Goal: Task Accomplishment & Management: Manage account settings

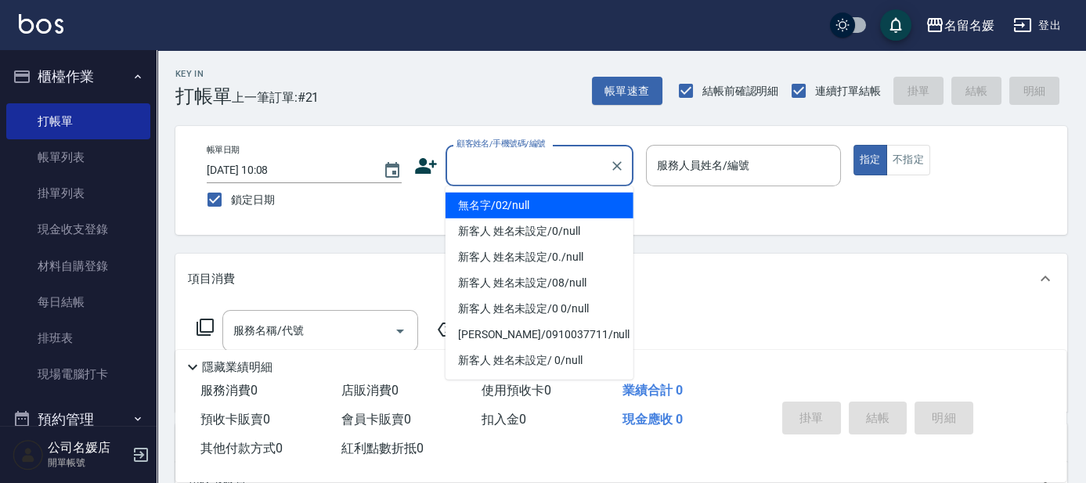
type input "無名字/02/null"
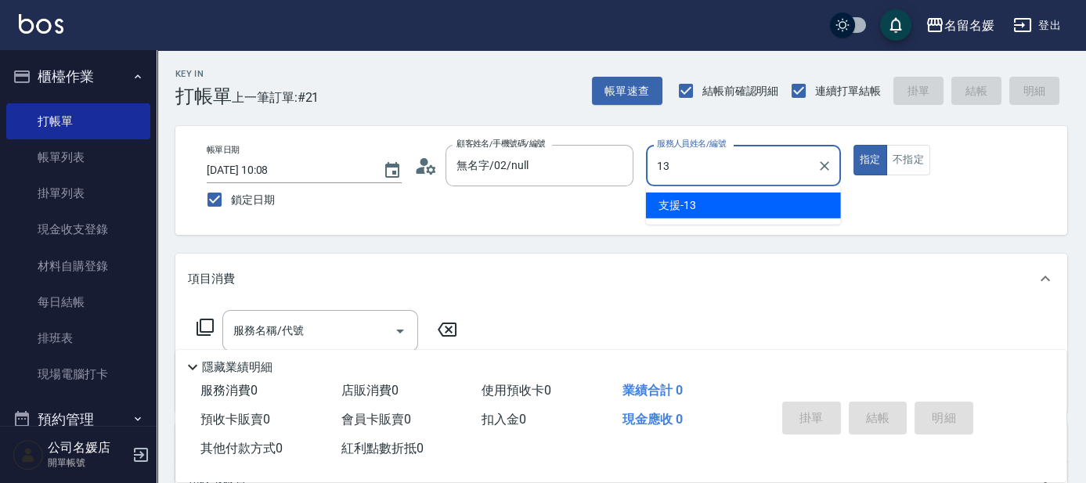
type input "13"
type button "true"
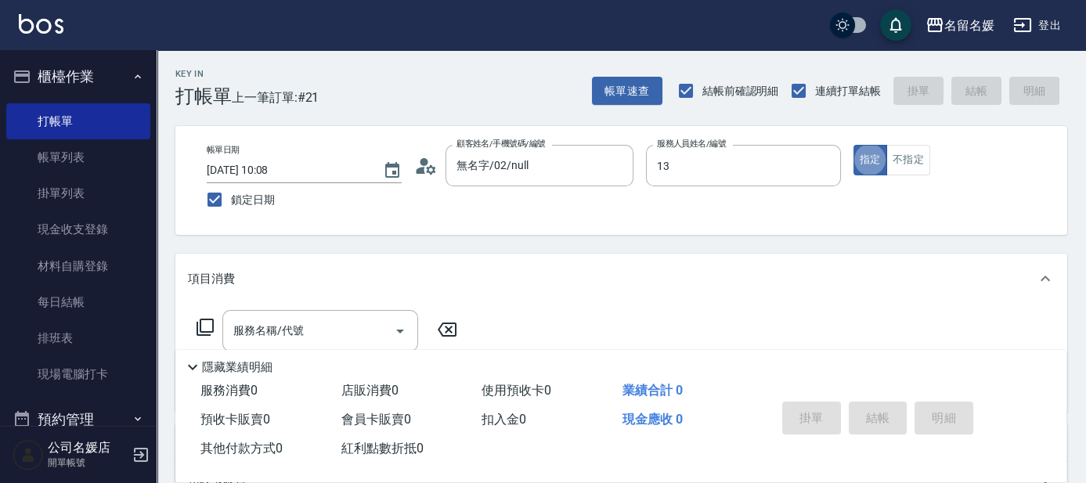
type input "支援-13"
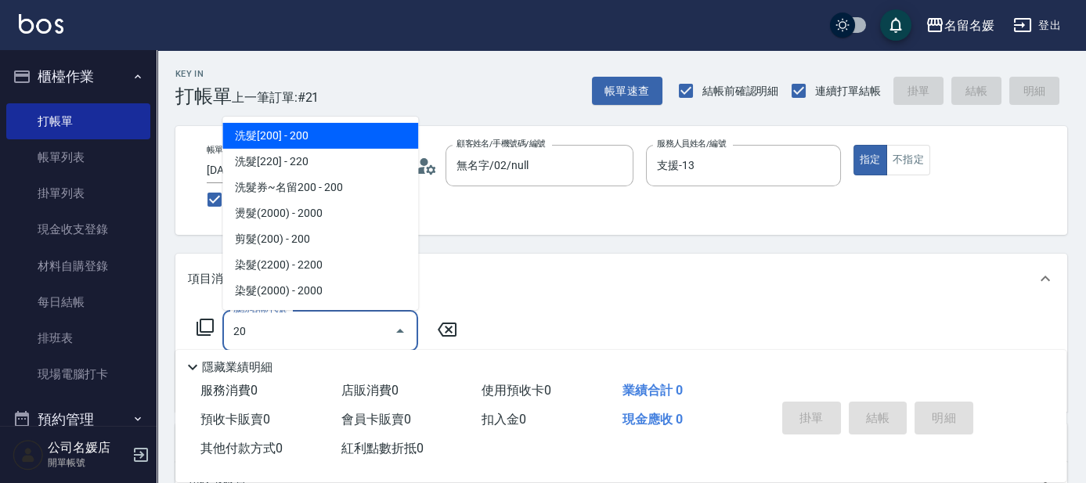
type input "206"
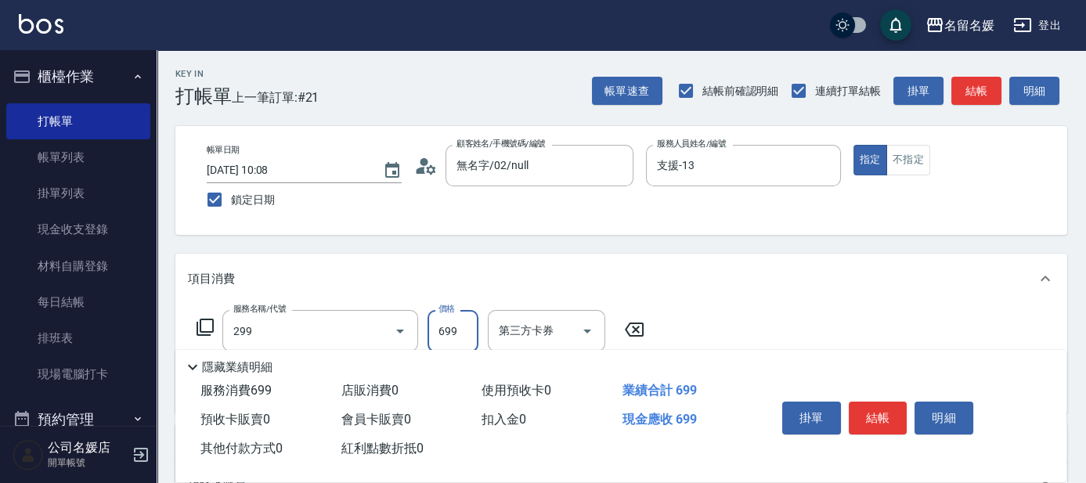
type input "滾珠洗髮699(299)"
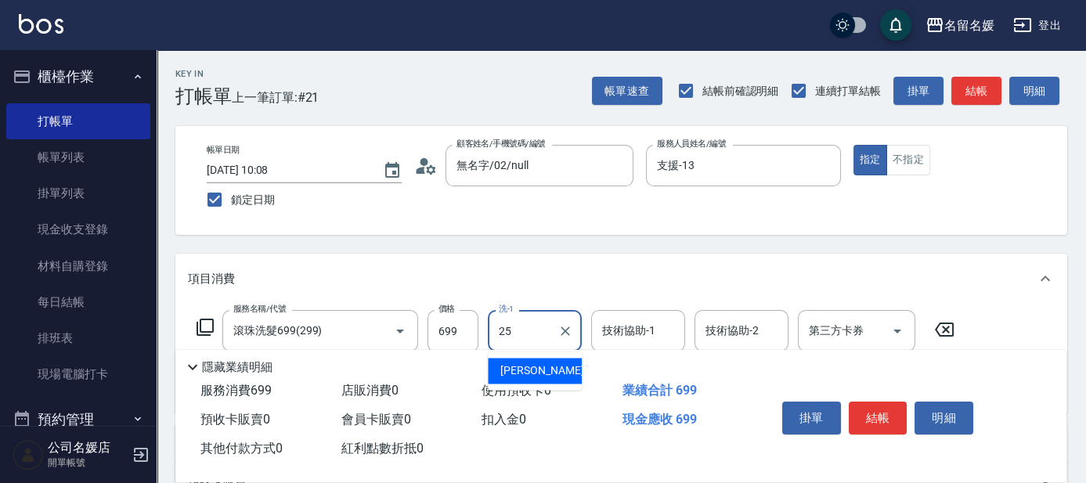
type input "[PERSON_NAME]-25"
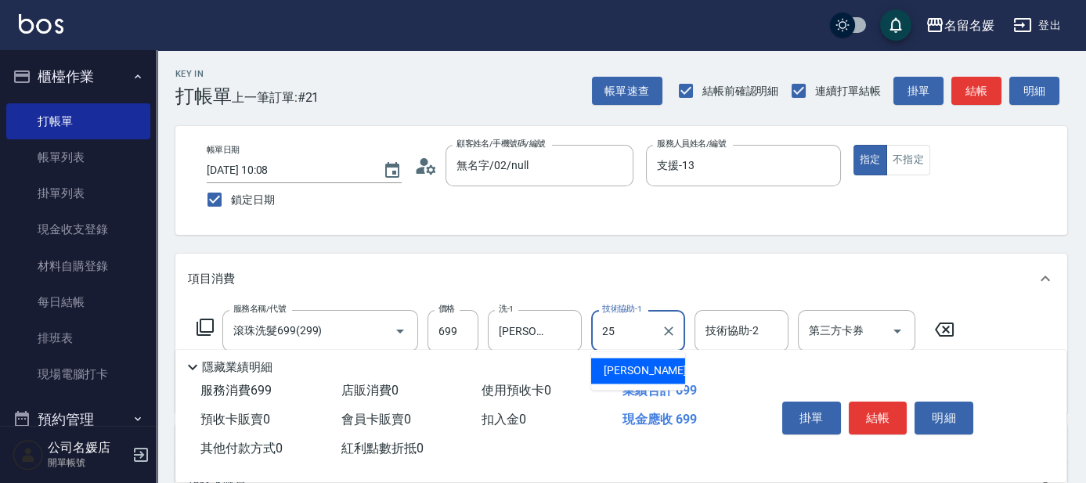
type input "[PERSON_NAME]-25"
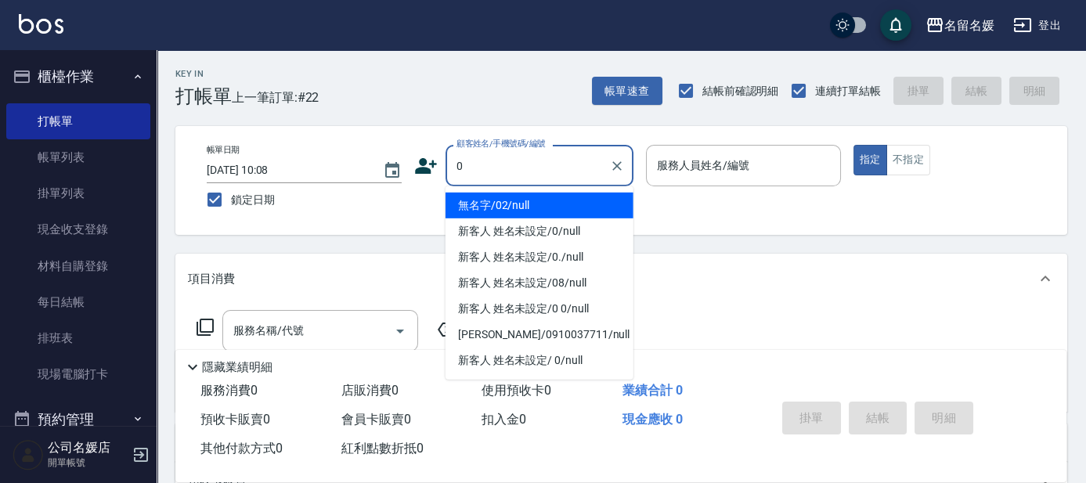
type input "無名字/02/null"
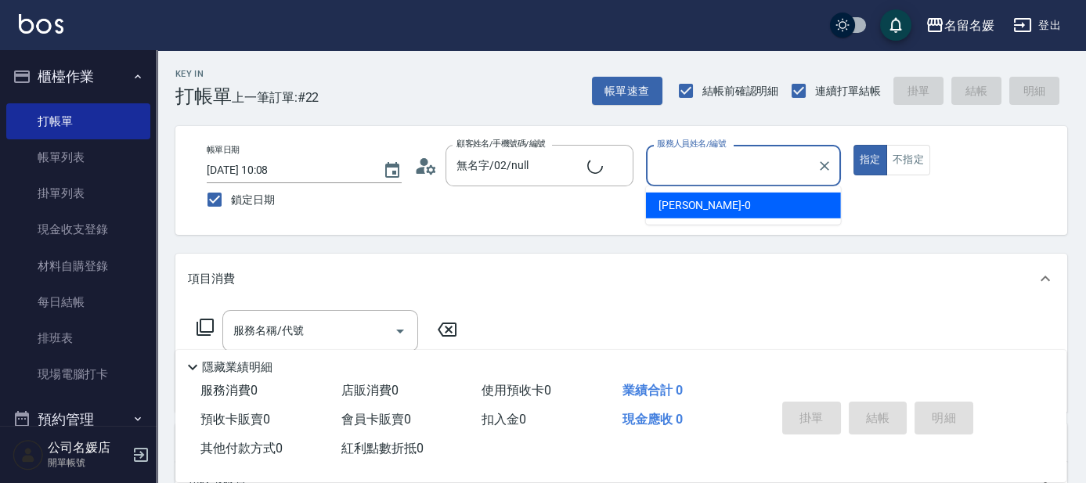
type input "0"
type input "新客人 姓名未設定/0/null"
type input "[PERSON_NAME]-04"
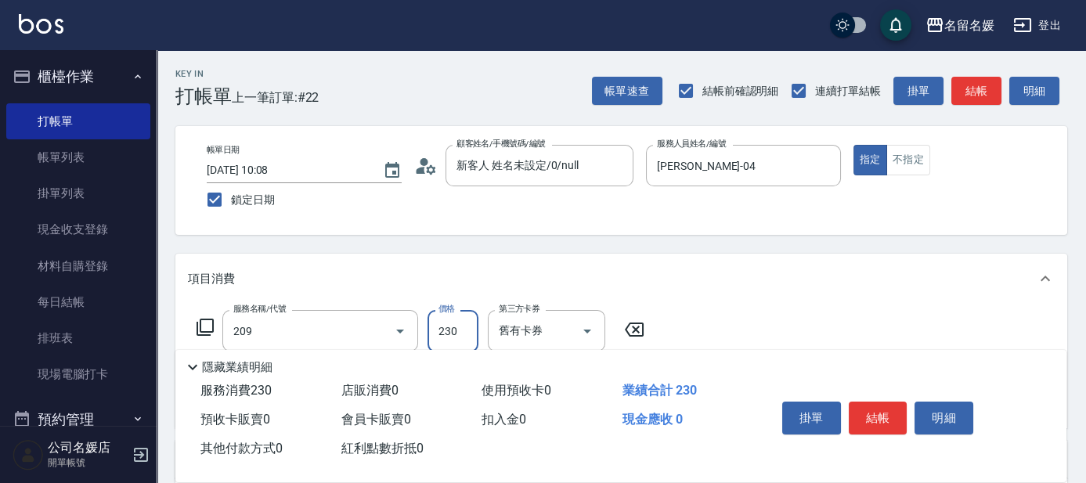
type input "洗髮券-(卡)230(209)"
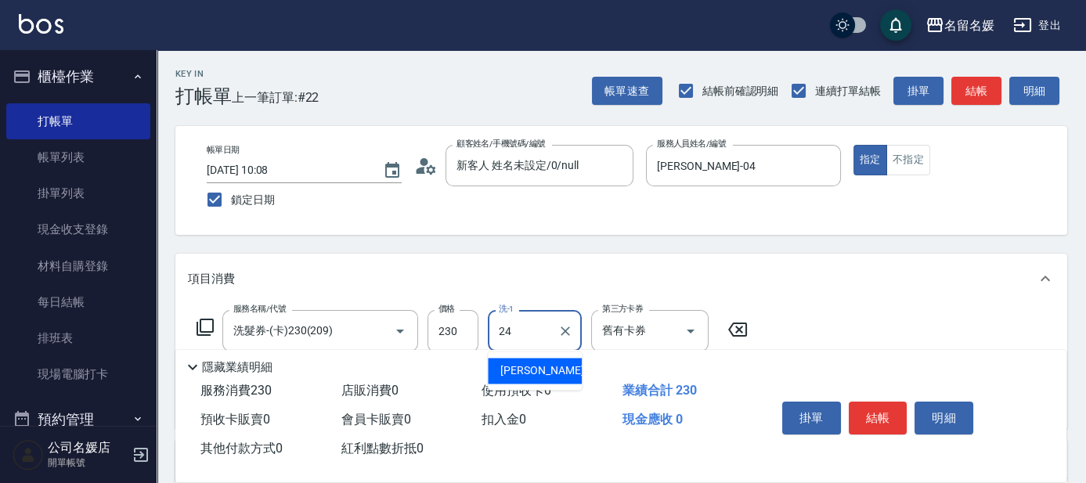
type input "[PERSON_NAME]-24"
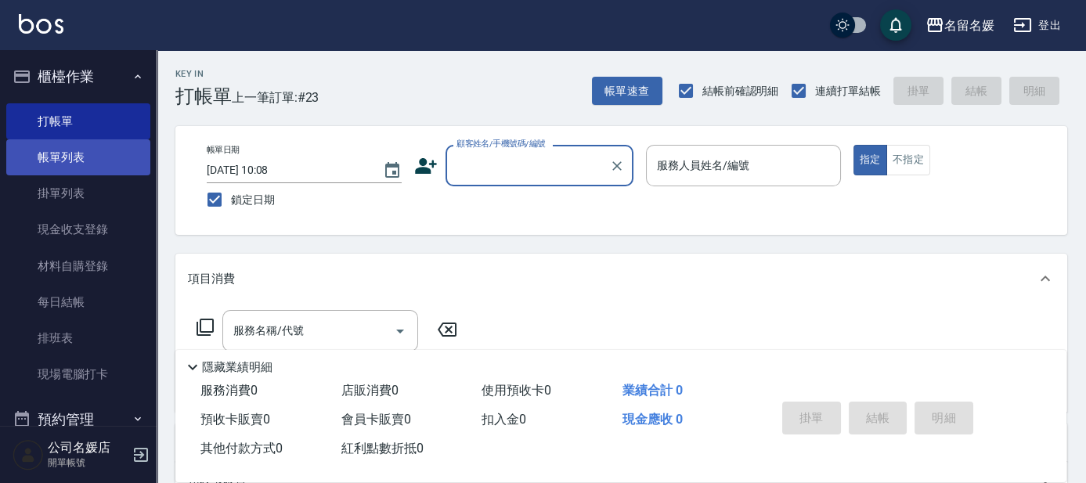
click at [83, 149] on link "帳單列表" at bounding box center [78, 157] width 144 height 36
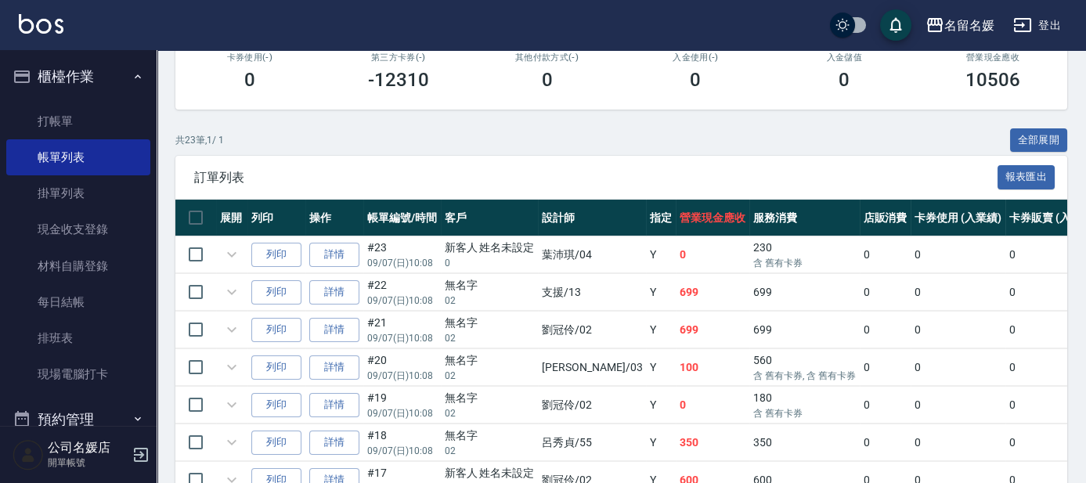
scroll to position [142, 0]
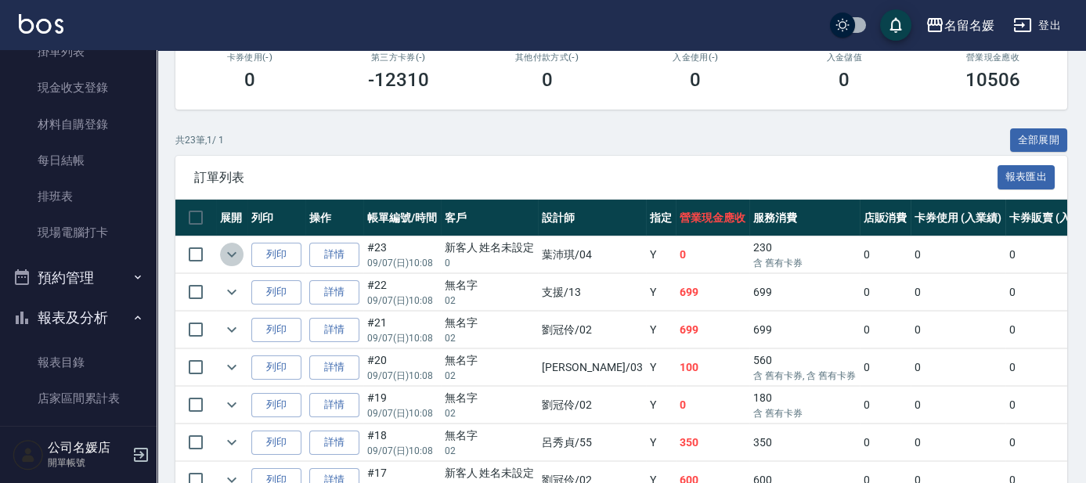
click at [233, 255] on icon "expand row" at bounding box center [231, 254] width 19 height 19
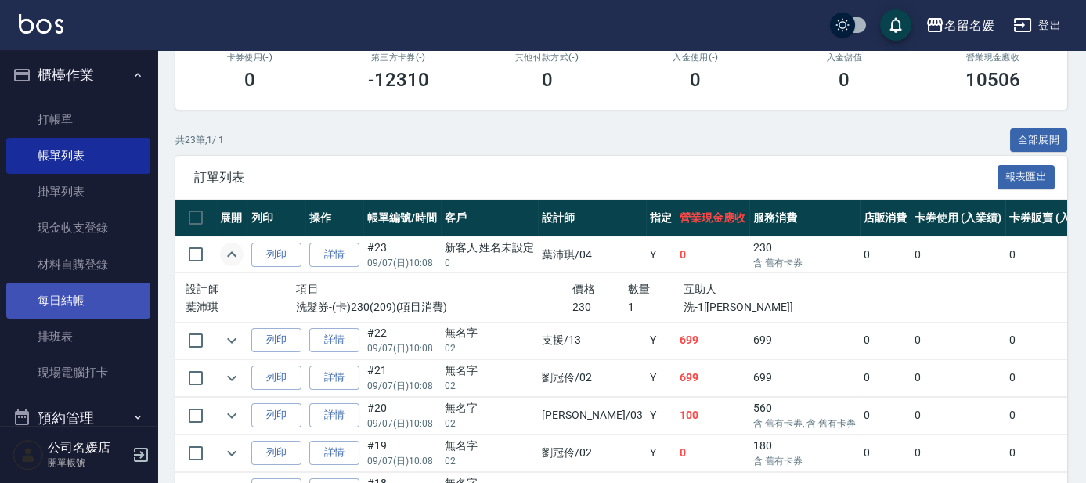
scroll to position [0, 0]
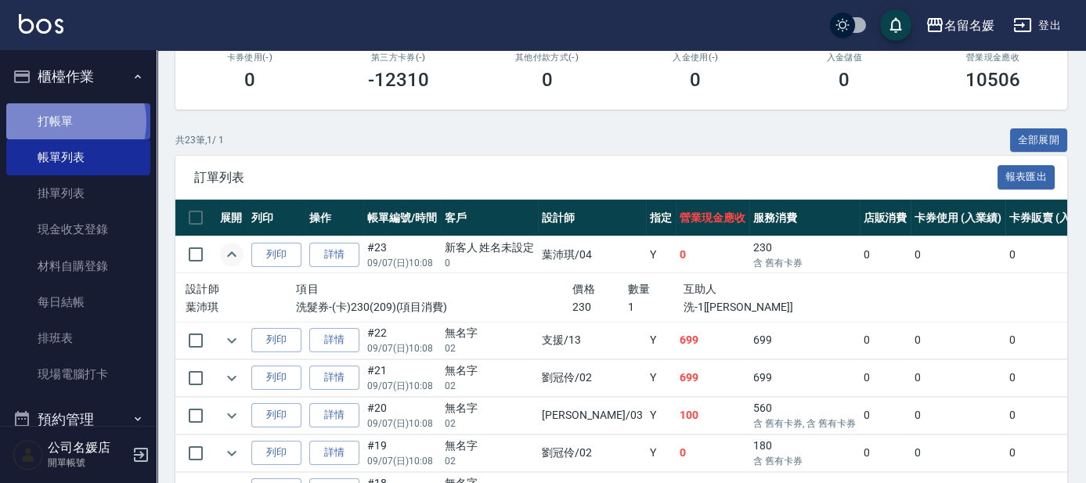
click at [71, 121] on link "打帳單" at bounding box center [78, 121] width 144 height 36
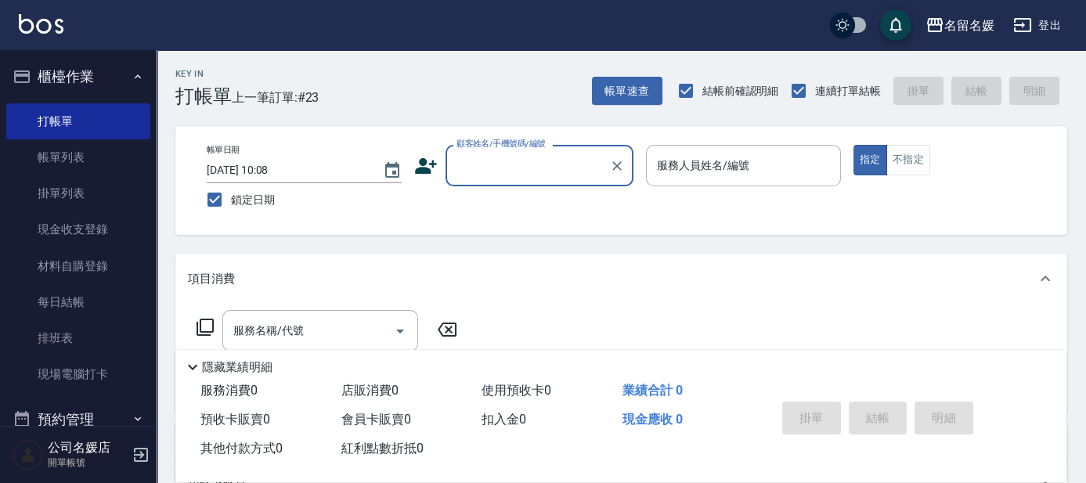
click at [536, 161] on input "顧客姓名/手機號碼/編號" at bounding box center [528, 165] width 150 height 27
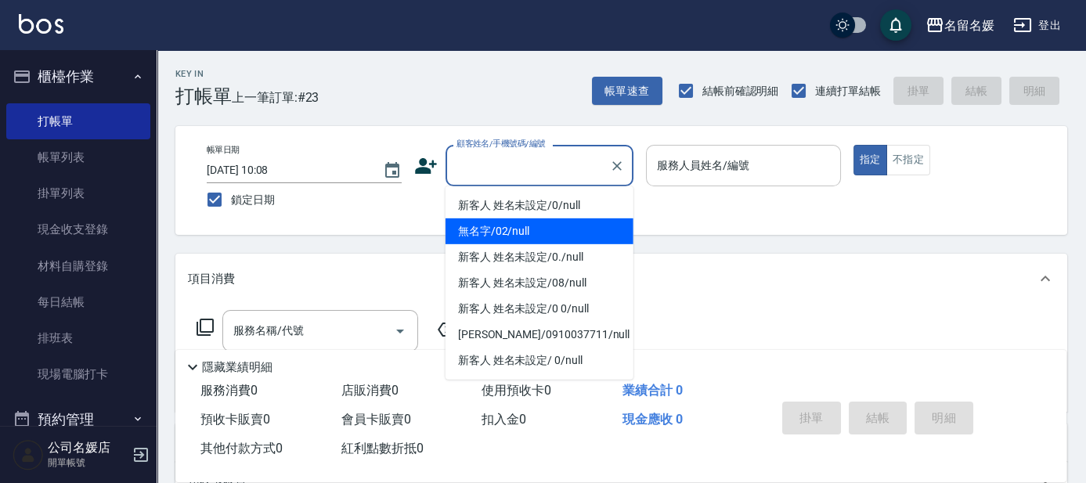
click at [530, 240] on li "無名字/02/null" at bounding box center [540, 232] width 188 height 26
type input "無名字/02/null"
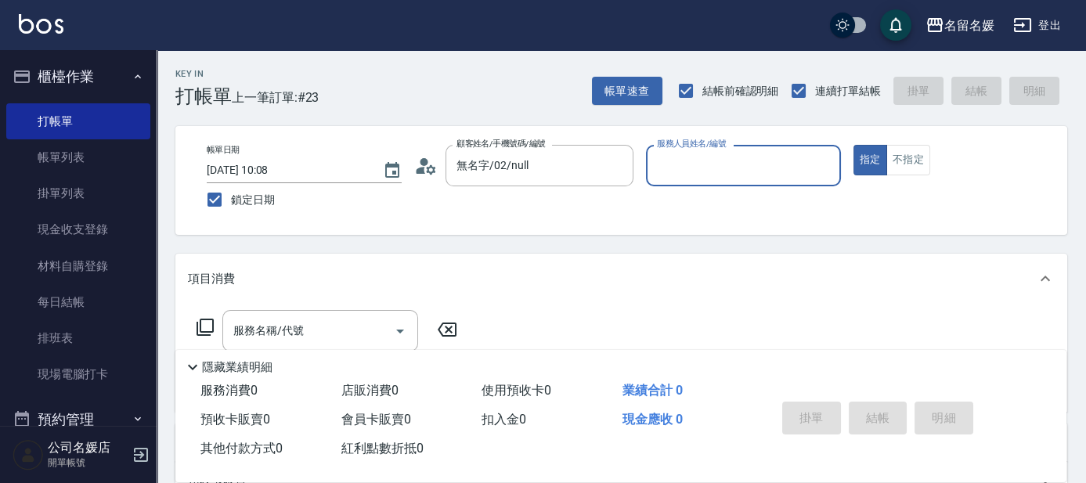
click at [763, 168] on input "服務人員姓名/編號" at bounding box center [743, 165] width 181 height 27
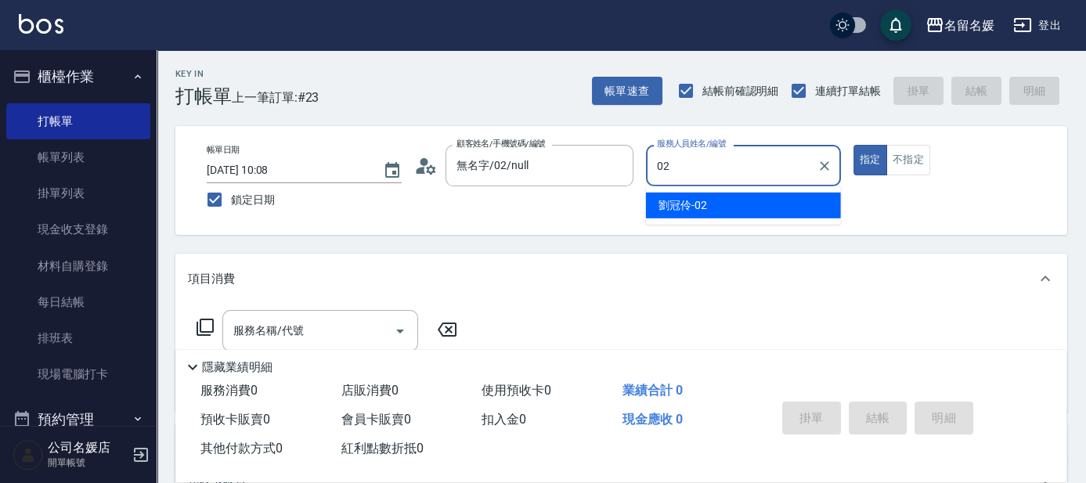
type input "02"
type button "true"
type input "[PERSON_NAME]-02"
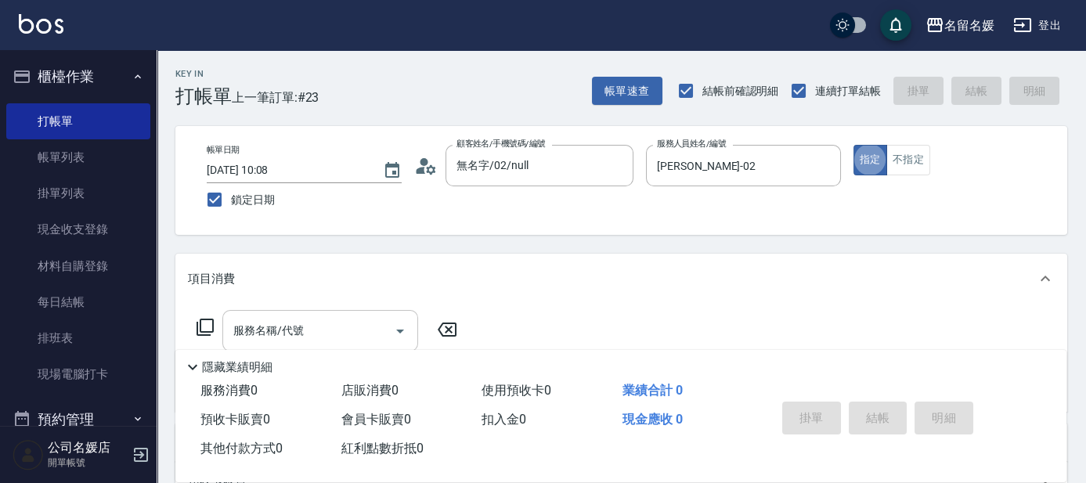
click at [302, 332] on div "服務名稱/代號 服務名稱/代號" at bounding box center [320, 331] width 196 height 42
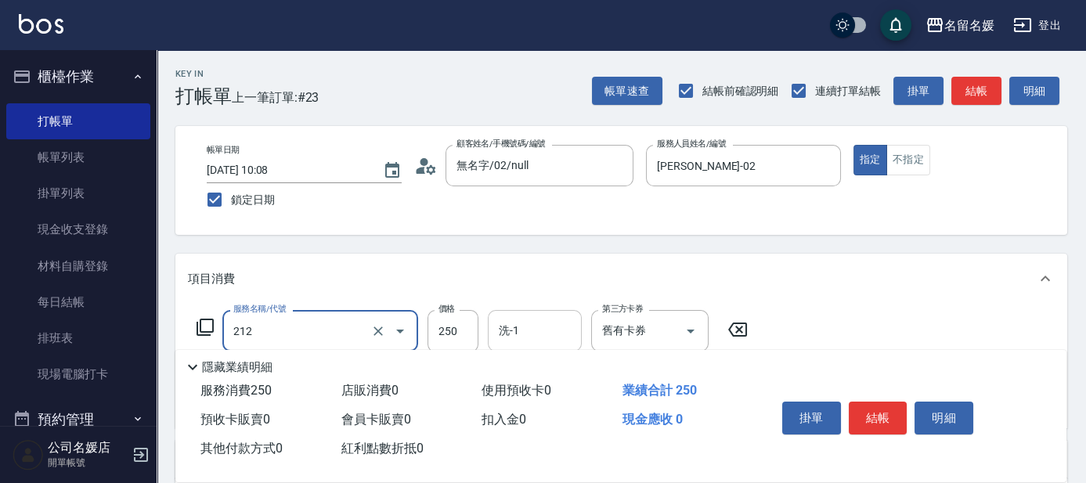
click at [512, 328] on div "洗-1 洗-1" at bounding box center [535, 331] width 94 height 42
type input "洗髮券-(卡)250(212)"
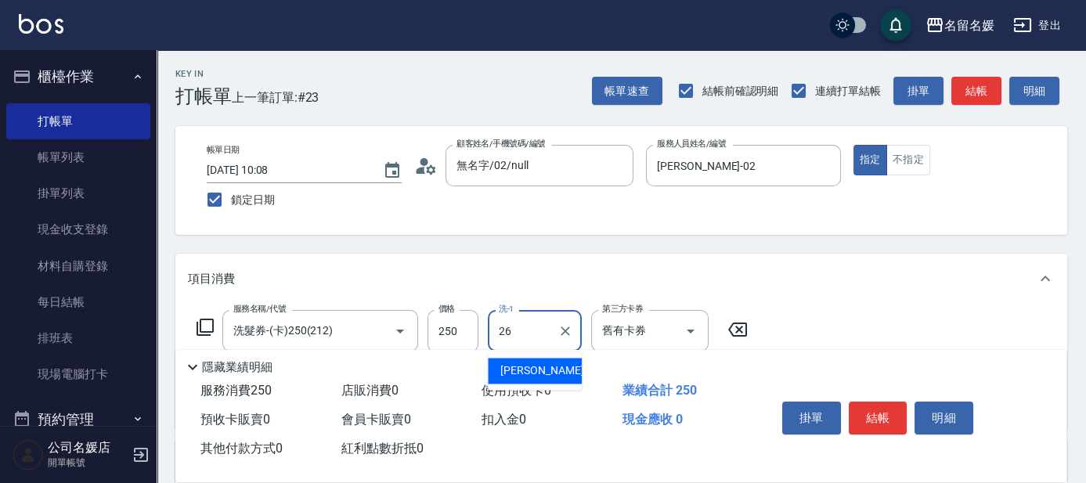
type input "[PERSON_NAME]-26"
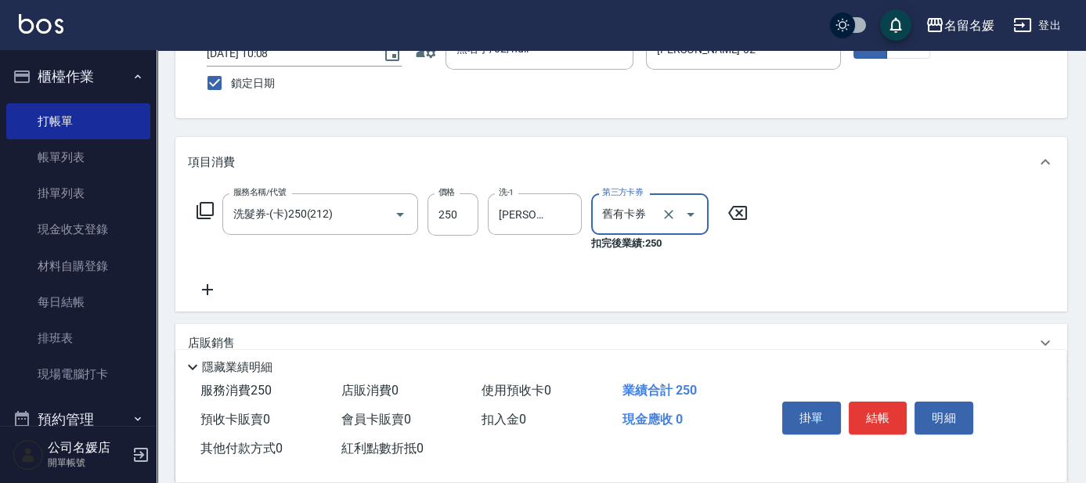
scroll to position [142, 0]
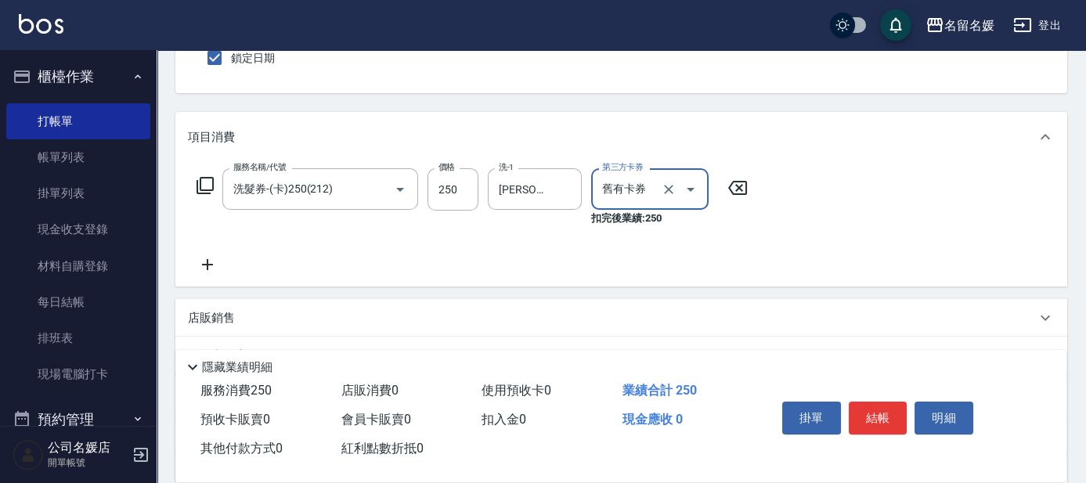
click at [215, 266] on icon at bounding box center [207, 264] width 39 height 19
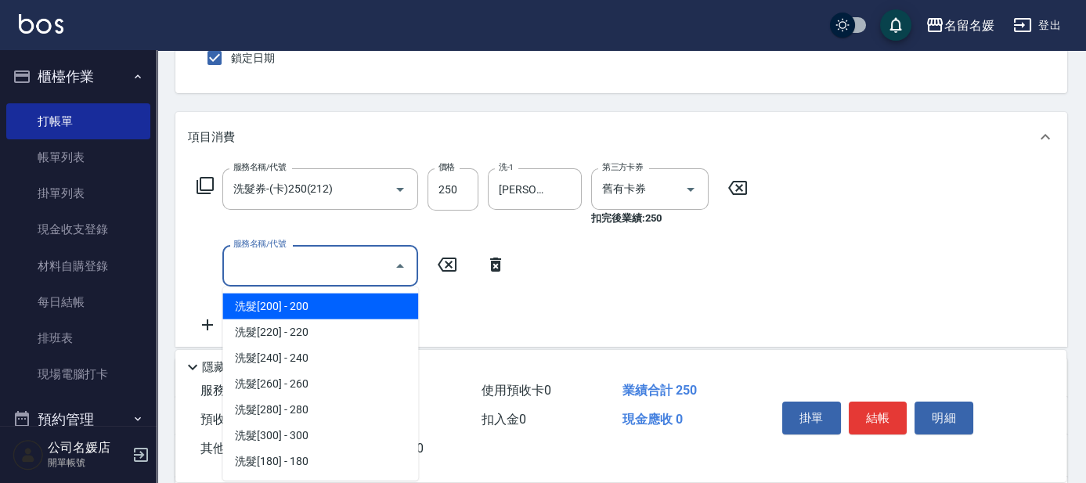
click at [298, 259] on input "服務名稱/代號" at bounding box center [308, 265] width 158 height 27
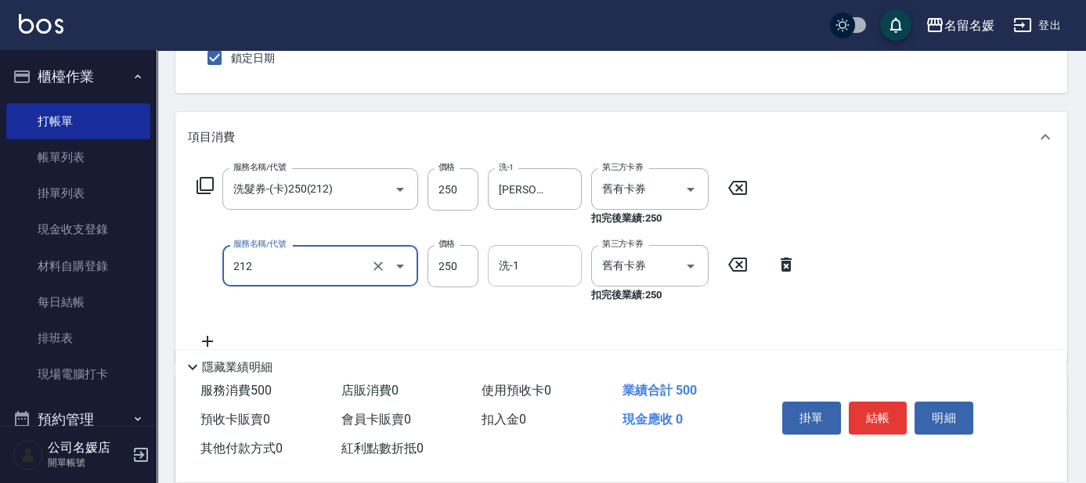
type input "洗髮券-(卡)250(212)"
click at [515, 266] on div "洗-1 洗-1" at bounding box center [535, 266] width 94 height 42
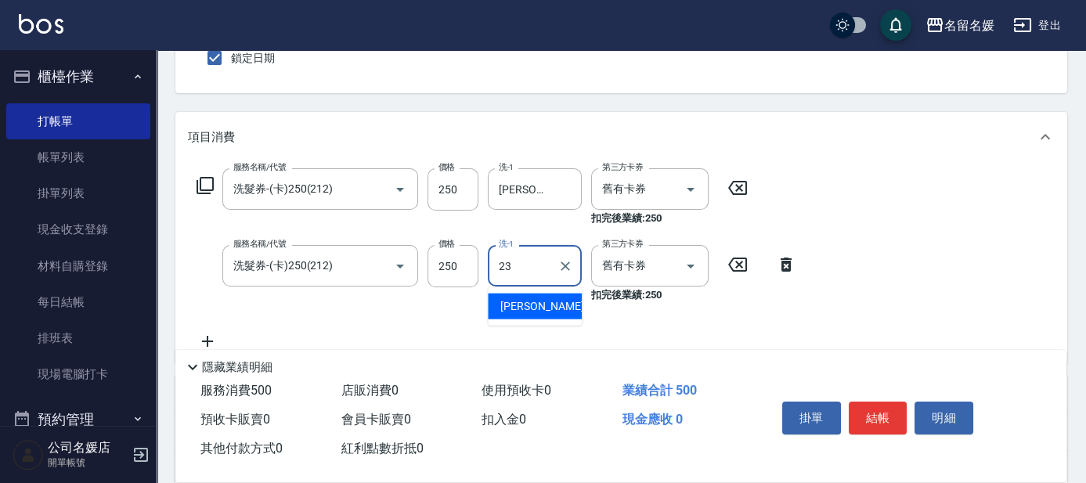
type input "[PERSON_NAME]-23"
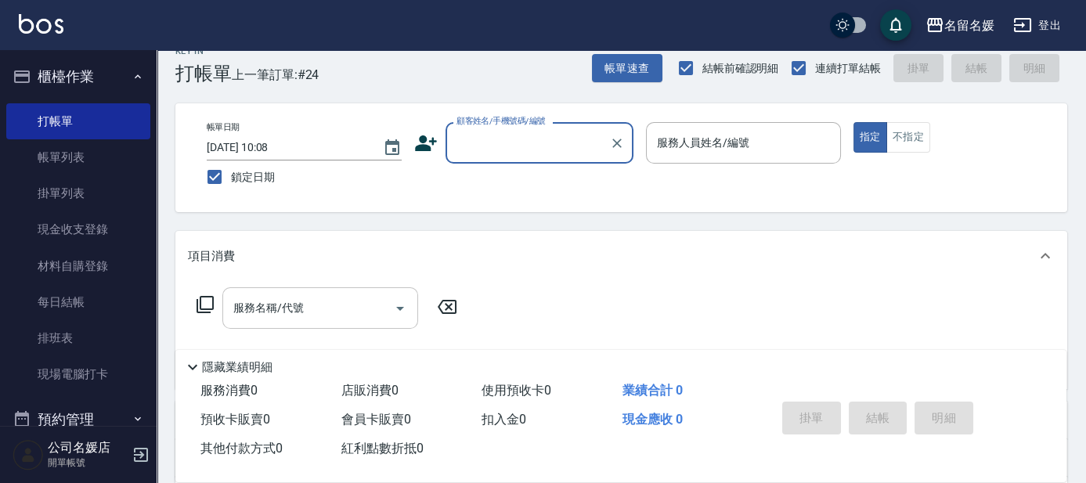
scroll to position [0, 0]
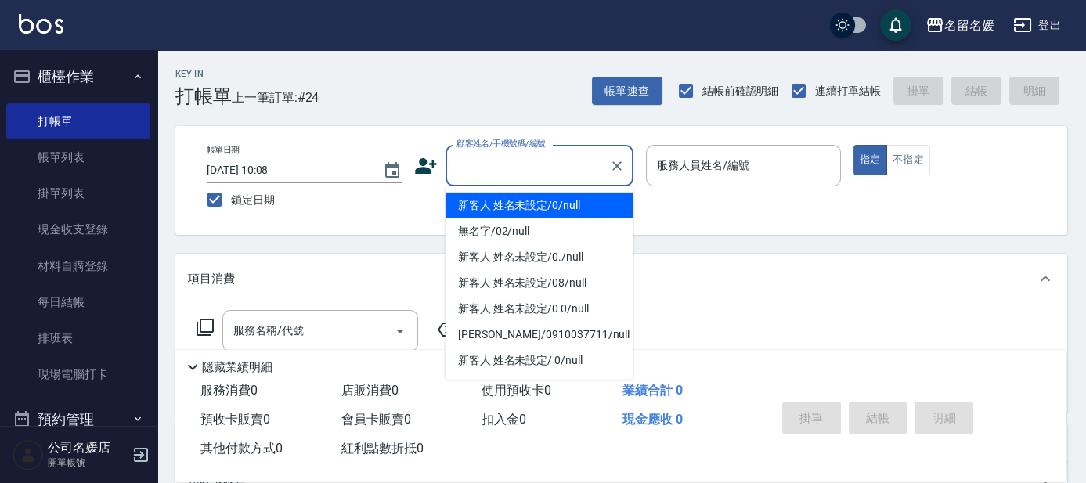
click at [539, 174] on input "顧客姓名/手機號碼/編號" at bounding box center [528, 165] width 150 height 27
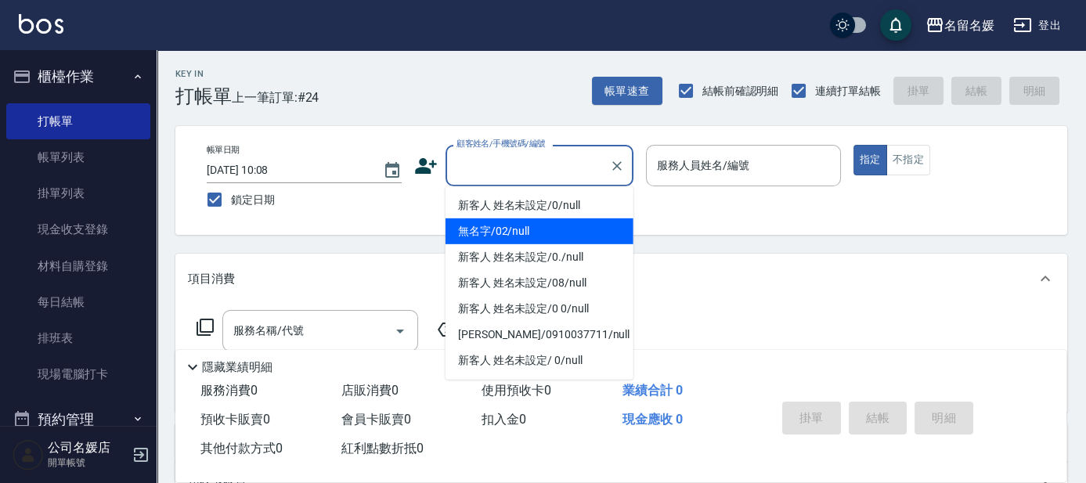
click at [528, 226] on li "無名字/02/null" at bounding box center [540, 232] width 188 height 26
type input "無名字/02/null"
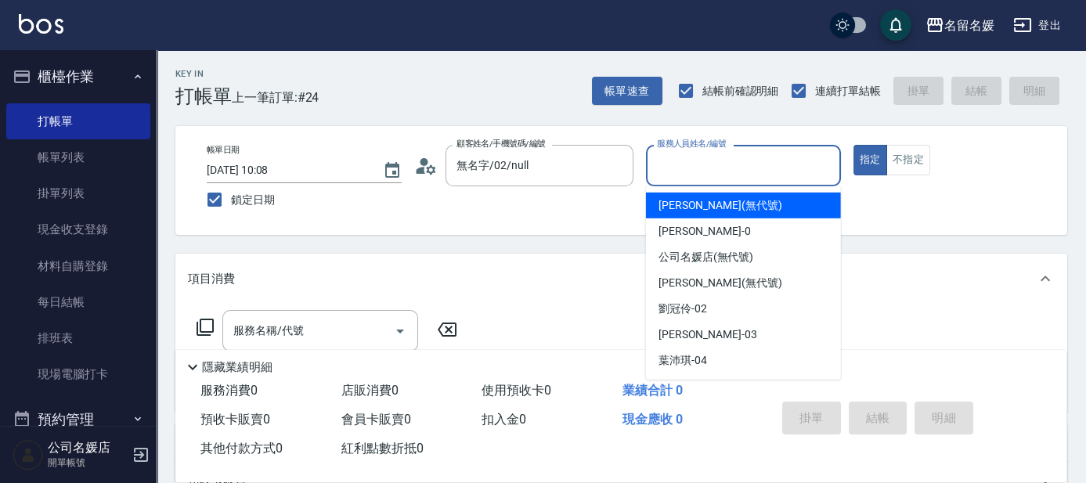
click at [691, 168] on input "服務人員姓名/編號" at bounding box center [743, 165] width 181 height 27
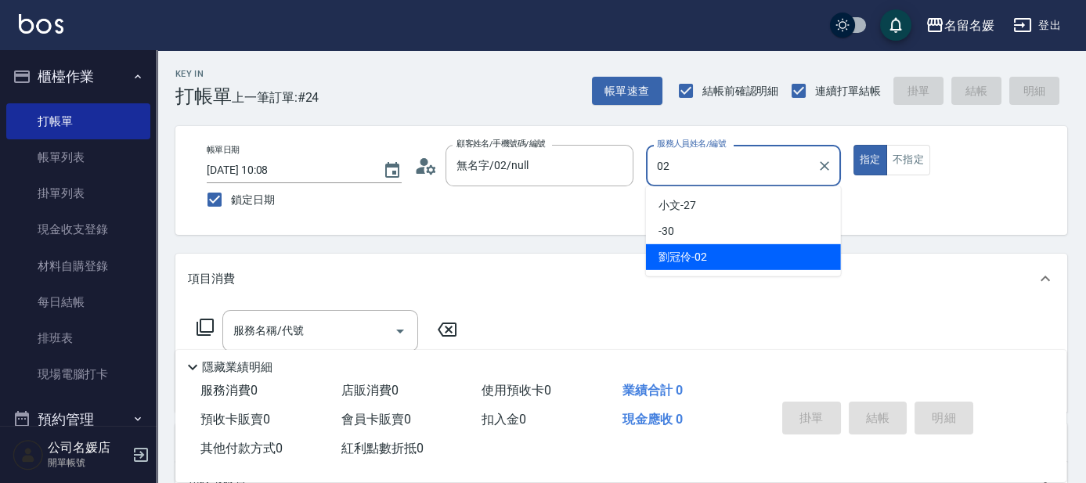
type input "[PERSON_NAME]-02"
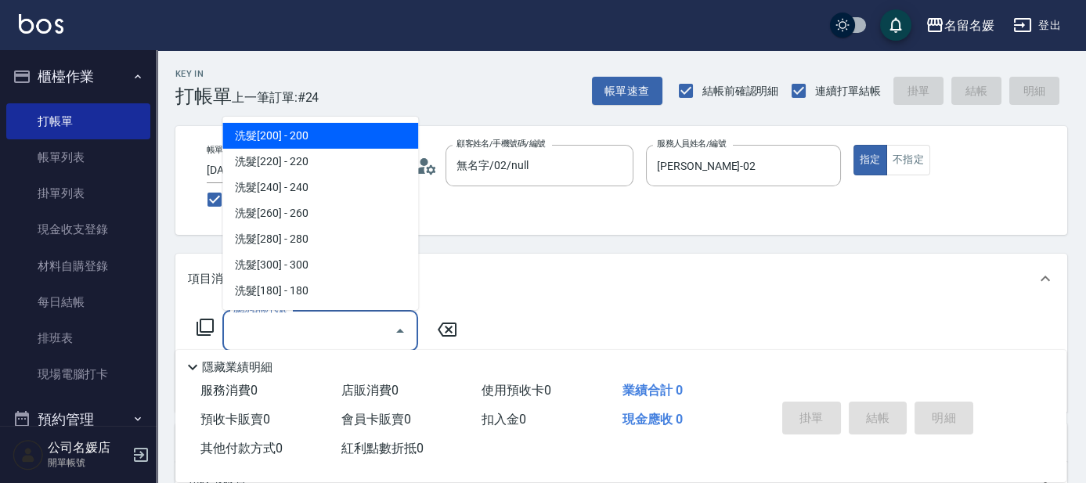
click at [359, 328] on input "服務名稱/代號" at bounding box center [308, 330] width 158 height 27
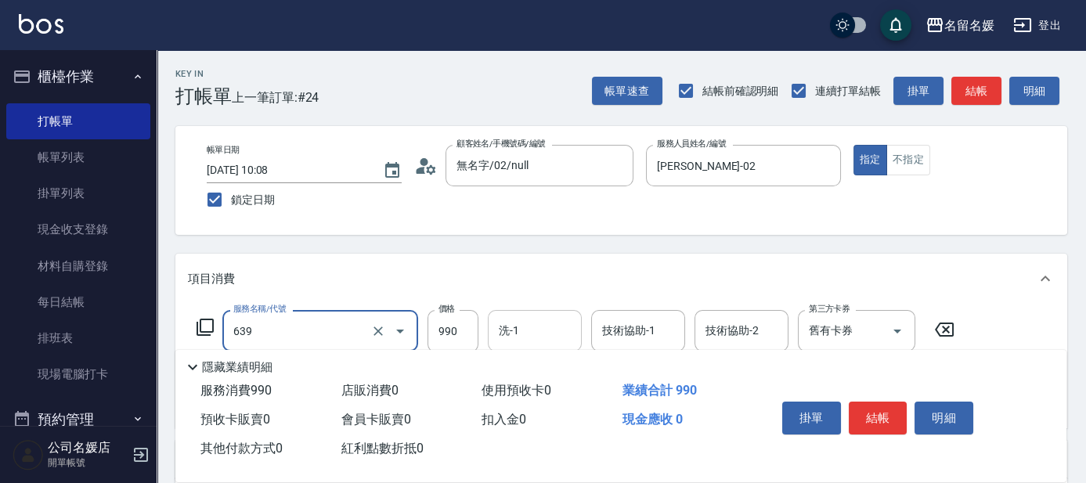
click at [558, 328] on input "洗-1" at bounding box center [535, 330] width 80 height 27
type input "(芙)蘆薈髮膜套卡(自材)(639)"
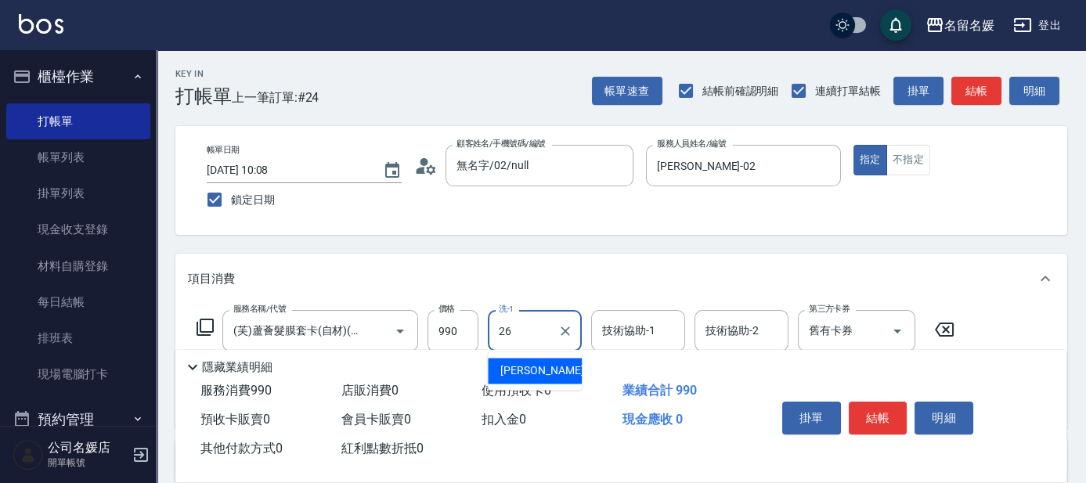
type input "[PERSON_NAME]-26"
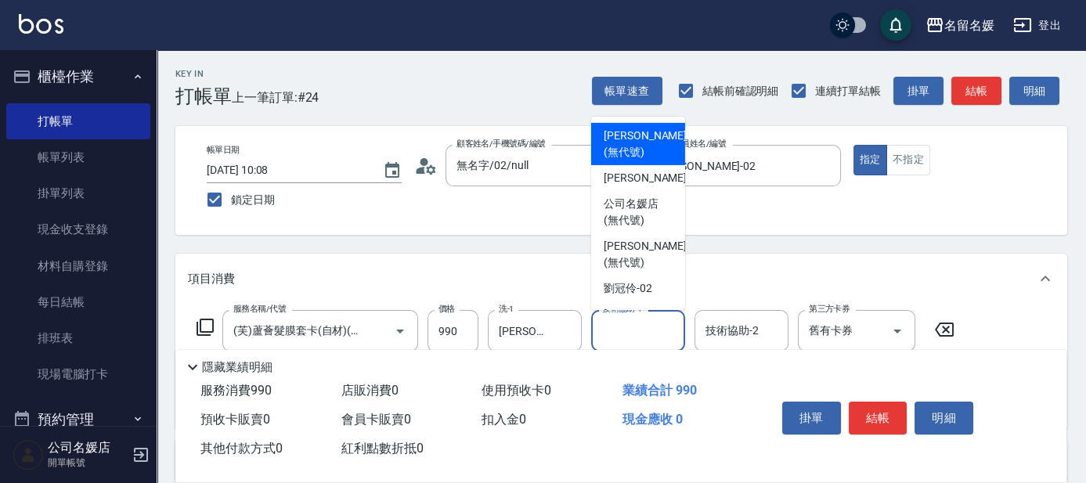
click at [652, 327] on input "技術協助-1" at bounding box center [638, 330] width 80 height 27
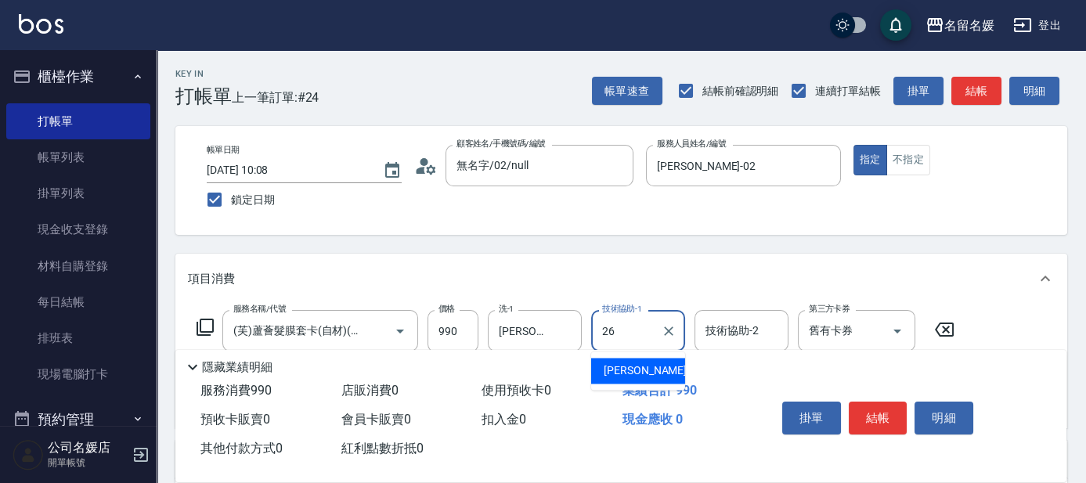
type input "[PERSON_NAME]-26"
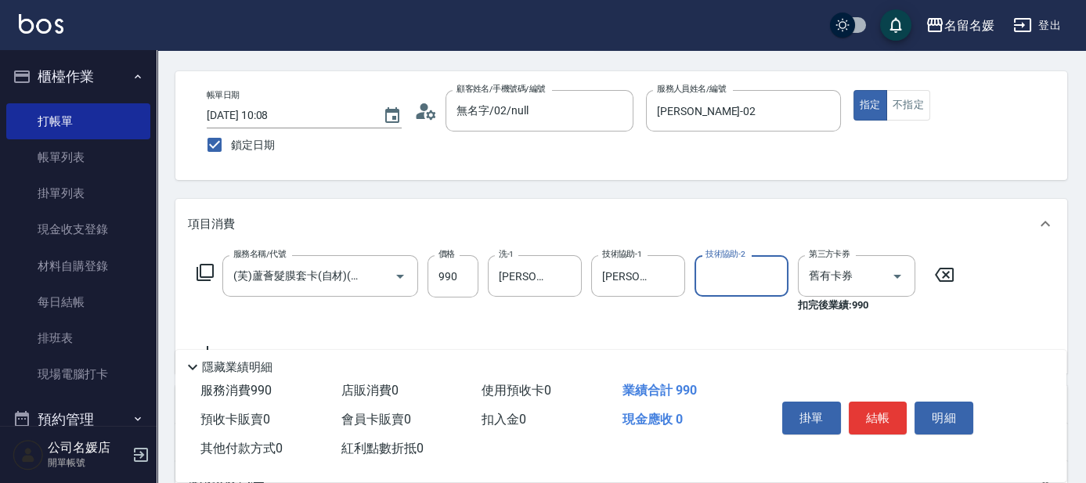
scroll to position [70, 0]
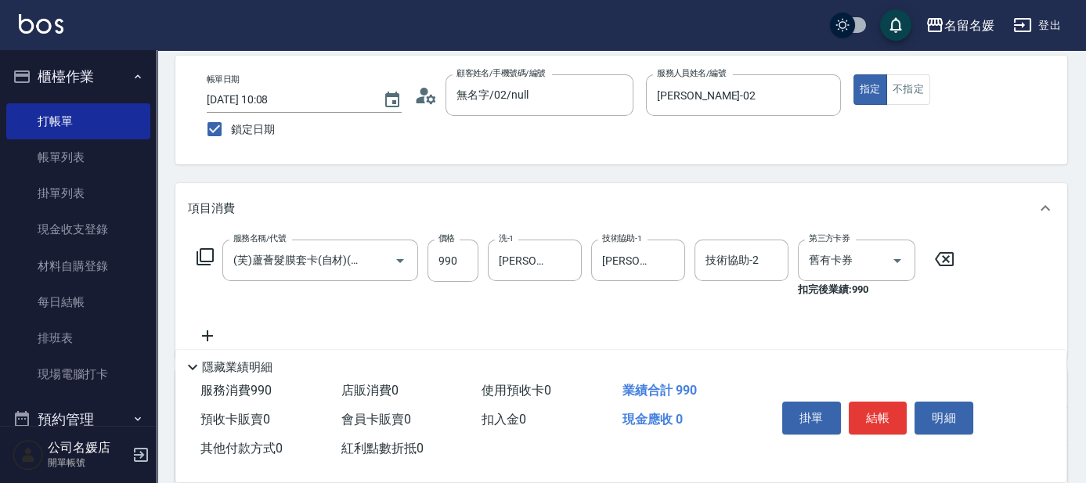
click at [204, 331] on icon at bounding box center [207, 336] width 39 height 19
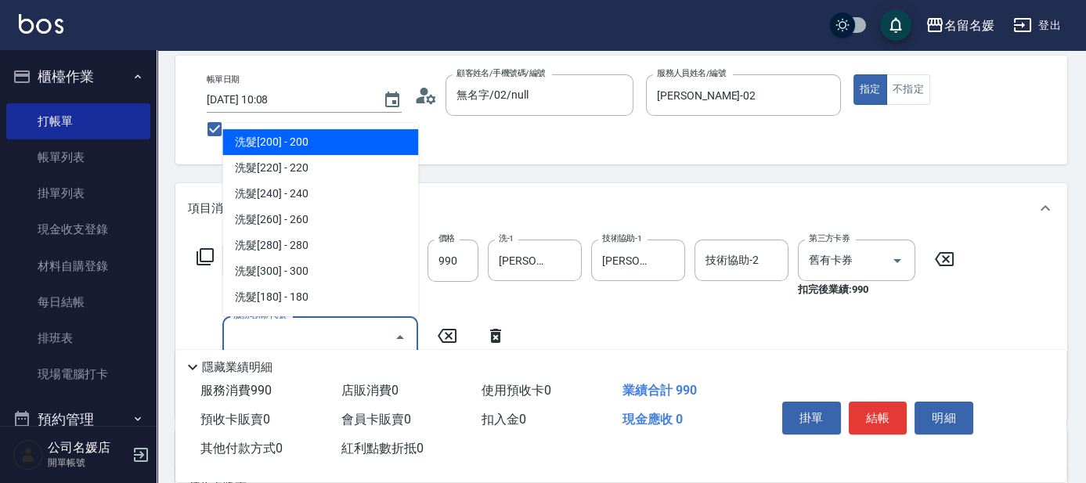
click at [287, 337] on input "服務名稱/代號" at bounding box center [308, 336] width 158 height 27
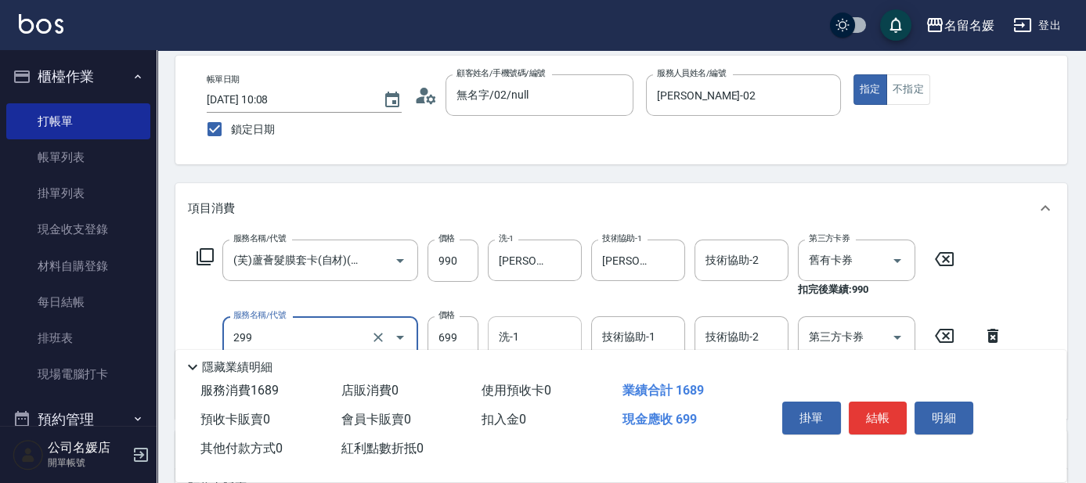
click at [553, 332] on input "洗-1" at bounding box center [535, 336] width 80 height 27
type input "滾珠洗髮699(299)"
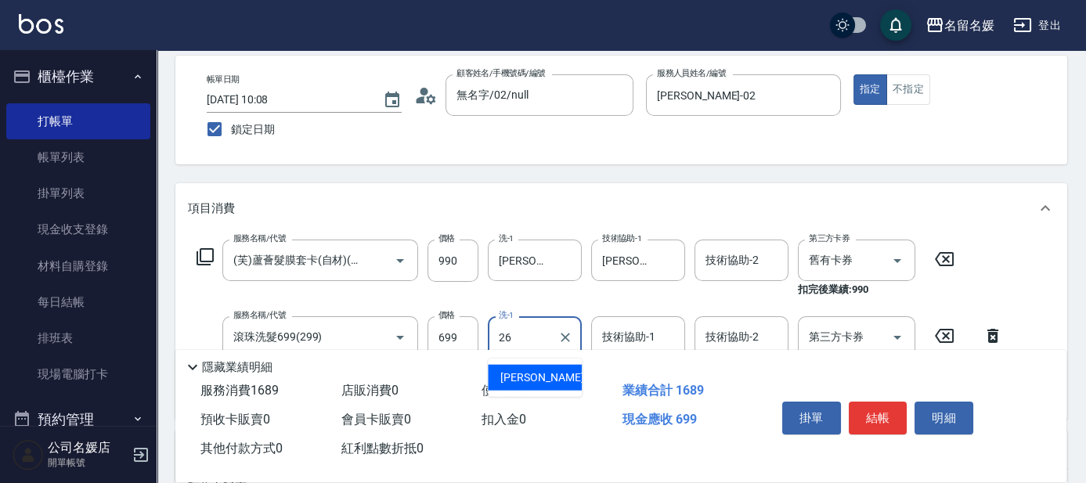
type input "[PERSON_NAME]-26"
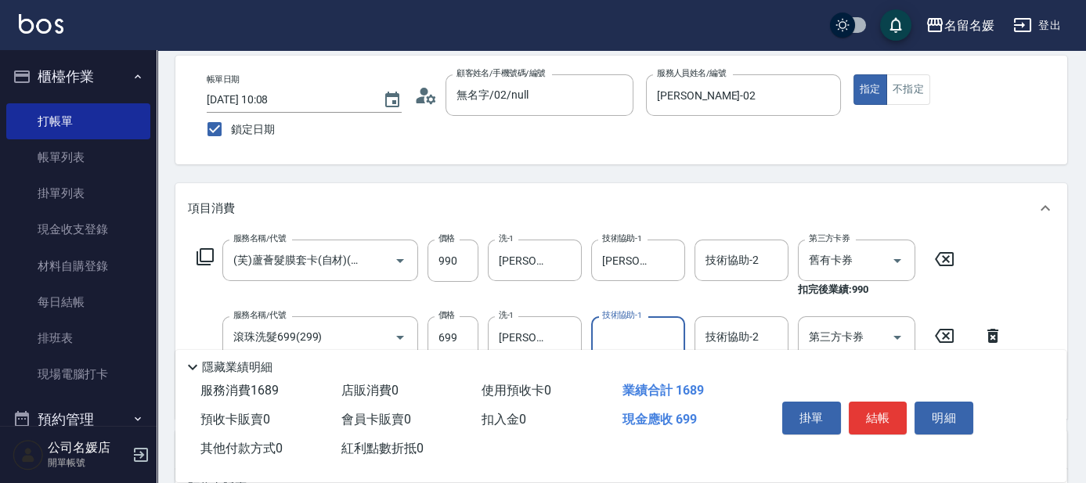
click at [633, 327] on input "技術協助-1" at bounding box center [638, 336] width 80 height 27
type input "[PERSON_NAME]-26"
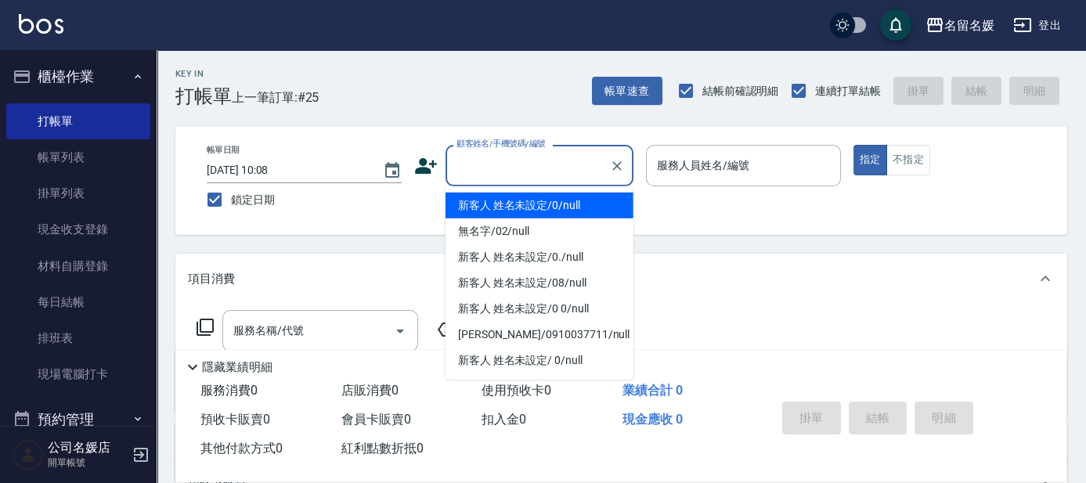
drag, startPoint x: 560, startPoint y: 158, endPoint x: 531, endPoint y: 194, distance: 46.2
click at [559, 159] on input "顧客姓名/手機號碼/編號" at bounding box center [528, 165] width 150 height 27
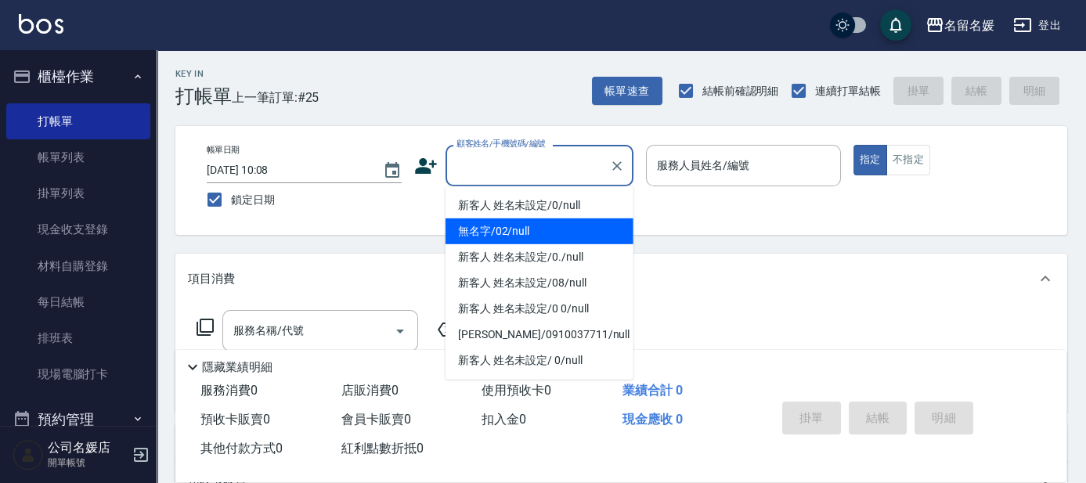
drag, startPoint x: 518, startPoint y: 235, endPoint x: 722, endPoint y: 175, distance: 213.1
click at [521, 233] on li "無名字/02/null" at bounding box center [540, 232] width 188 height 26
type input "無名字/02/null"
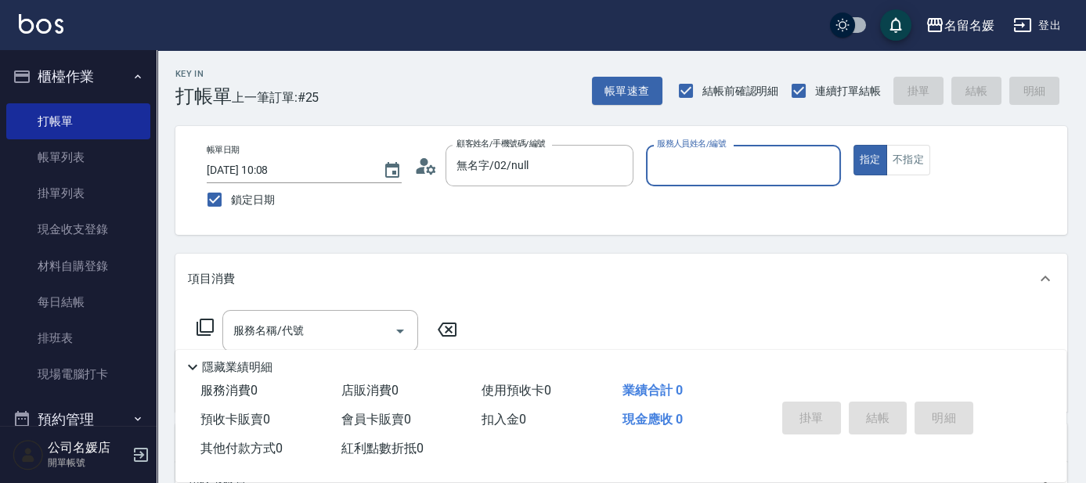
click at [723, 172] on input "服務人員姓名/編號" at bounding box center [743, 165] width 181 height 27
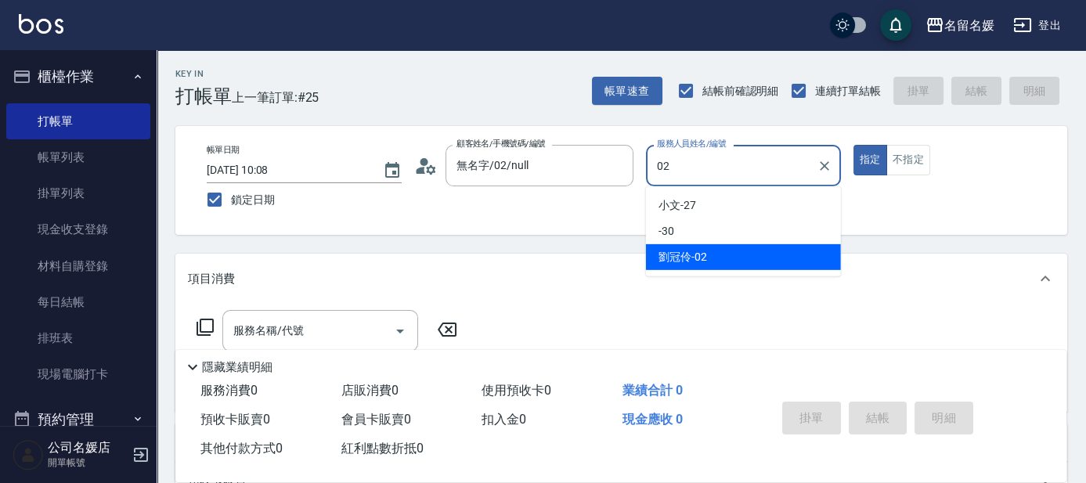
type input "[PERSON_NAME]-02"
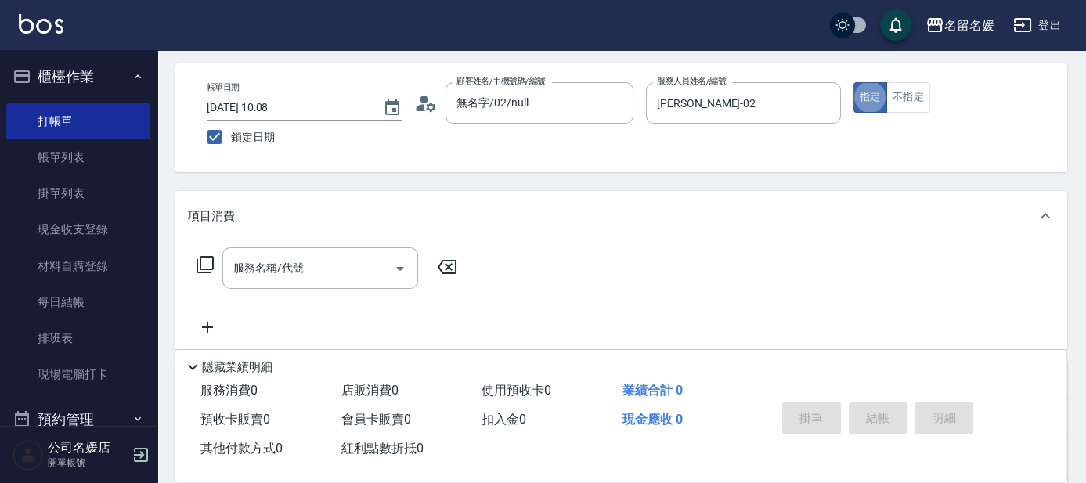
scroll to position [70, 0]
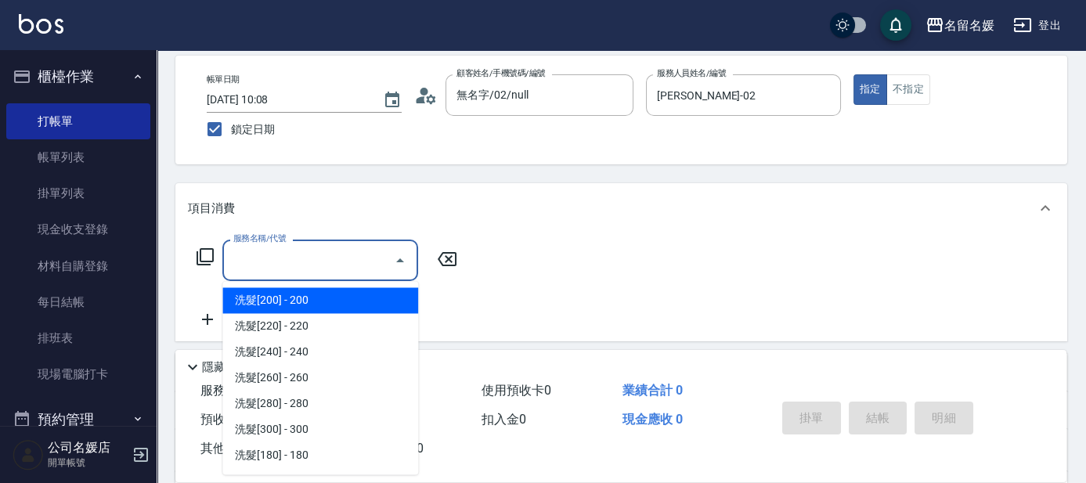
click at [269, 257] on div "服務名稱/代號 服務名稱/代號" at bounding box center [320, 261] width 196 height 42
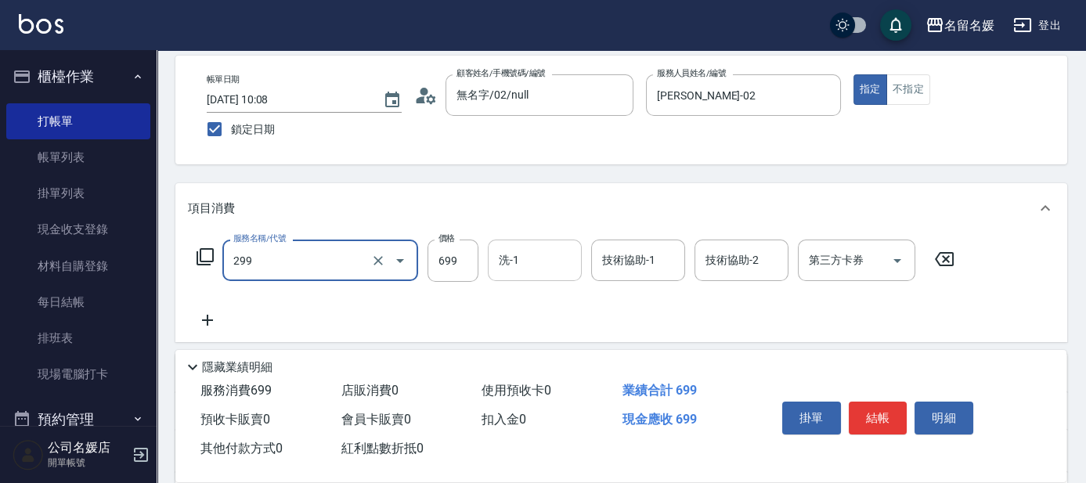
click at [545, 251] on input "洗-1" at bounding box center [535, 260] width 80 height 27
type input "滾珠洗髮699(299)"
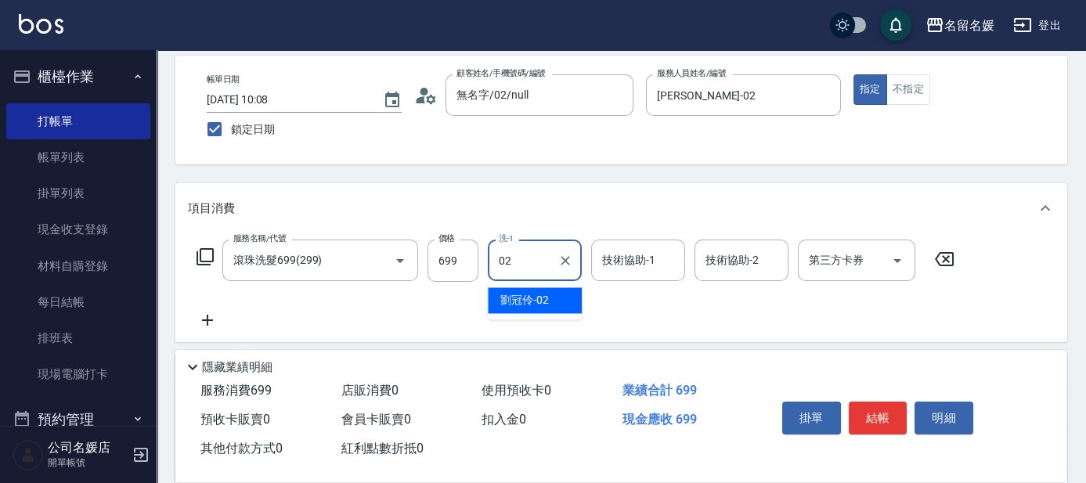
type input "[PERSON_NAME]-02"
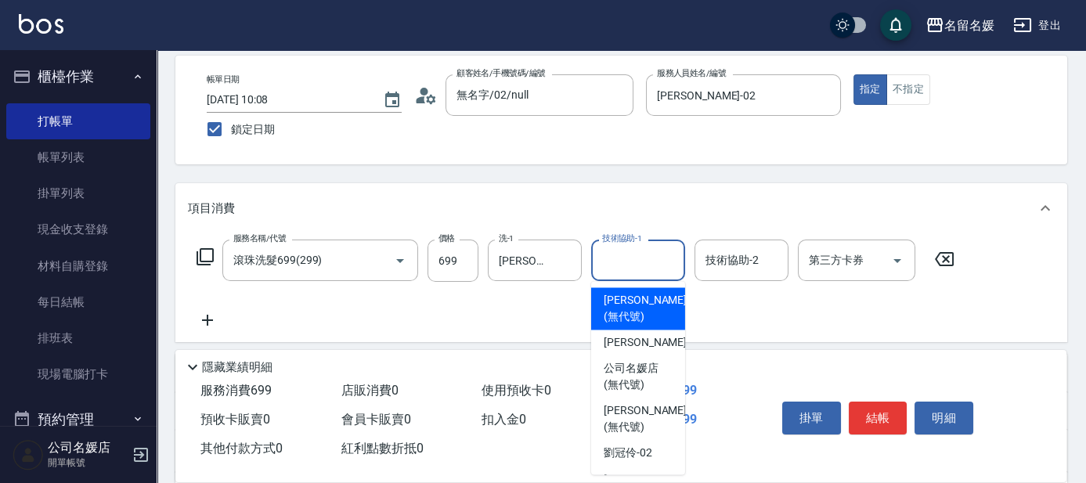
click at [631, 257] on input "技術協助-1" at bounding box center [638, 260] width 80 height 27
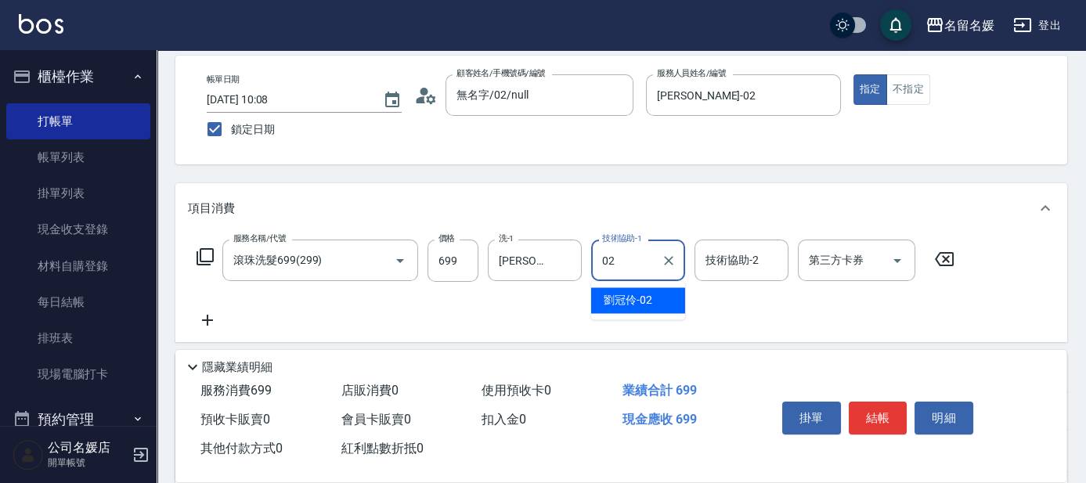
type input "[PERSON_NAME]-02"
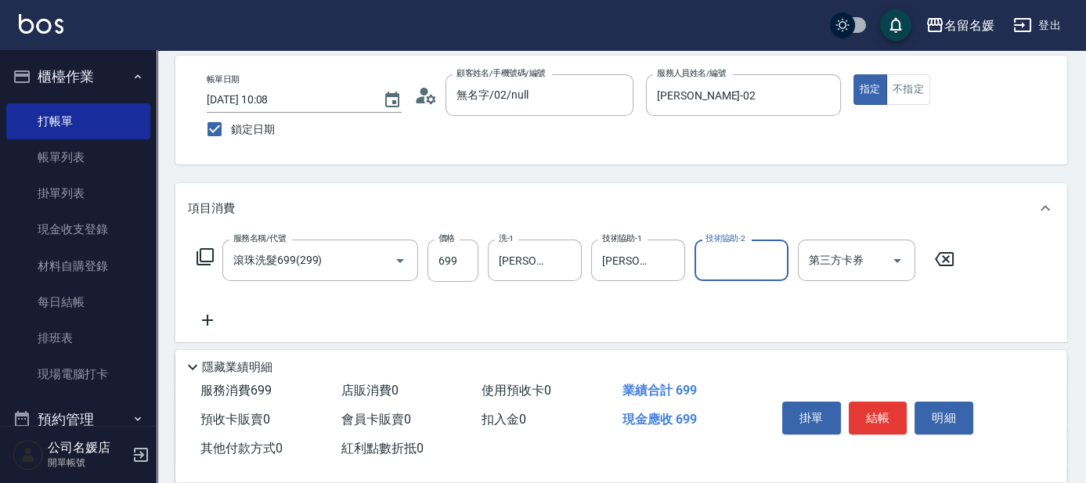
click at [213, 320] on icon at bounding box center [207, 320] width 39 height 19
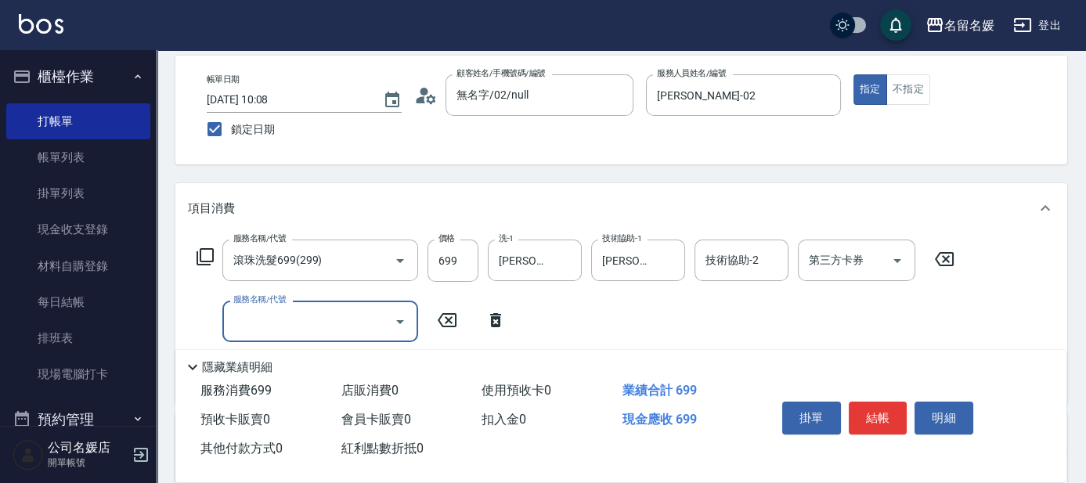
click at [330, 323] on input "服務名稱/代號" at bounding box center [308, 321] width 158 height 27
type input "6"
click at [330, 323] on input "服務名稱/代號" at bounding box center [308, 321] width 158 height 27
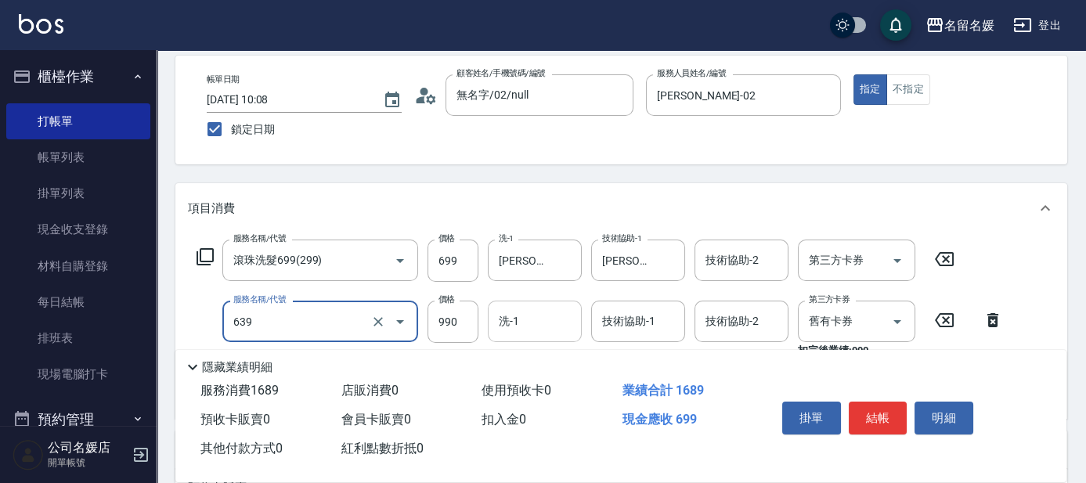
click at [530, 324] on input "洗-1" at bounding box center [535, 321] width 80 height 27
type input "(芙)蘆薈髮膜套卡(自材)(639)"
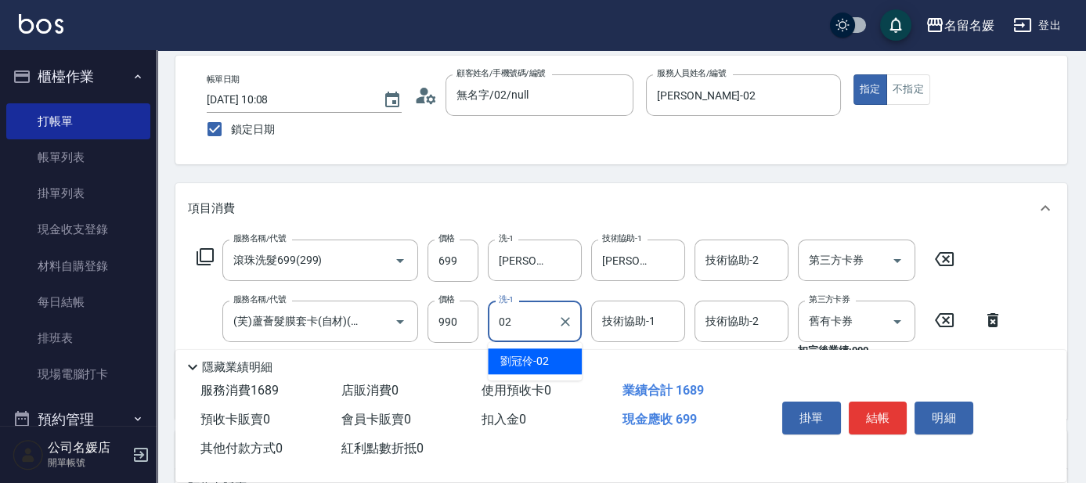
type input "[PERSON_NAME]-02"
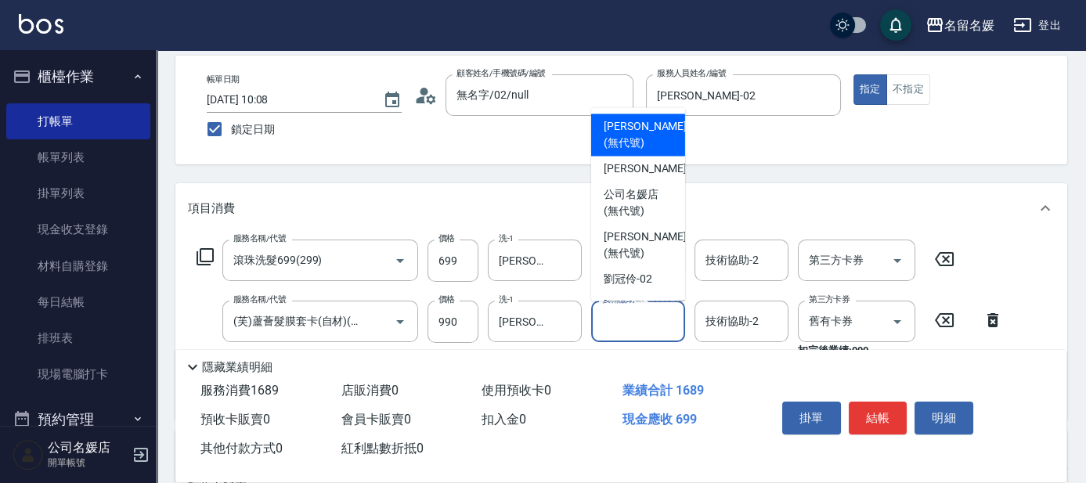
click at [602, 328] on input "技術協助-1" at bounding box center [638, 321] width 80 height 27
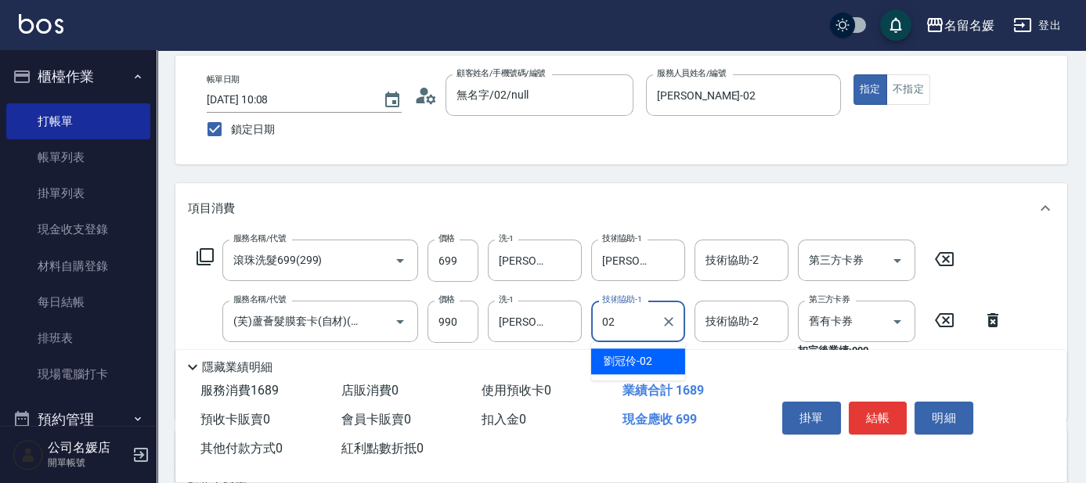
type input "[PERSON_NAME]-02"
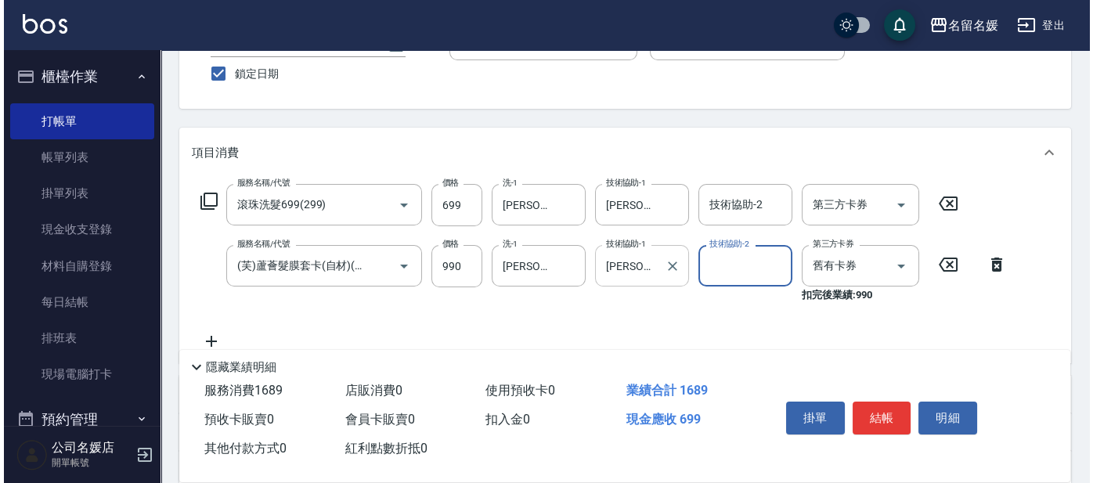
scroll to position [142, 0]
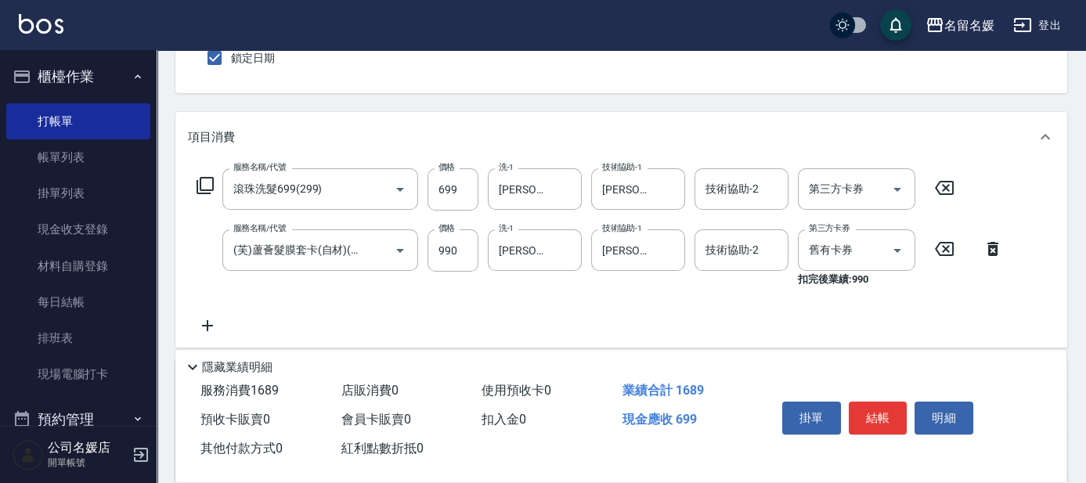
click at [205, 186] on icon at bounding box center [205, 185] width 19 height 19
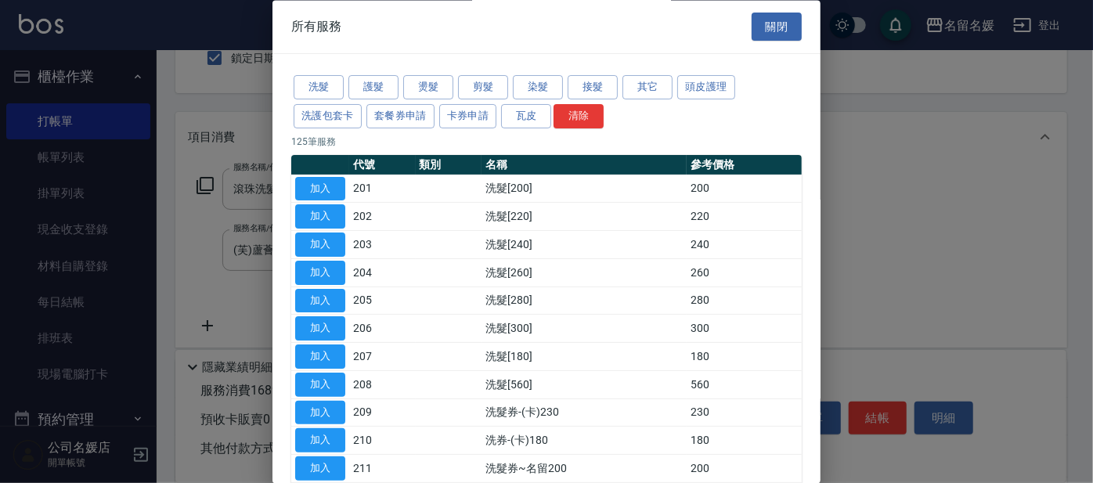
drag, startPoint x: 417, startPoint y: 84, endPoint x: 428, endPoint y: 227, distance: 143.7
click at [417, 84] on button "燙髮" at bounding box center [428, 88] width 50 height 24
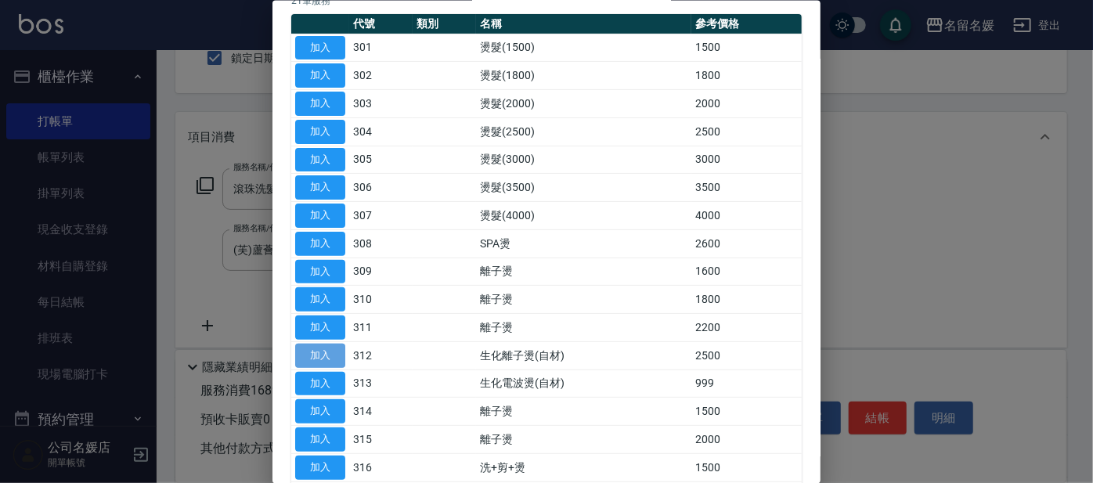
click at [323, 352] on button "加入" at bounding box center [320, 355] width 50 height 24
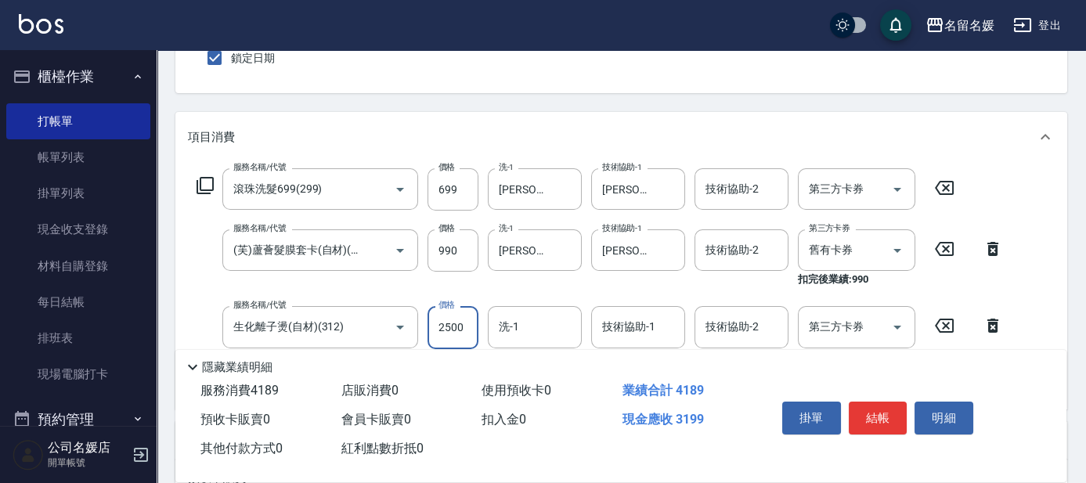
click at [461, 328] on input "2500" at bounding box center [453, 327] width 51 height 42
type input "1499"
click at [554, 327] on input "洗-1" at bounding box center [535, 326] width 80 height 27
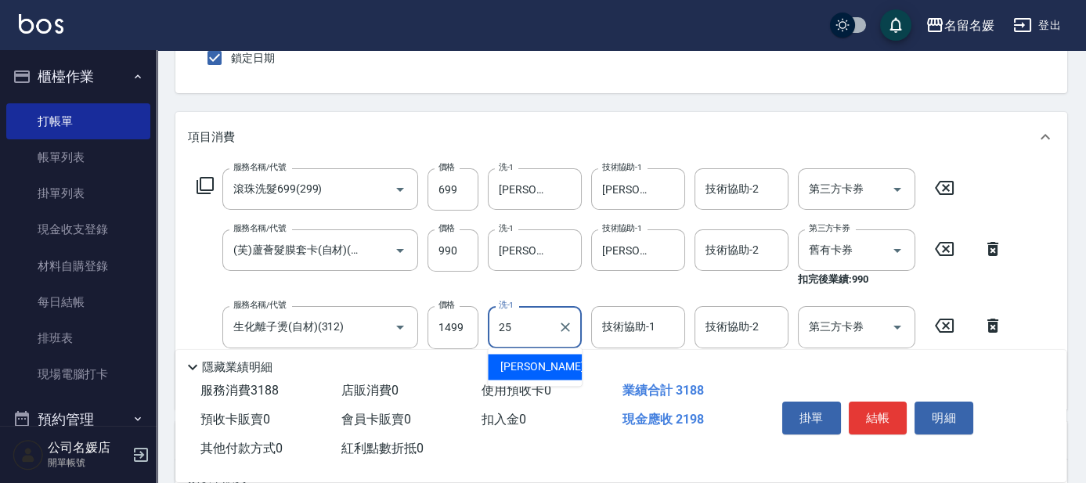
type input "[PERSON_NAME]-25"
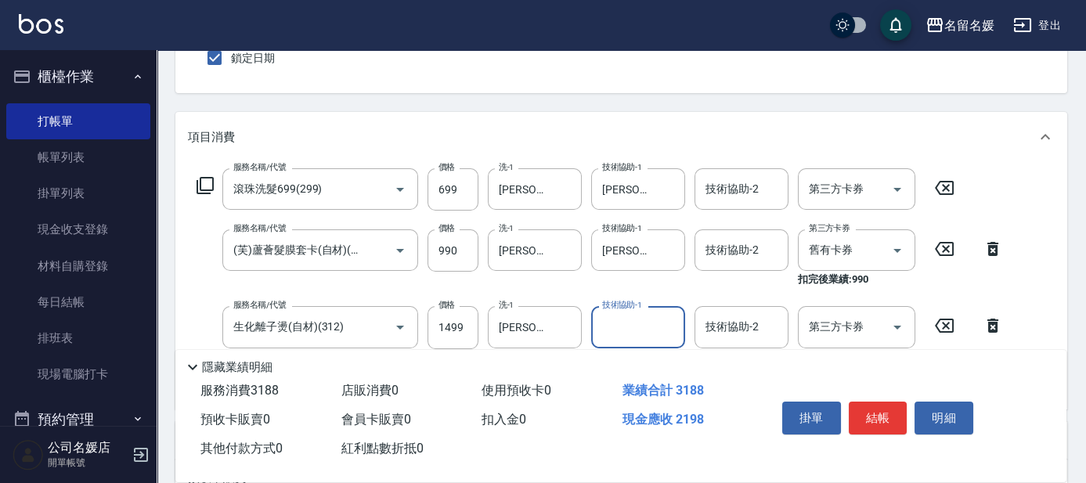
click at [656, 331] on input "技術協助-1" at bounding box center [638, 326] width 80 height 27
type input "[PERSON_NAME]-25"
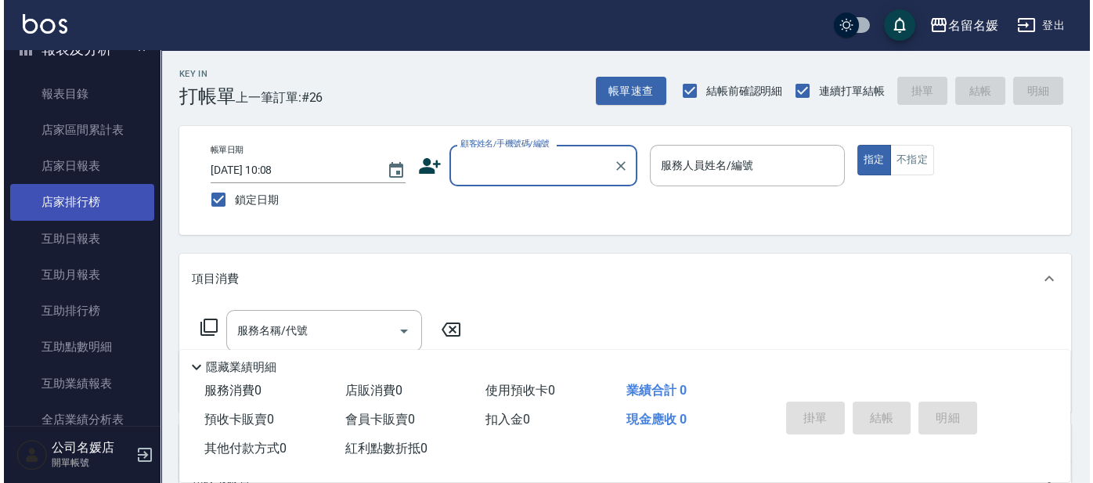
scroll to position [498, 0]
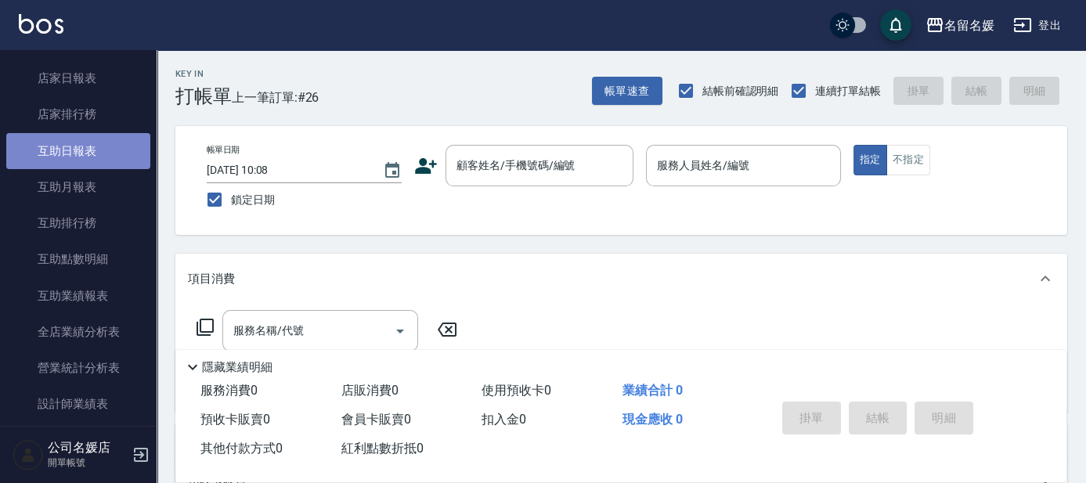
click at [87, 143] on link "互助日報表" at bounding box center [78, 151] width 144 height 36
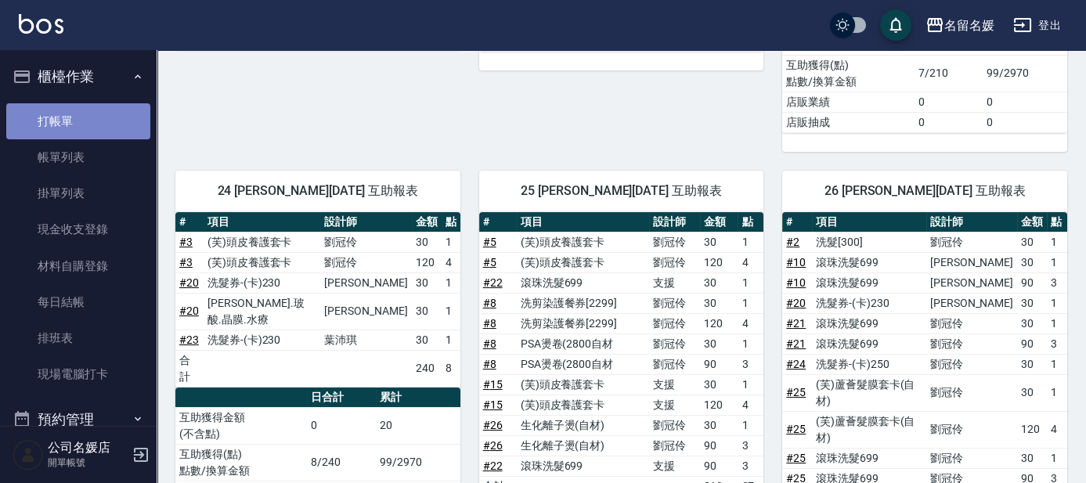
click at [107, 110] on link "打帳單" at bounding box center [78, 121] width 144 height 36
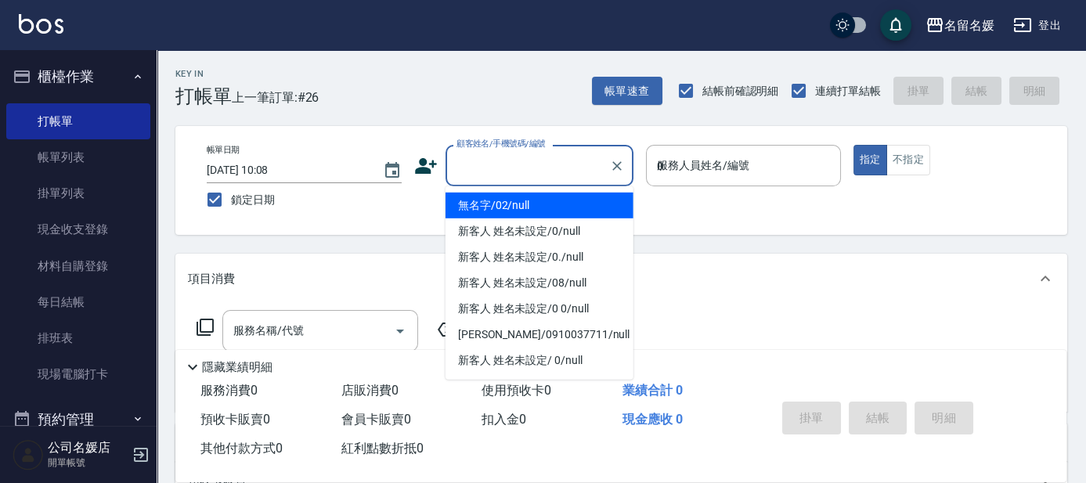
type input "03"
type button "true"
type input "無名字/02/null"
type input "[PERSON_NAME]-03"
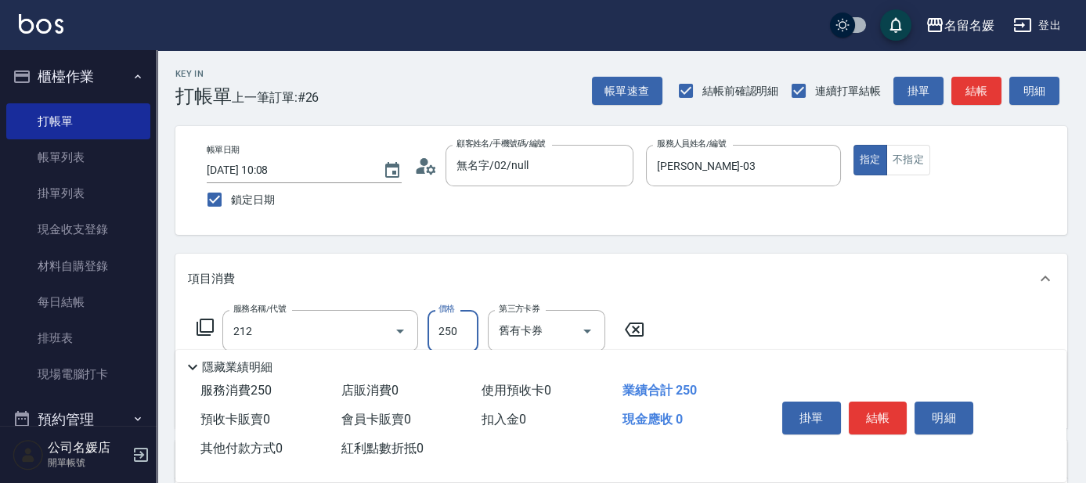
type input "洗髮券-(卡)250(212)"
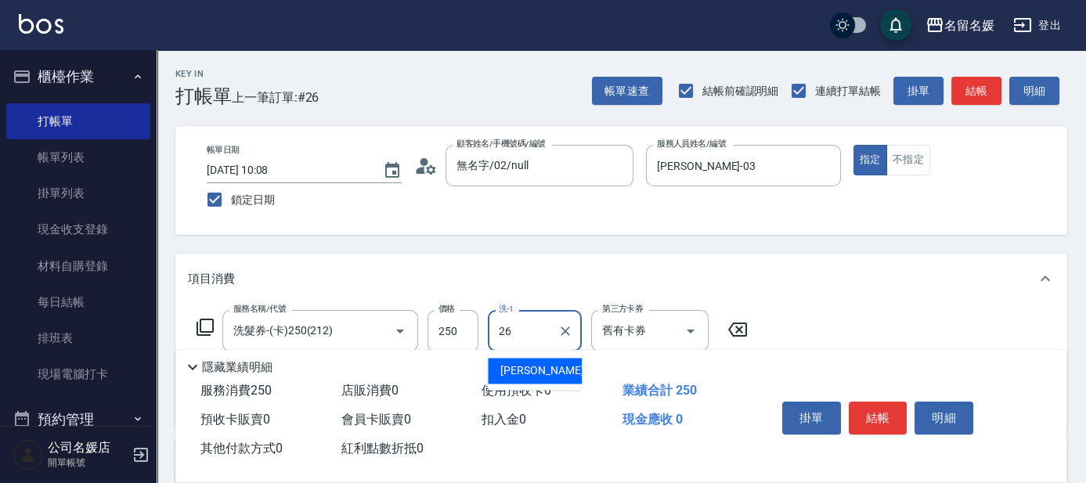
type input "[PERSON_NAME]-26"
type input "剪髮(580)(408)"
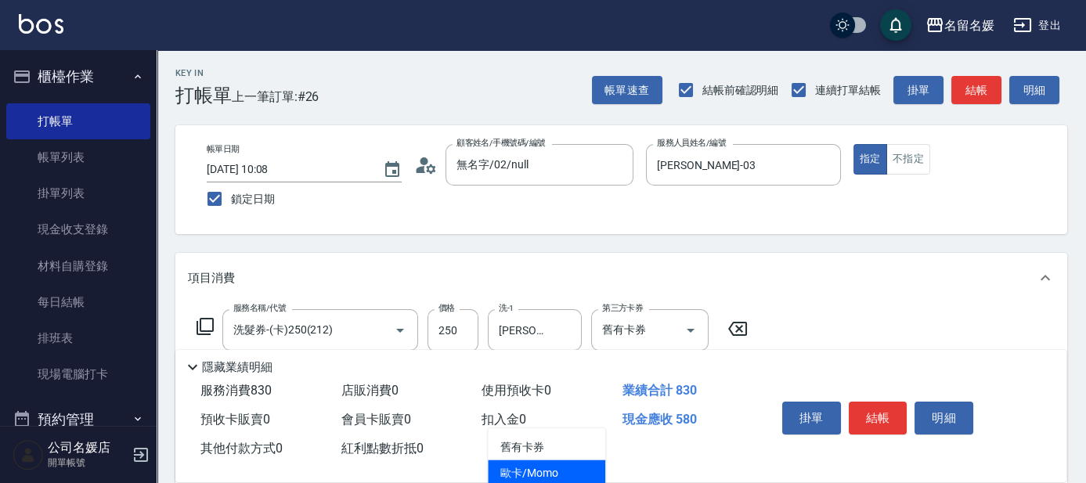
scroll to position [142, 0]
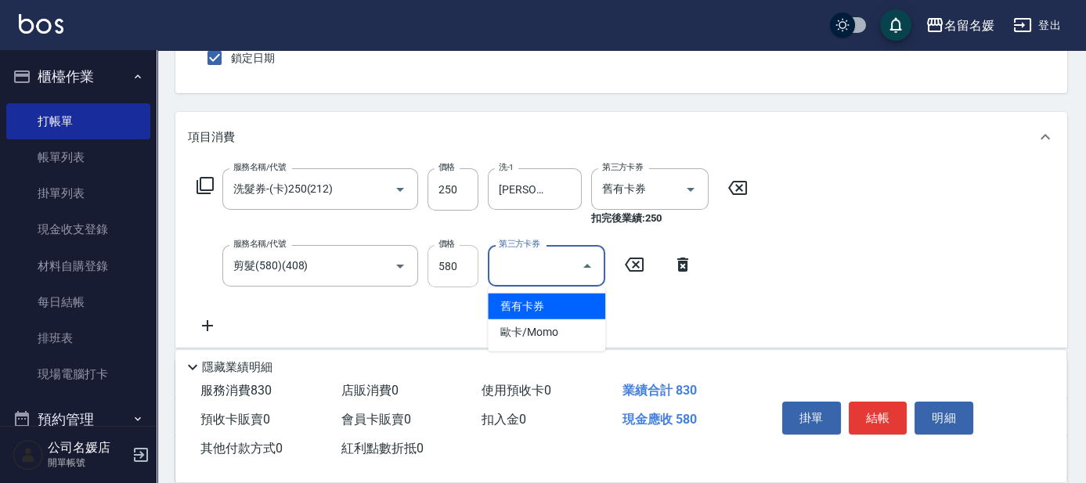
click at [464, 252] on input "580" at bounding box center [453, 266] width 51 height 42
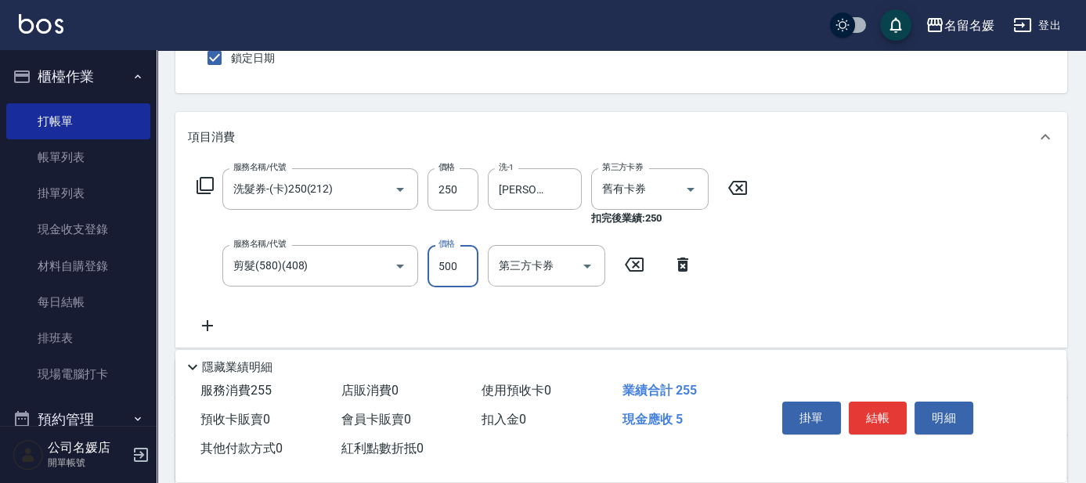
type input "500"
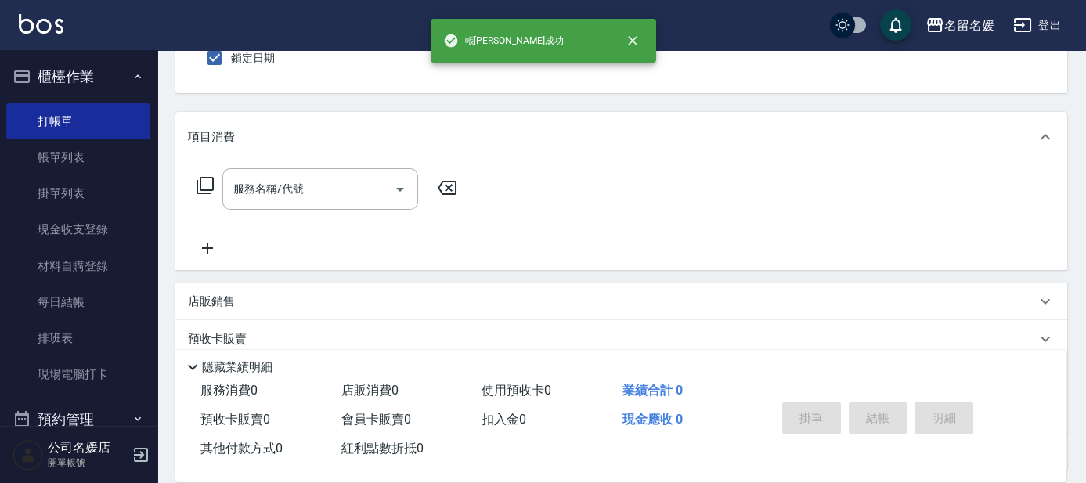
scroll to position [0, 0]
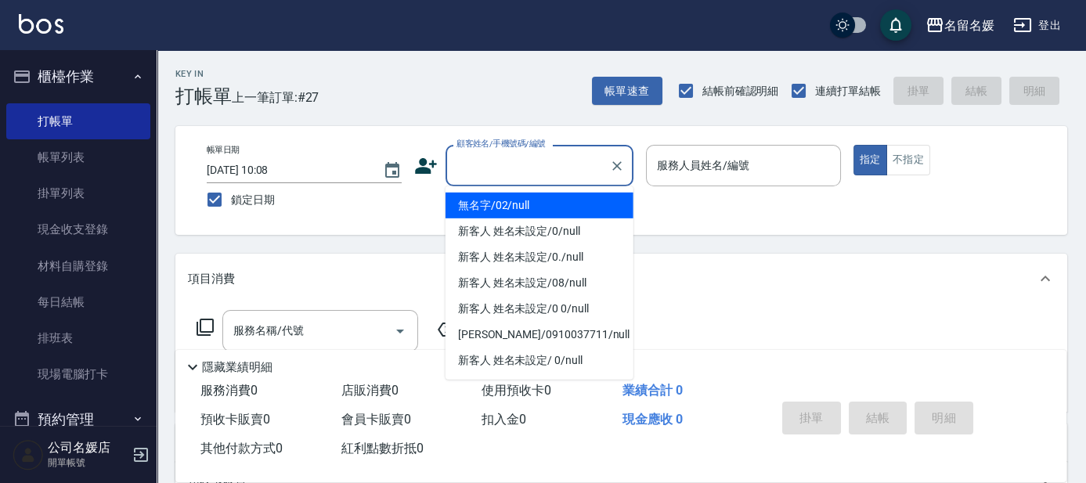
type input "0"
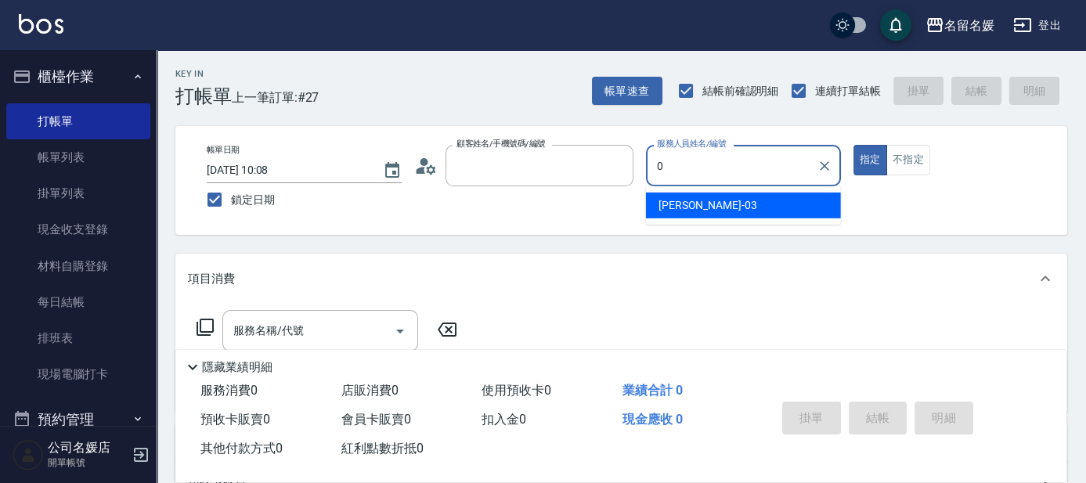
type input "無名字/02/null"
type input "[PERSON_NAME]-03"
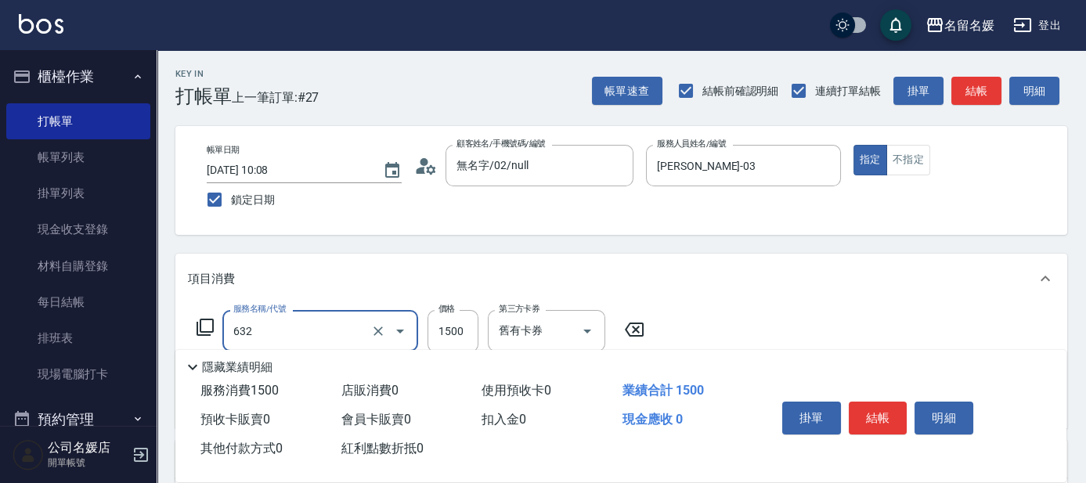
type input "染髮券[1500自材](632)"
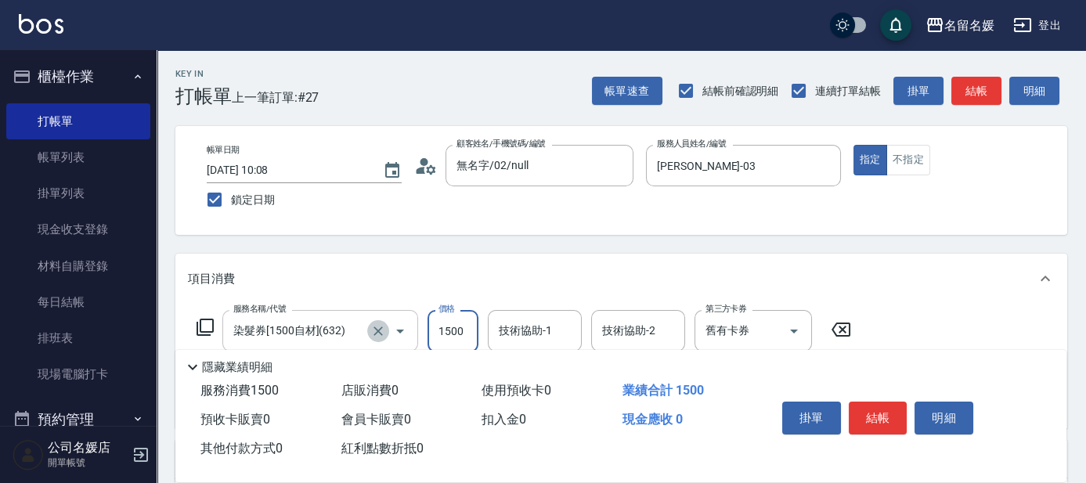
click at [379, 334] on icon "Clear" at bounding box center [378, 331] width 16 height 16
click at [312, 328] on input "服務名稱/代號" at bounding box center [298, 330] width 138 height 27
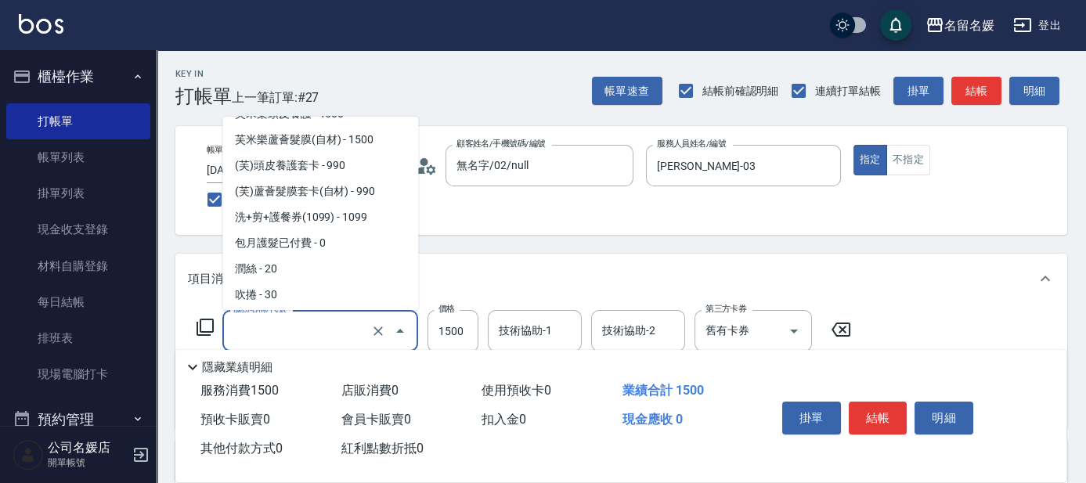
scroll to position [2569, 0]
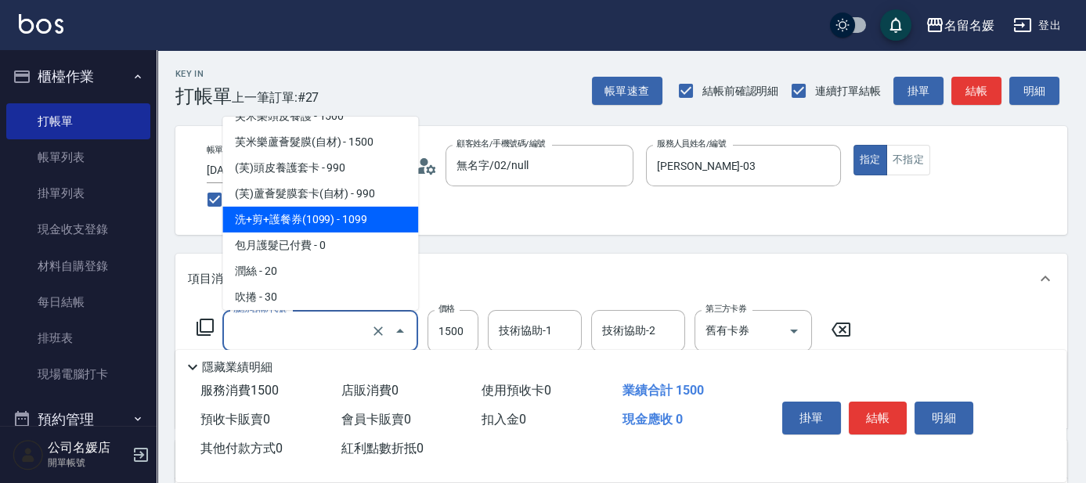
click at [349, 211] on span "洗+剪+護餐券(1099) - 1099" at bounding box center [320, 220] width 196 height 26
type input "洗+剪+護餐券(1099)(640)"
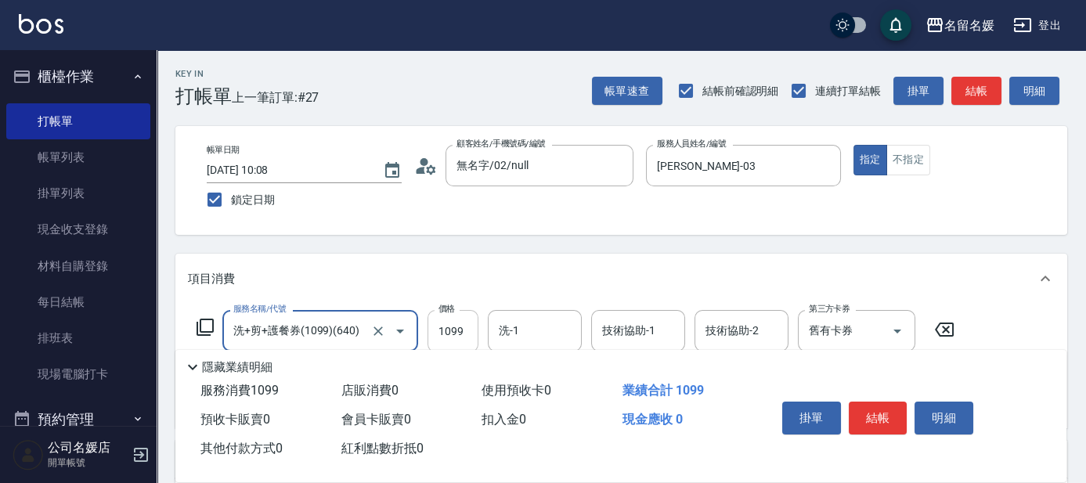
click at [467, 337] on input "1099" at bounding box center [453, 331] width 51 height 42
type input "1500"
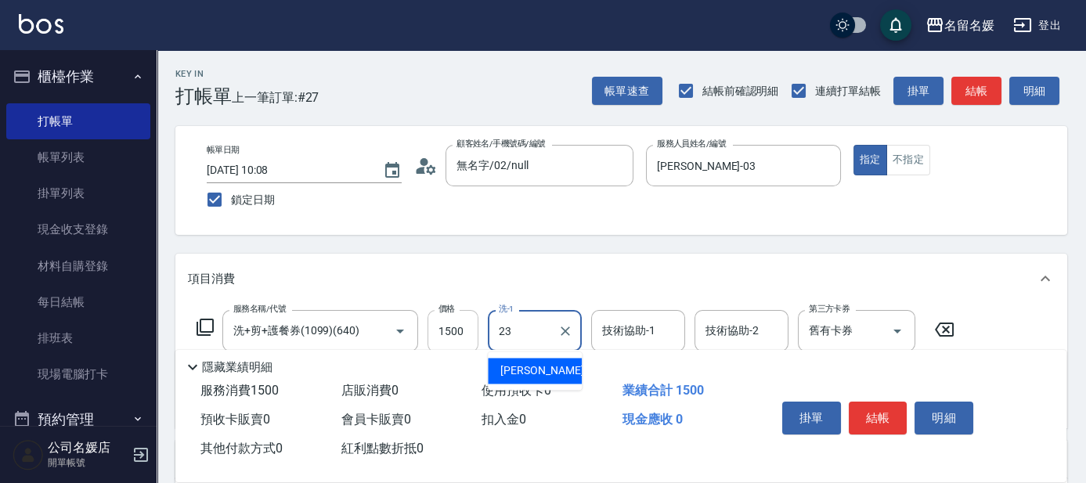
type input "[PERSON_NAME]-23"
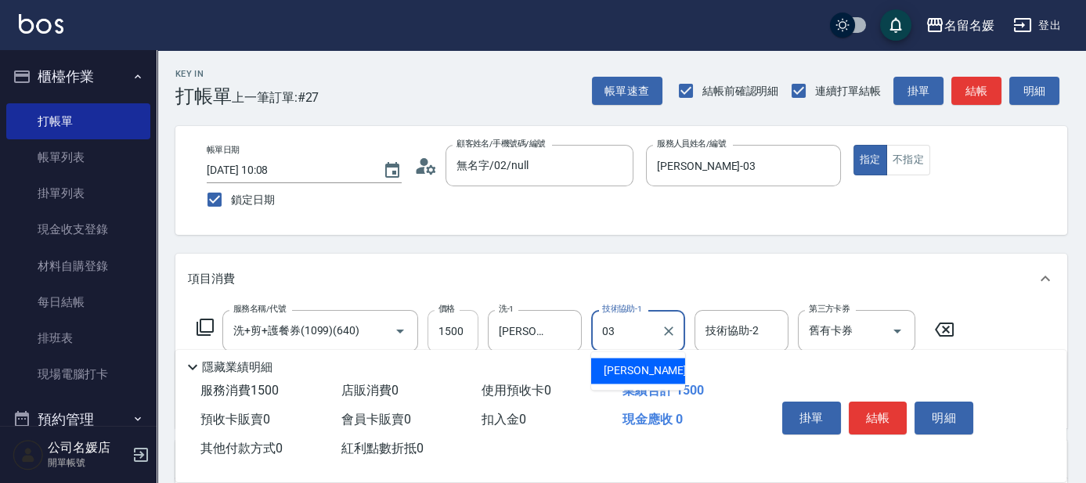
type input "[PERSON_NAME]-03"
type input "(芙)蘆薈髮膜套卡(自材)(639)"
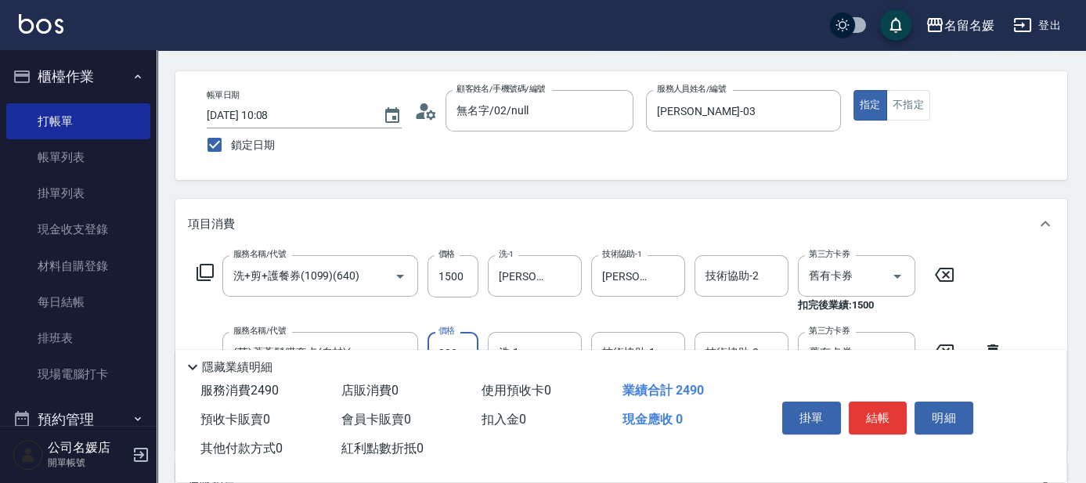
scroll to position [70, 0]
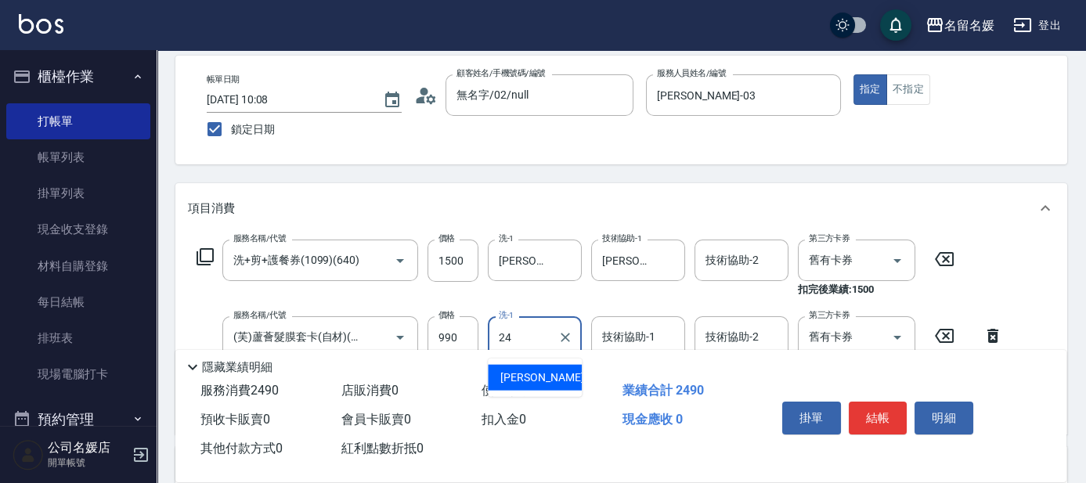
type input "[PERSON_NAME]-24"
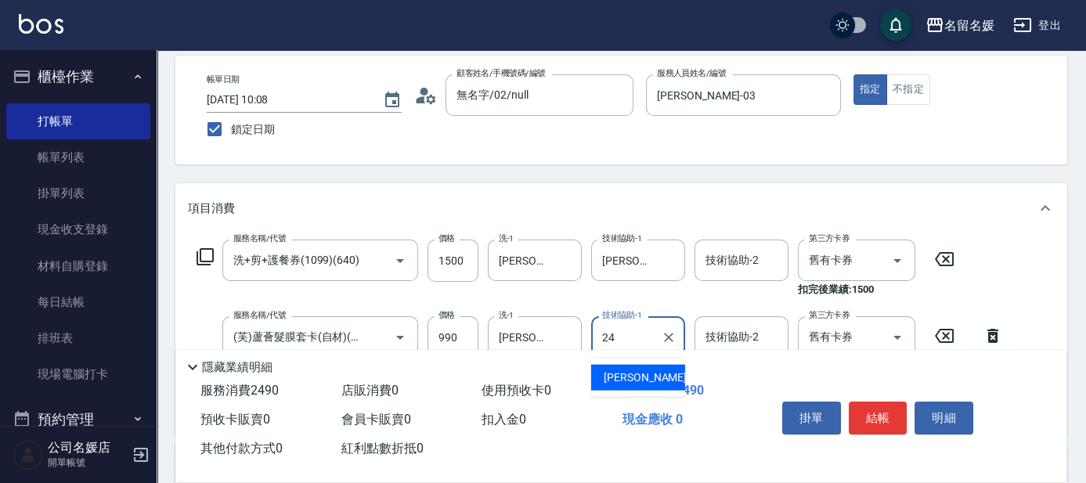
type input "[PERSON_NAME]-24"
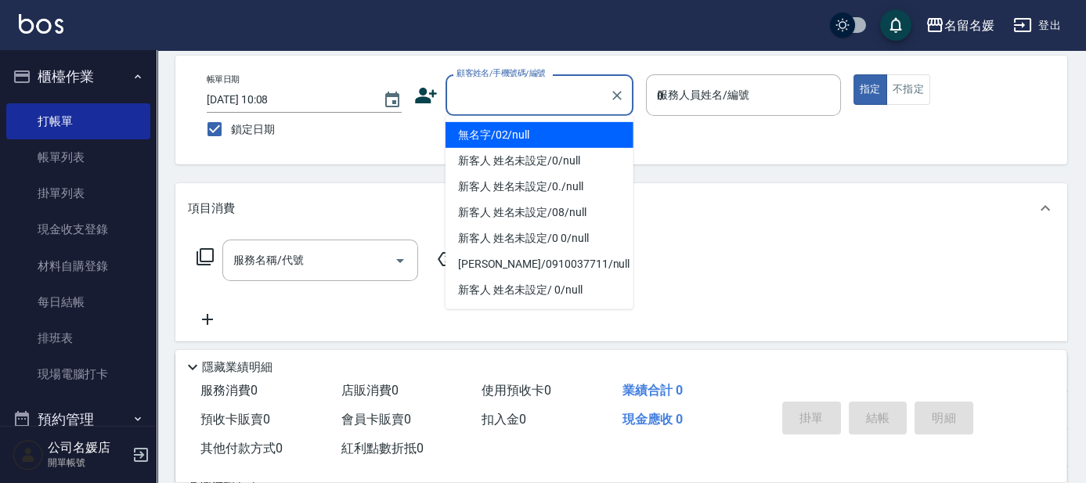
type input "03"
type input "無名字/02/null"
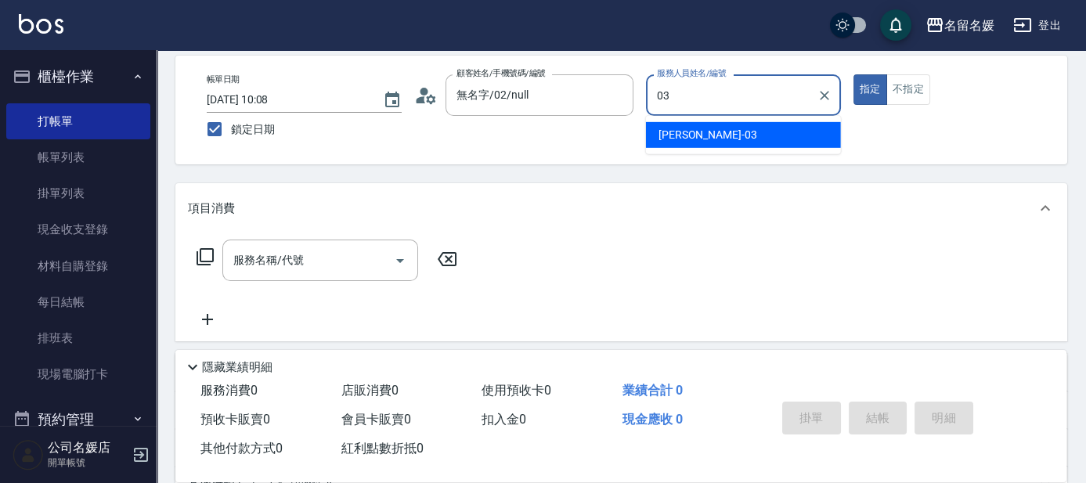
type input "[PERSON_NAME]-03"
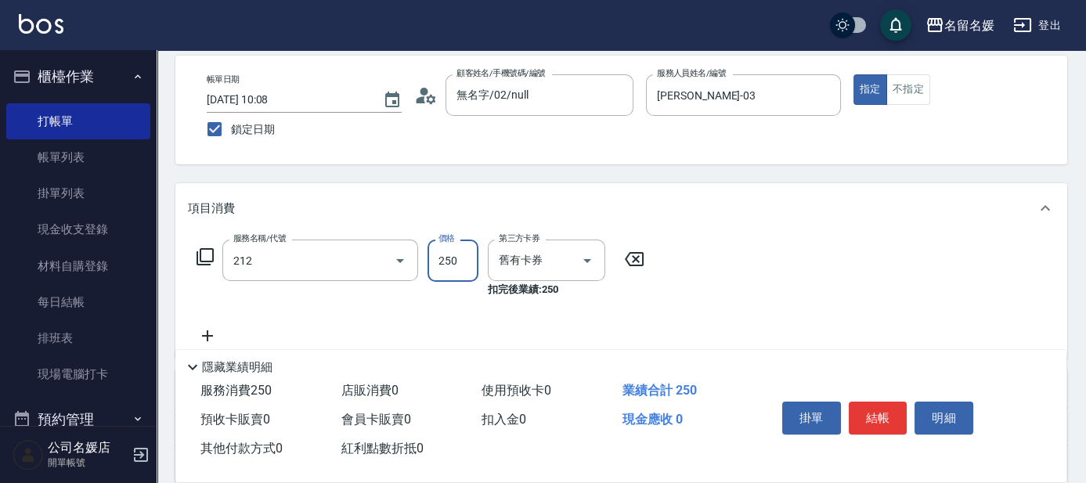
type input "洗髮券-(卡)250(212)"
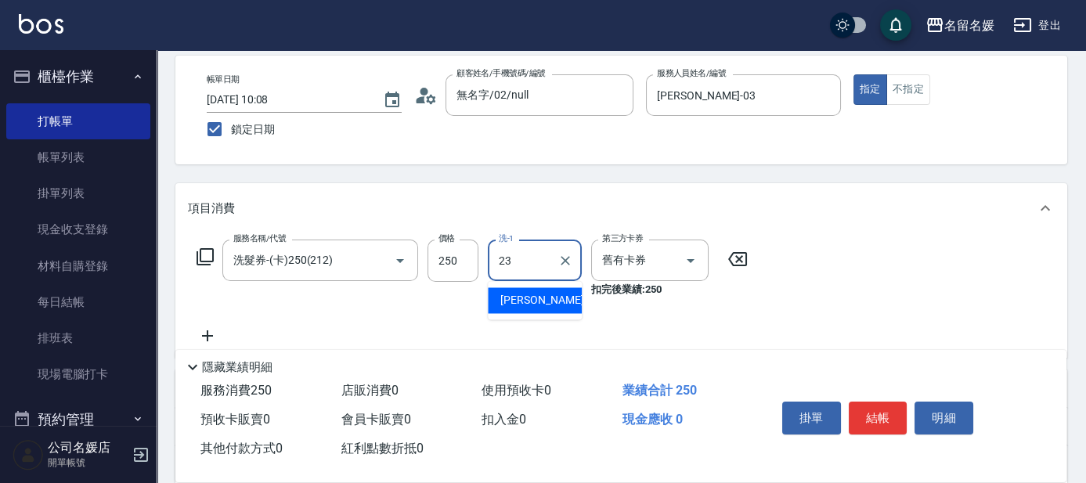
type input "[PERSON_NAME]-23"
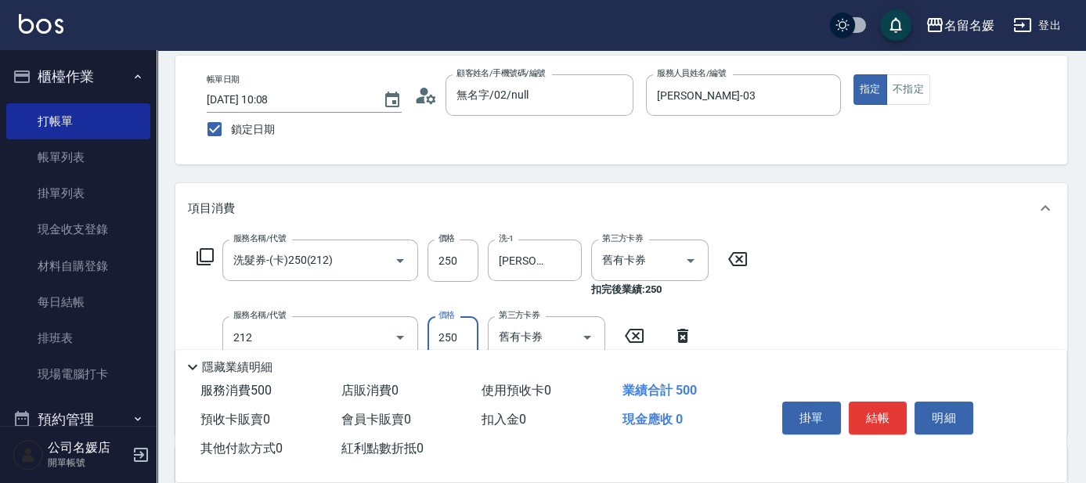
type input "洗髮券-(卡)250(212)"
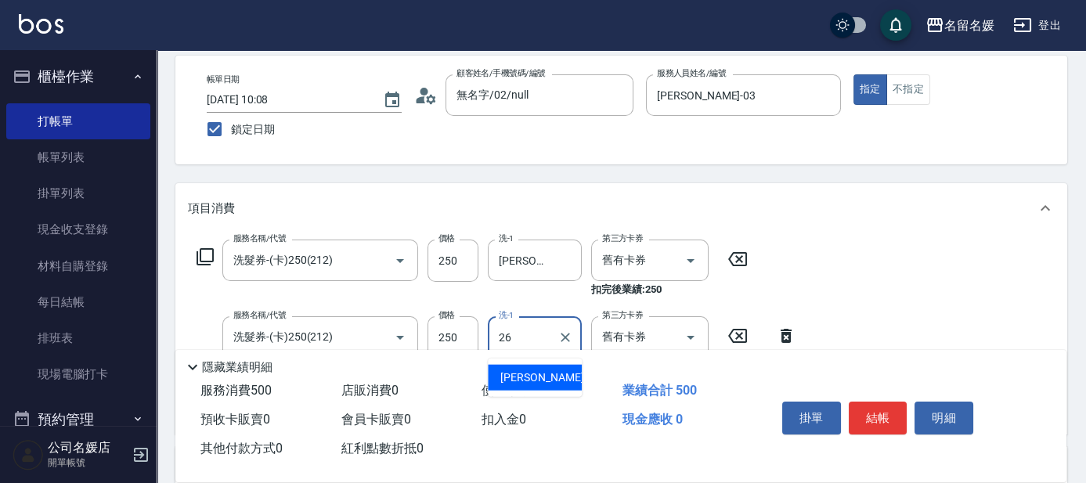
type input "[PERSON_NAME]-26"
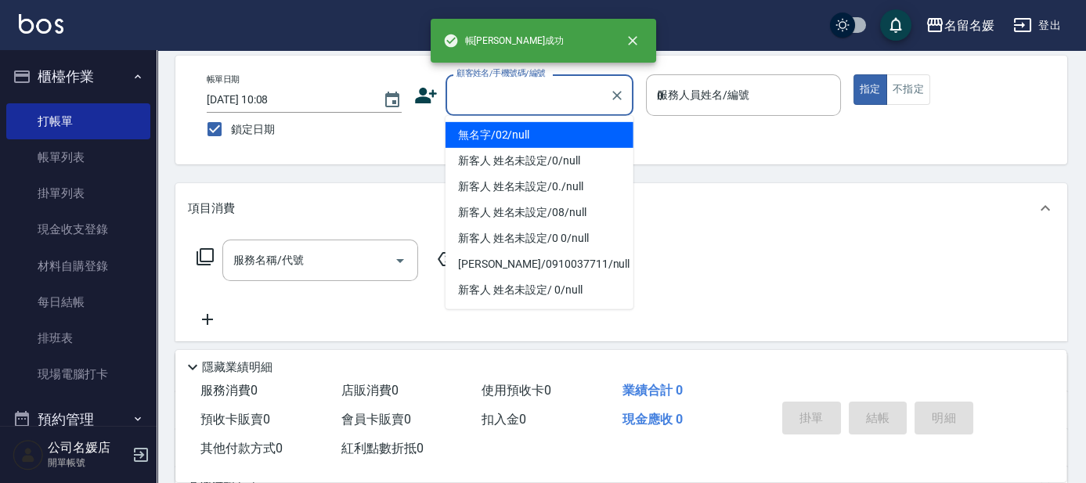
type input "03"
type input "無名字/02/null"
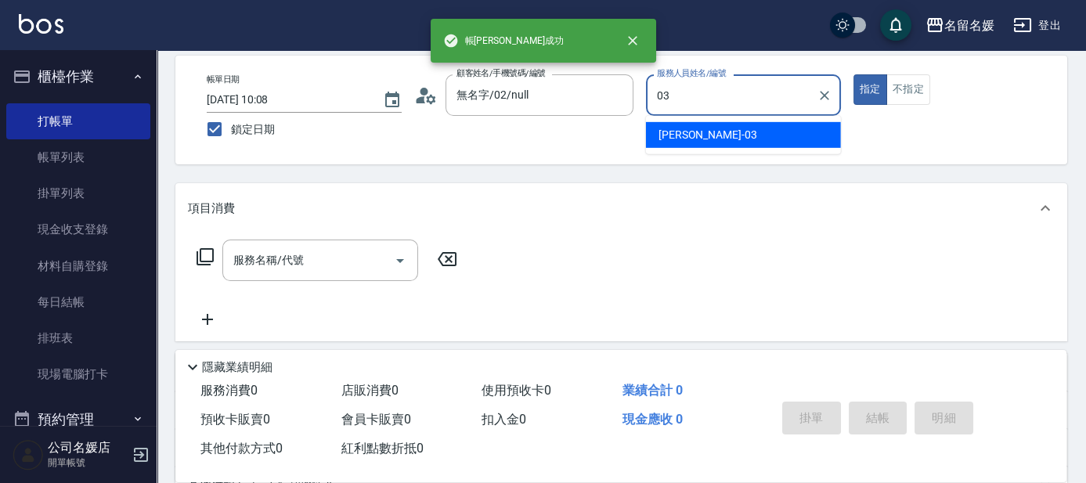
type input "[PERSON_NAME]-03"
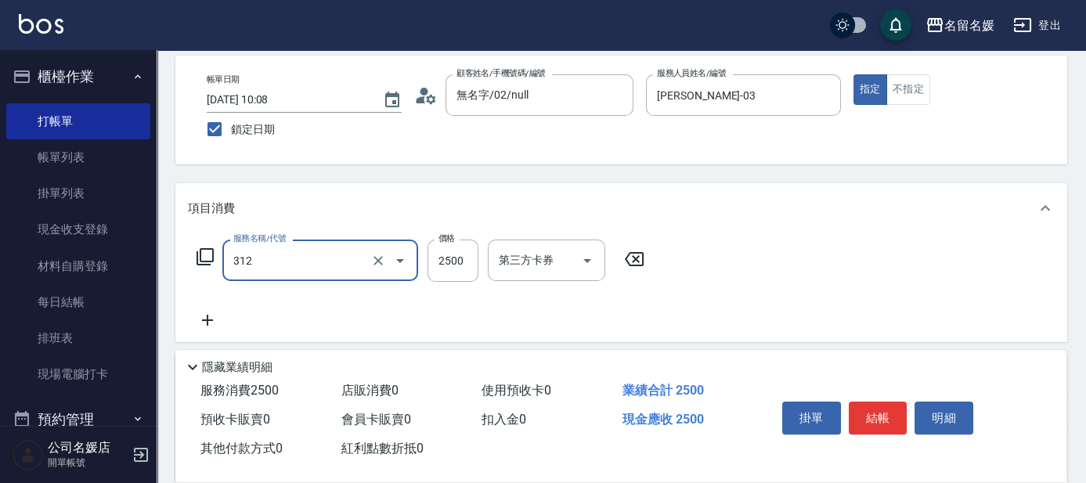
type input "生化離子燙(自材)(312)"
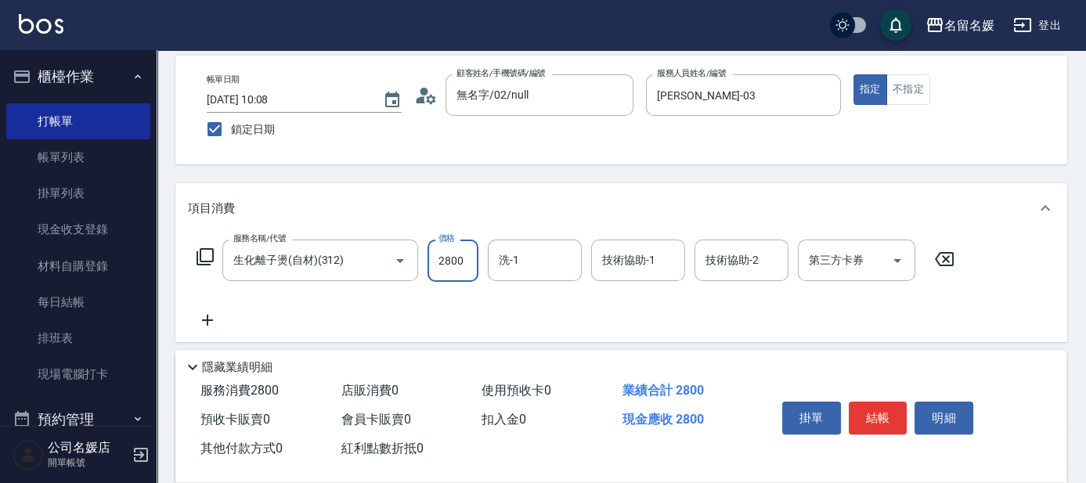
type input "2800"
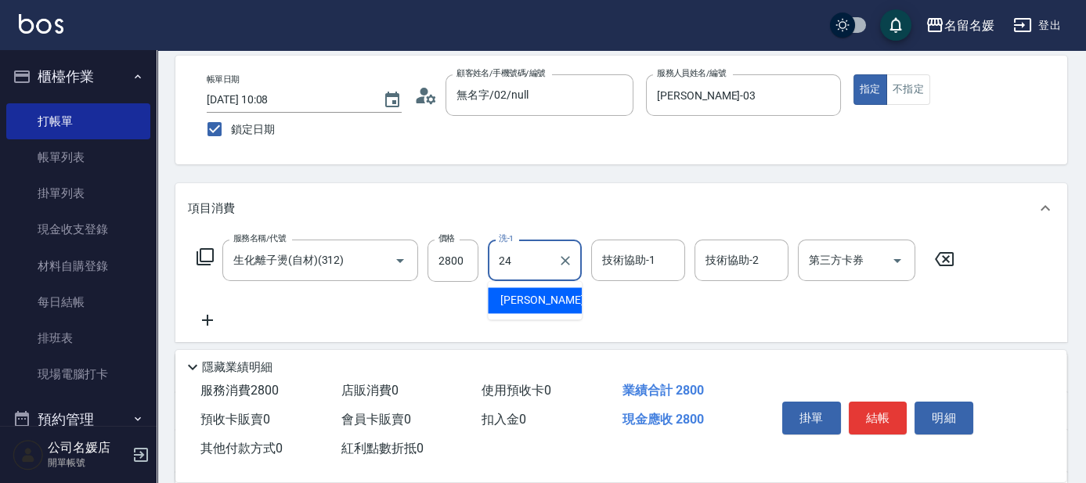
type input "[PERSON_NAME]-24"
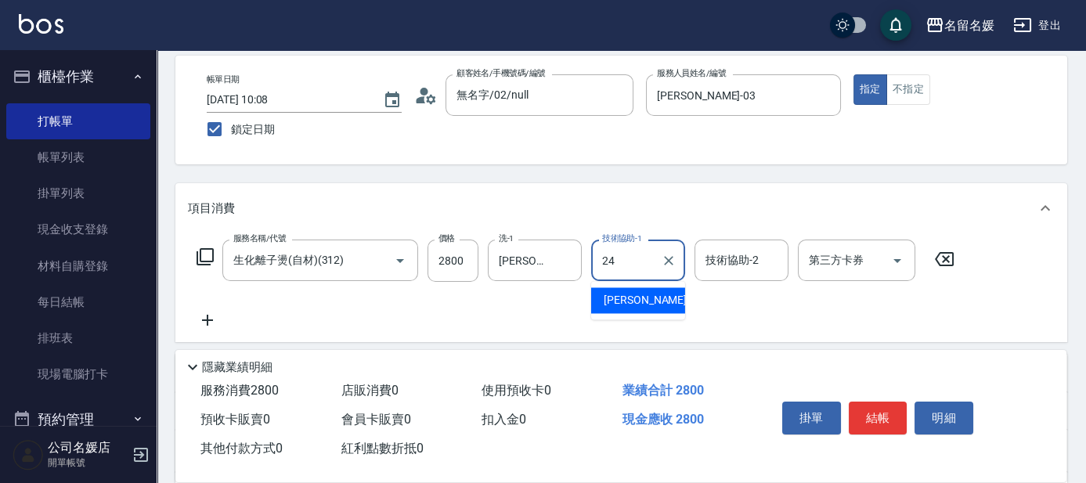
type input "[PERSON_NAME]-24"
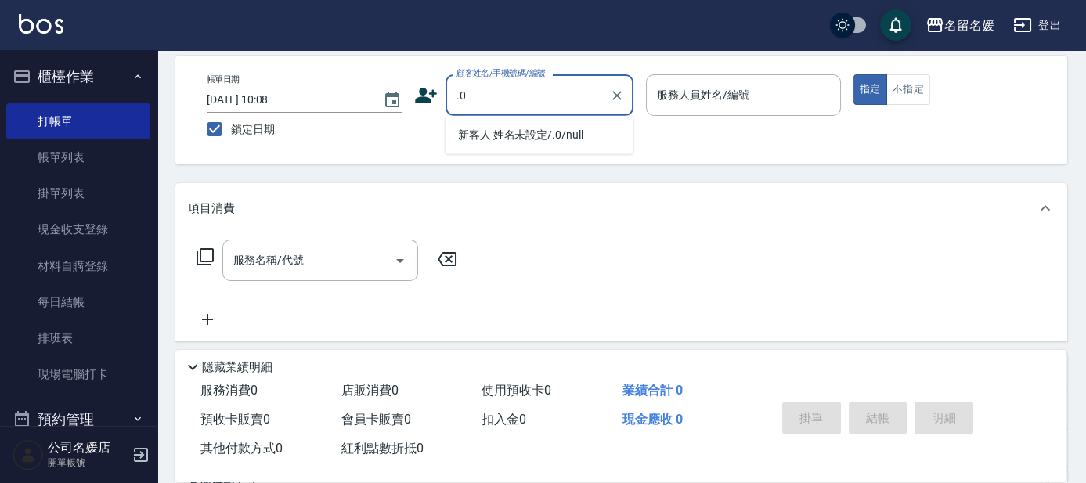
type input "."
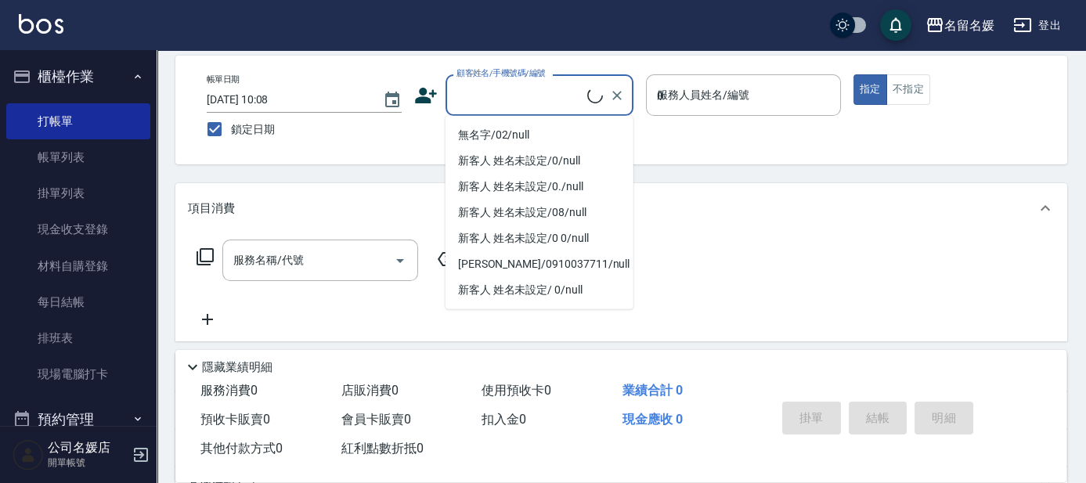
type input "03"
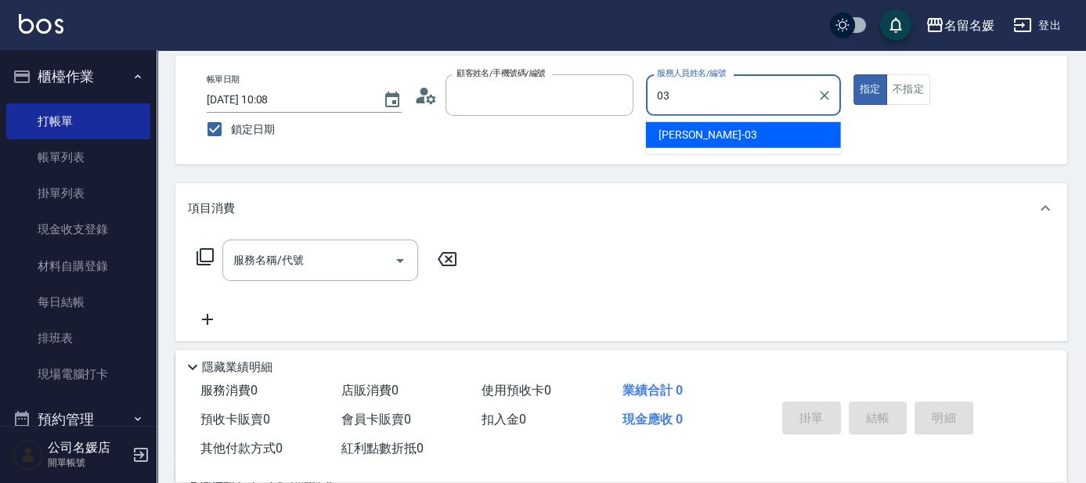
type input "無名字/02/null"
type input "[PERSON_NAME]-03"
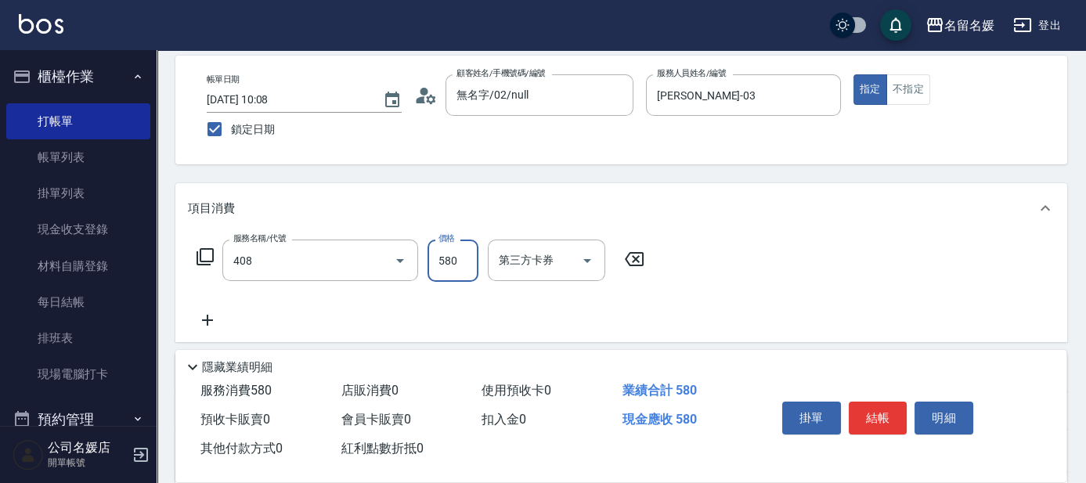
type input "剪髮(580)(408)"
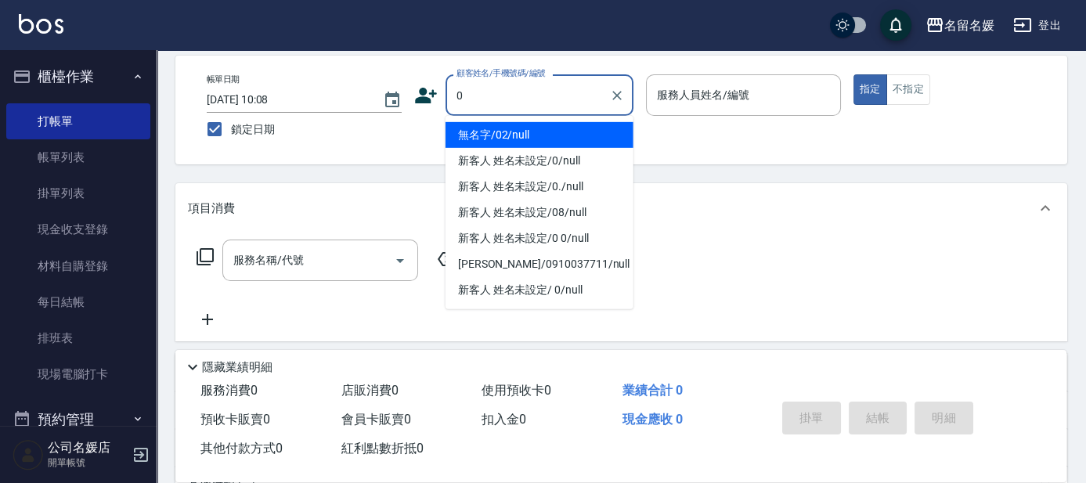
type input "0"
type input "02"
type input "無名字/02/null"
type input "[PERSON_NAME]-02"
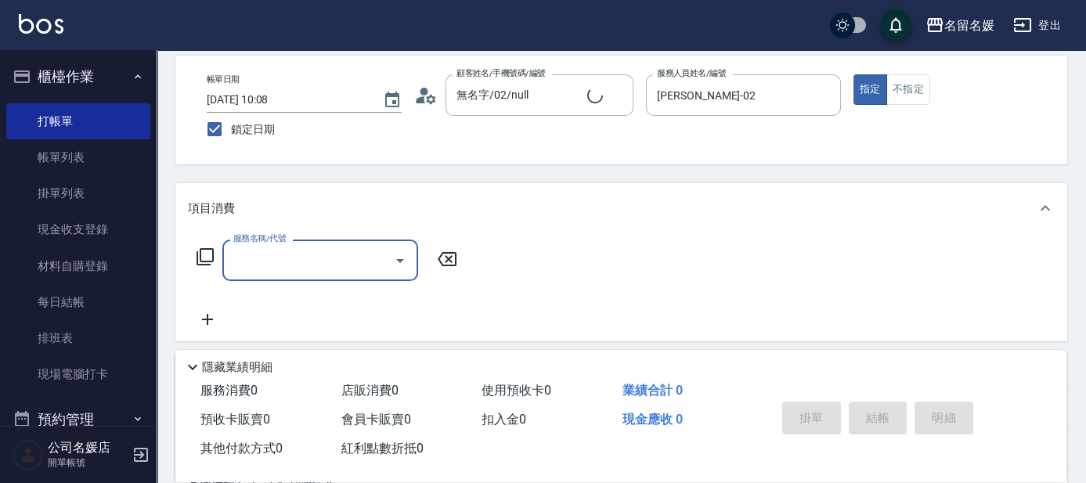
type input "新客人 姓名未設定/0/null"
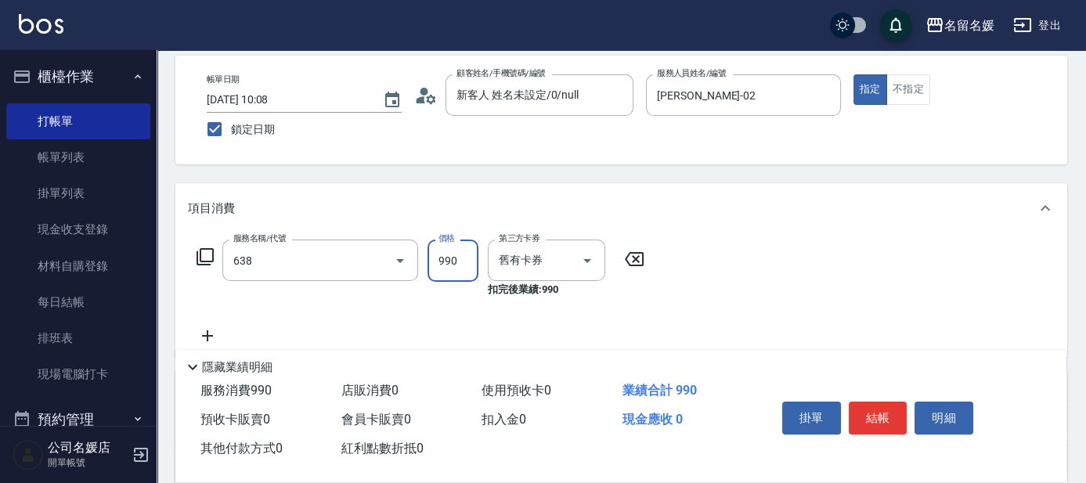
type input "(芙)頭皮養護套卡(638)"
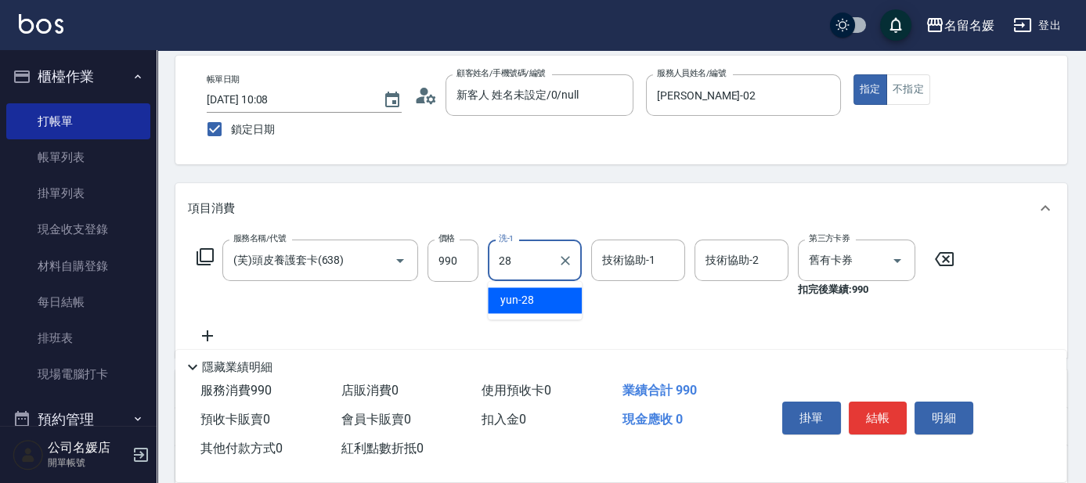
type input "yun-28"
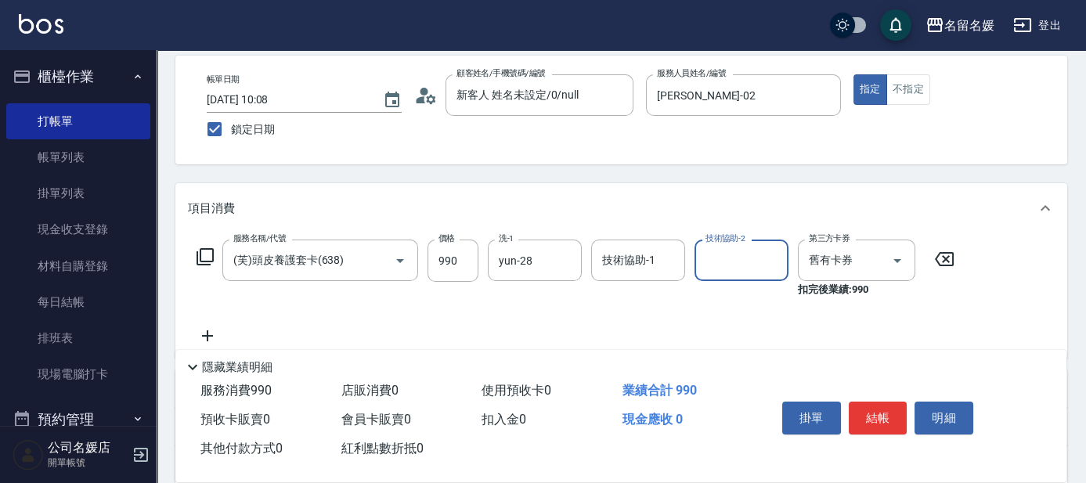
click at [630, 252] on div "技術協助-1 技術協助-1" at bounding box center [638, 261] width 94 height 42
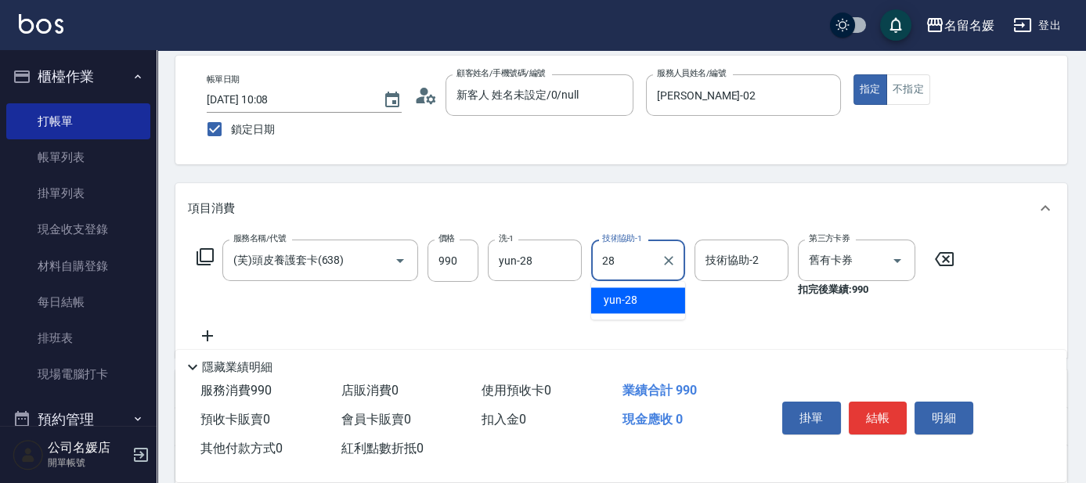
type input "yun-28"
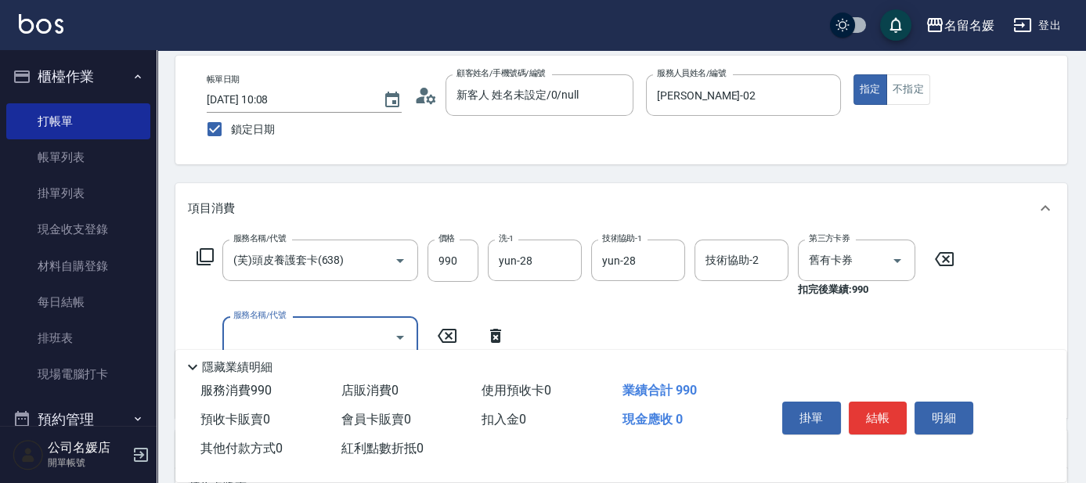
type input "6"
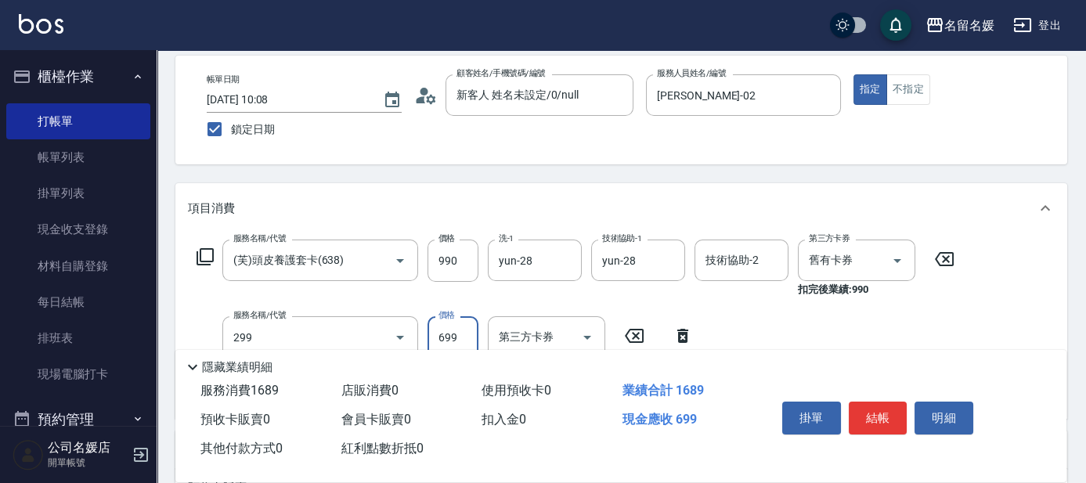
type input "滾珠洗髮699(299)"
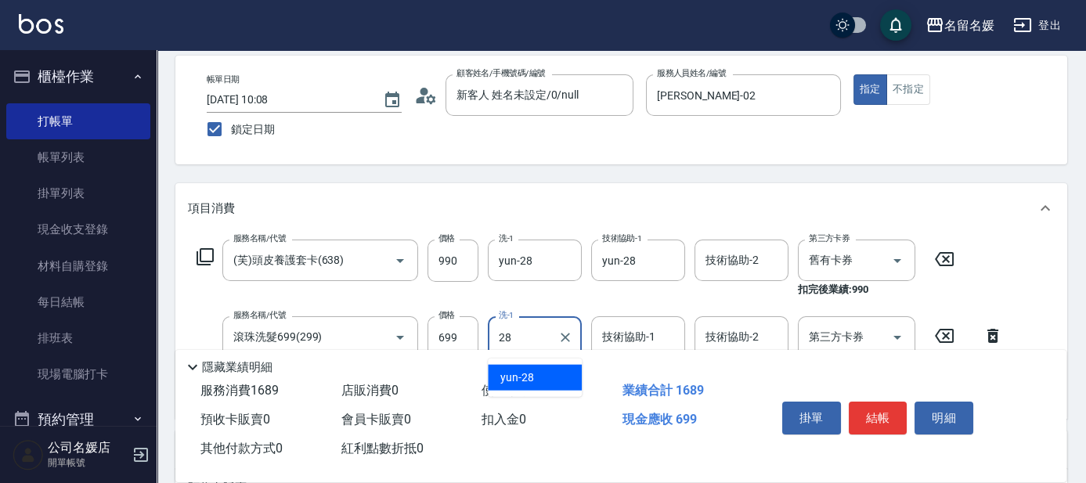
type input "yun-28"
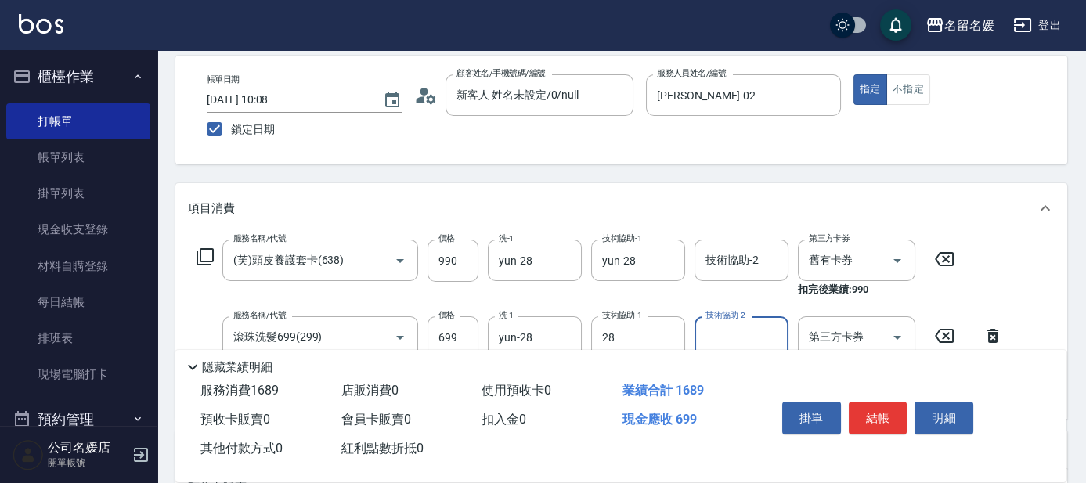
type input "yun-28"
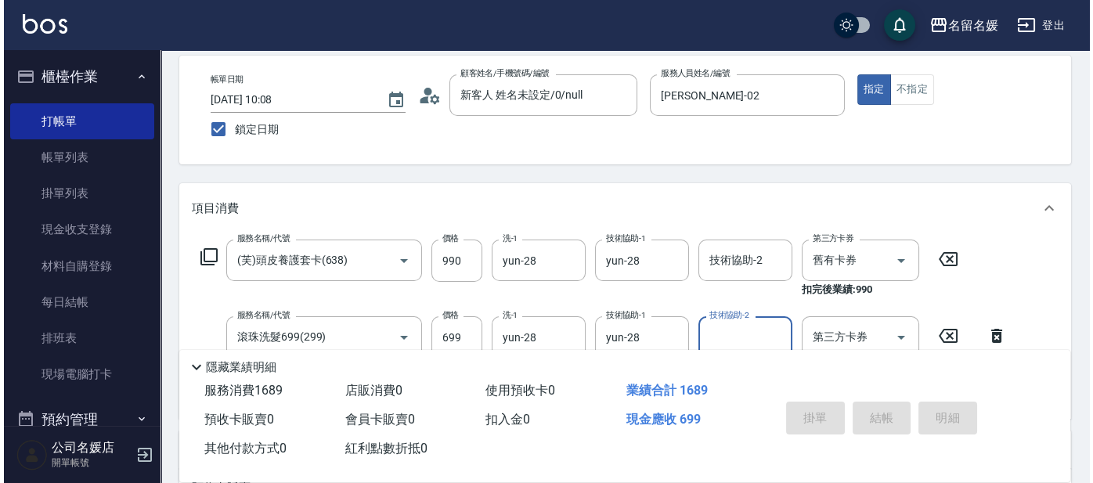
scroll to position [0, 0]
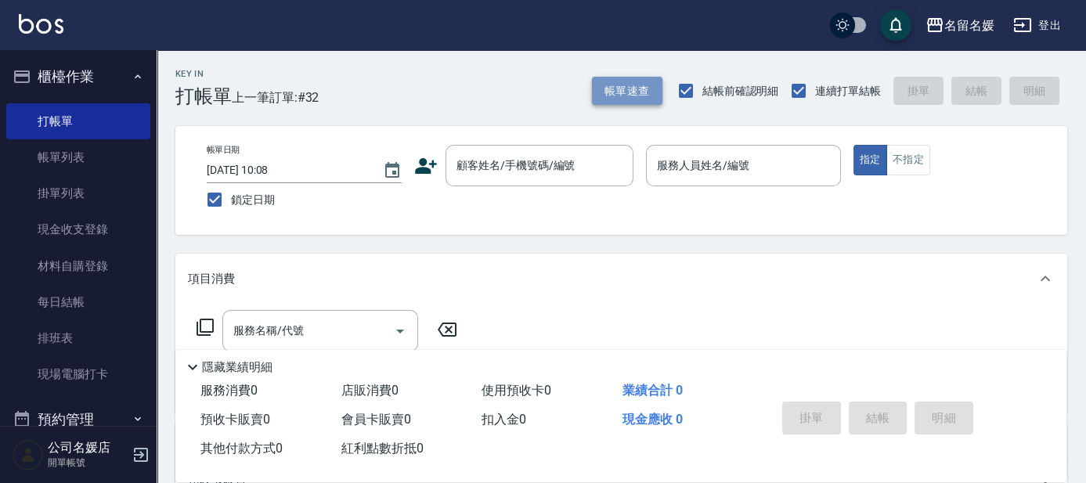
click at [655, 93] on button "帳單速查" at bounding box center [627, 91] width 70 height 29
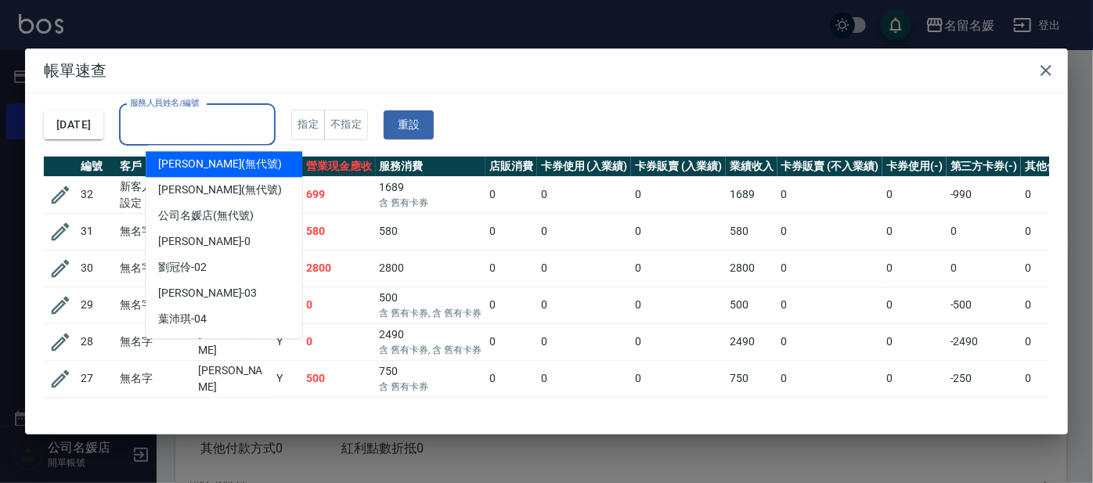
click at [161, 124] on input "服務人員姓名/編號" at bounding box center [197, 124] width 143 height 27
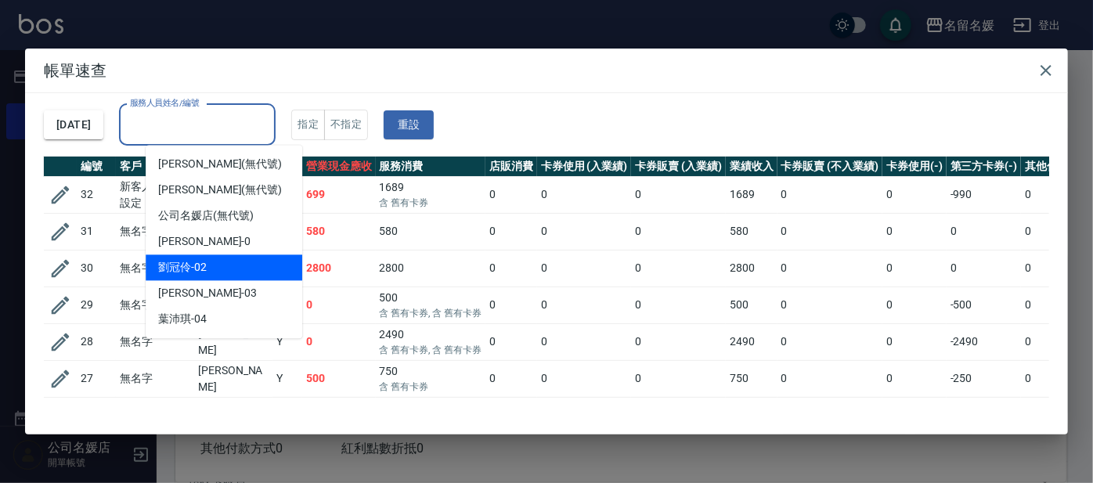
click at [182, 272] on span "[PERSON_NAME]-02" at bounding box center [182, 267] width 49 height 16
type input "[PERSON_NAME]-02"
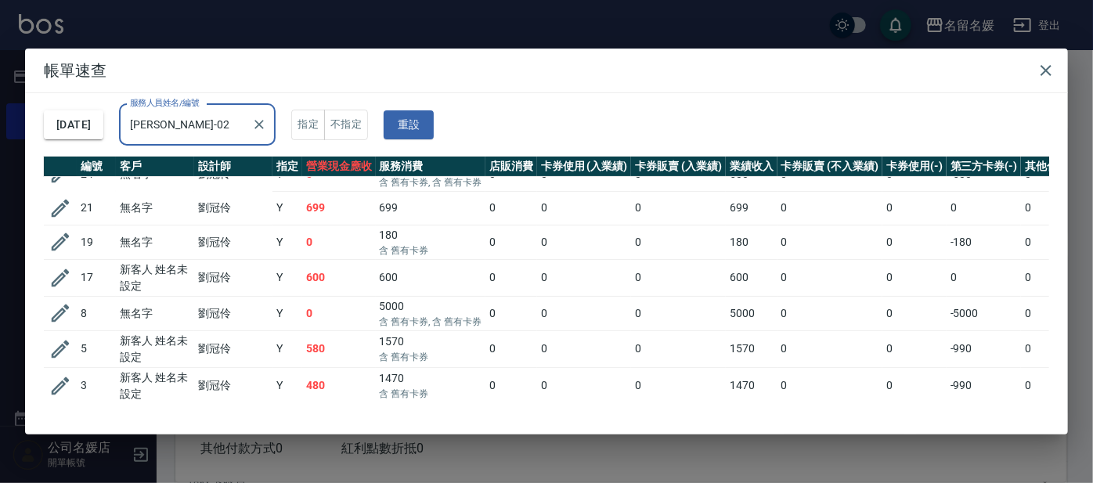
scroll to position [192, 0]
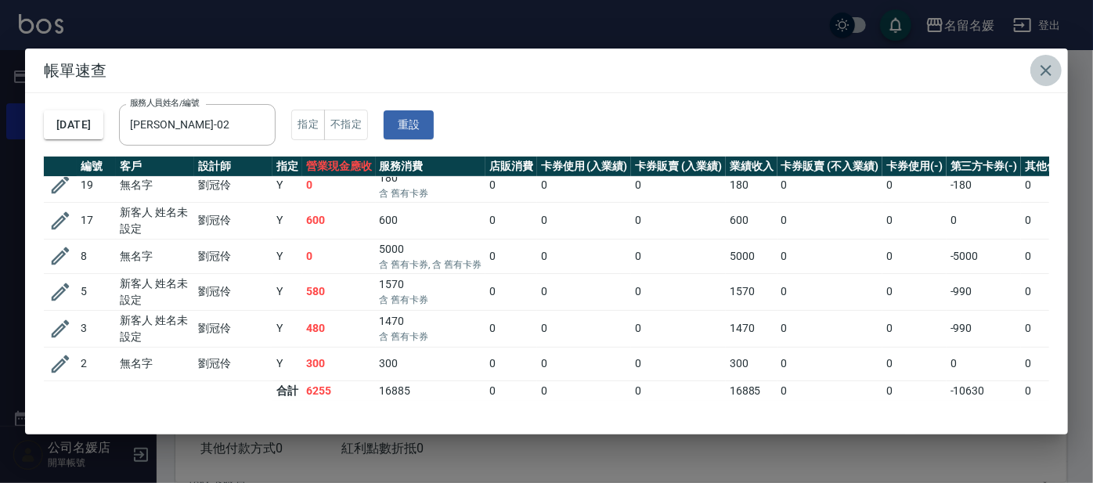
click at [1044, 67] on icon "button" at bounding box center [1046, 70] width 11 height 11
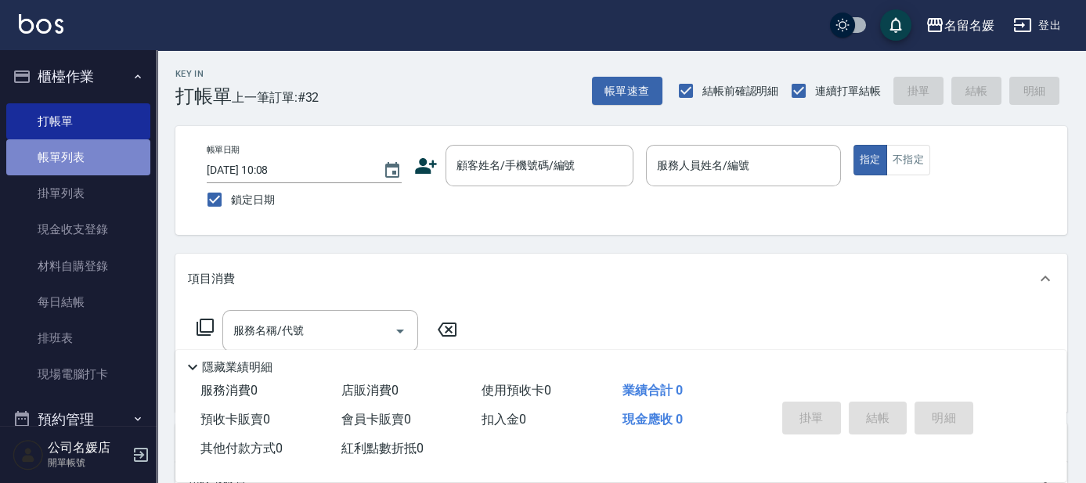
click at [89, 155] on link "帳單列表" at bounding box center [78, 157] width 144 height 36
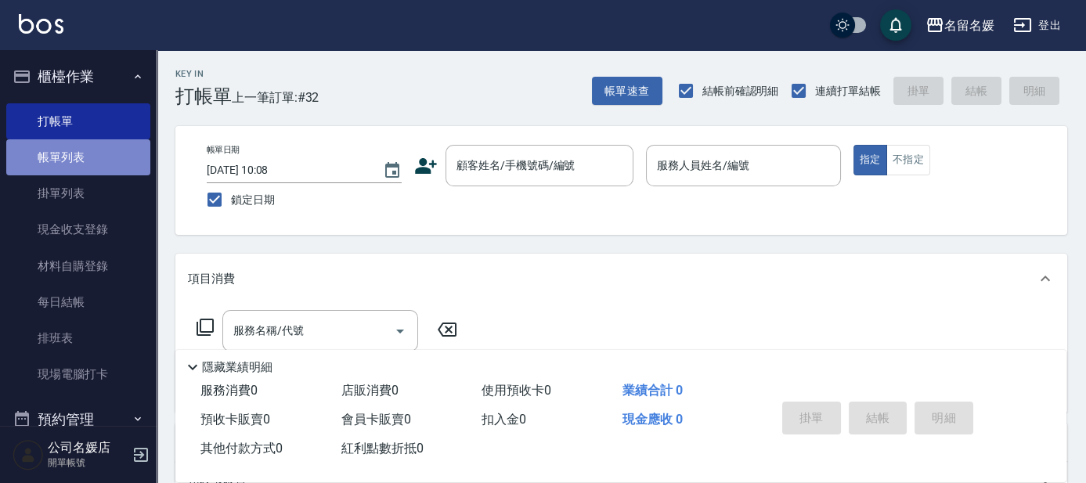
click at [89, 155] on link "帳單列表" at bounding box center [78, 157] width 144 height 36
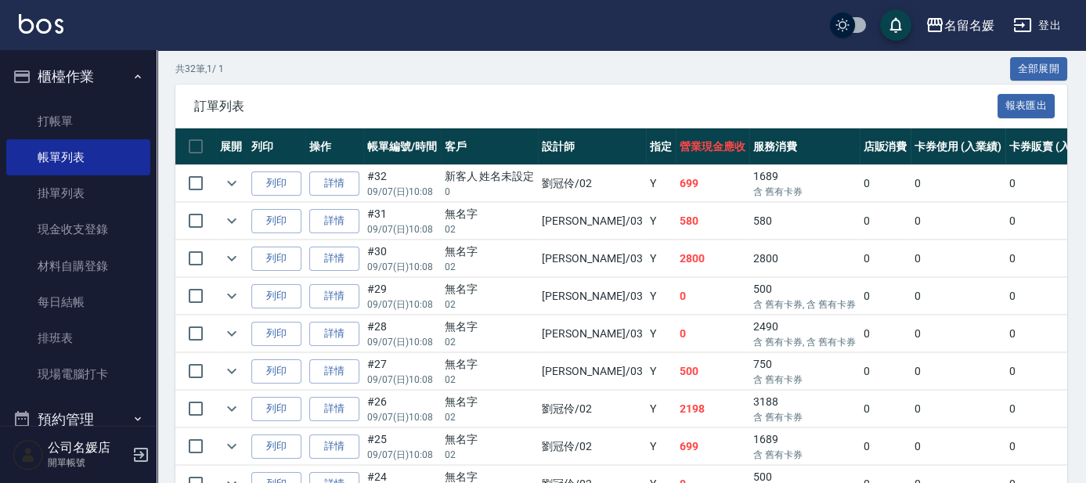
scroll to position [498, 0]
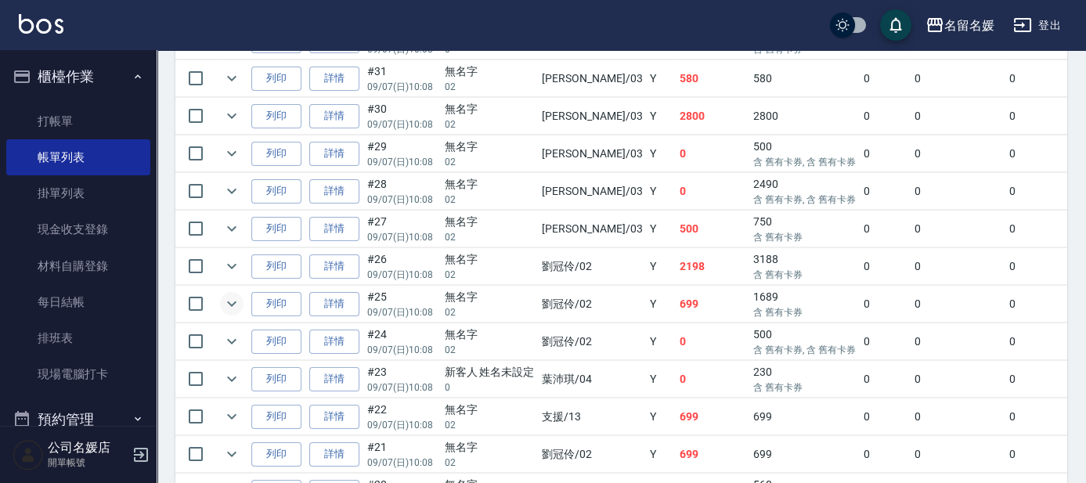
click at [233, 303] on icon "expand row" at bounding box center [231, 303] width 19 height 19
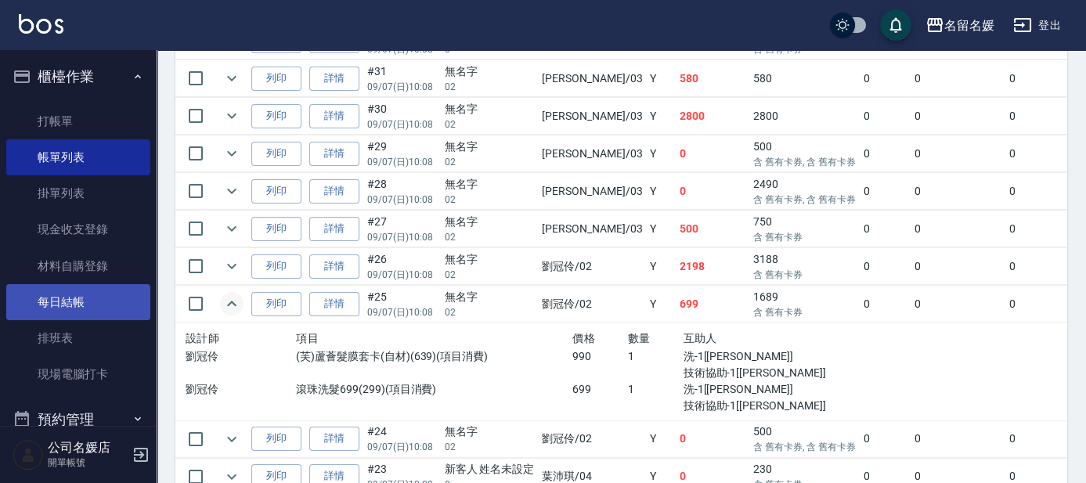
click at [34, 311] on link "每日結帳" at bounding box center [78, 302] width 144 height 36
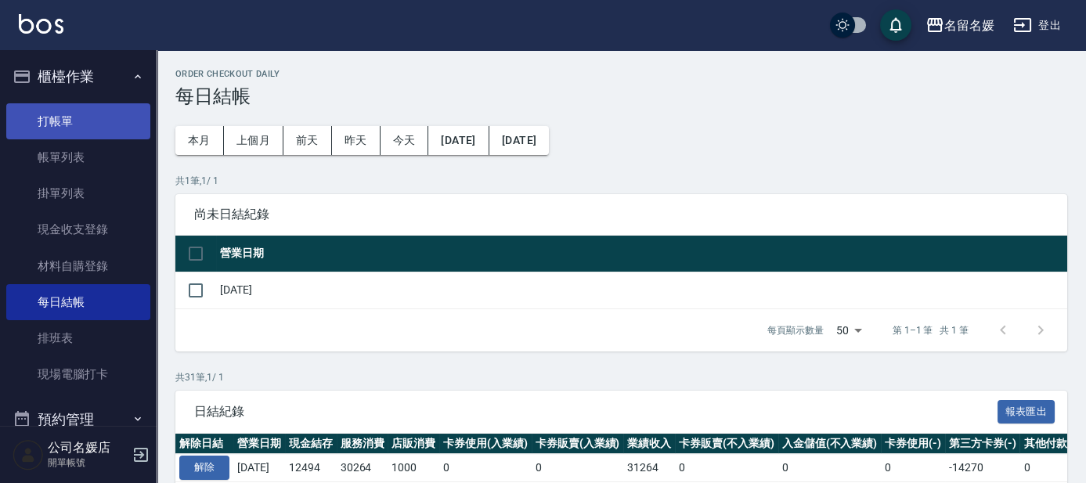
click at [42, 111] on link "打帳單" at bounding box center [78, 121] width 144 height 36
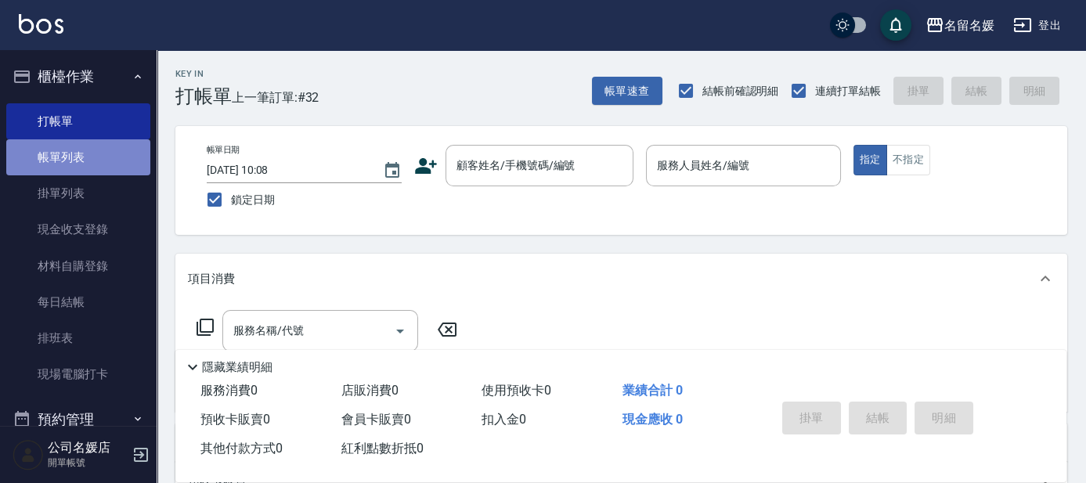
click at [112, 157] on link "帳單列表" at bounding box center [78, 157] width 144 height 36
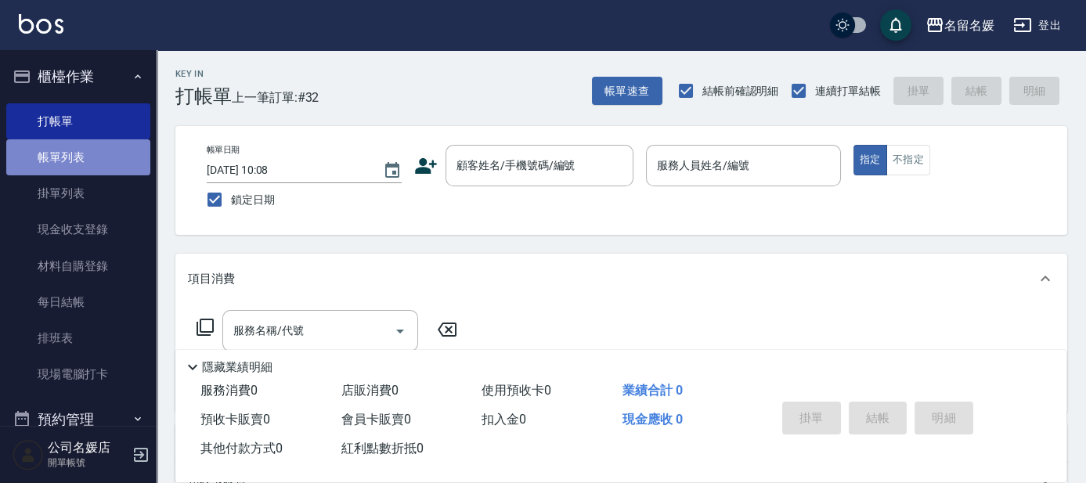
click at [111, 157] on link "帳單列表" at bounding box center [78, 157] width 144 height 36
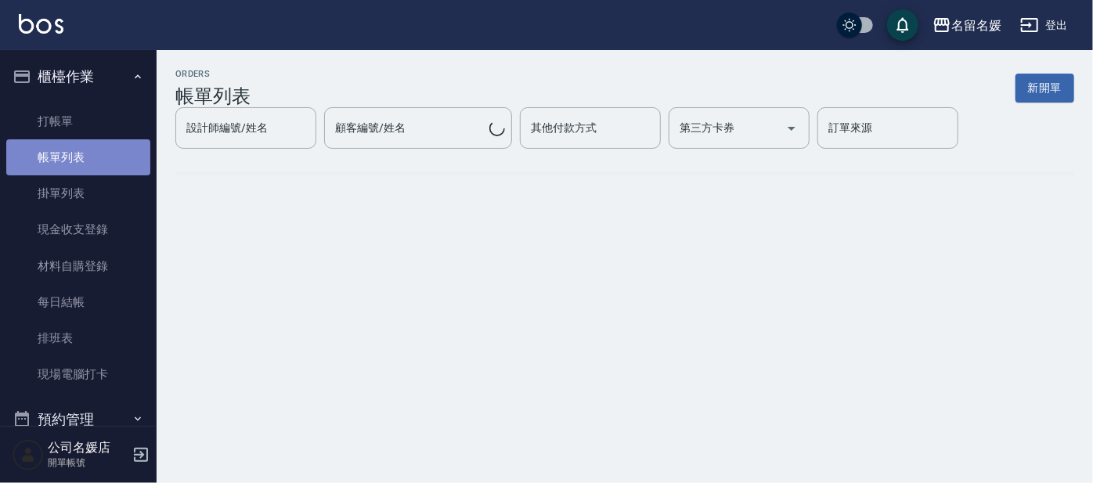
click at [111, 157] on link "帳單列表" at bounding box center [78, 157] width 144 height 36
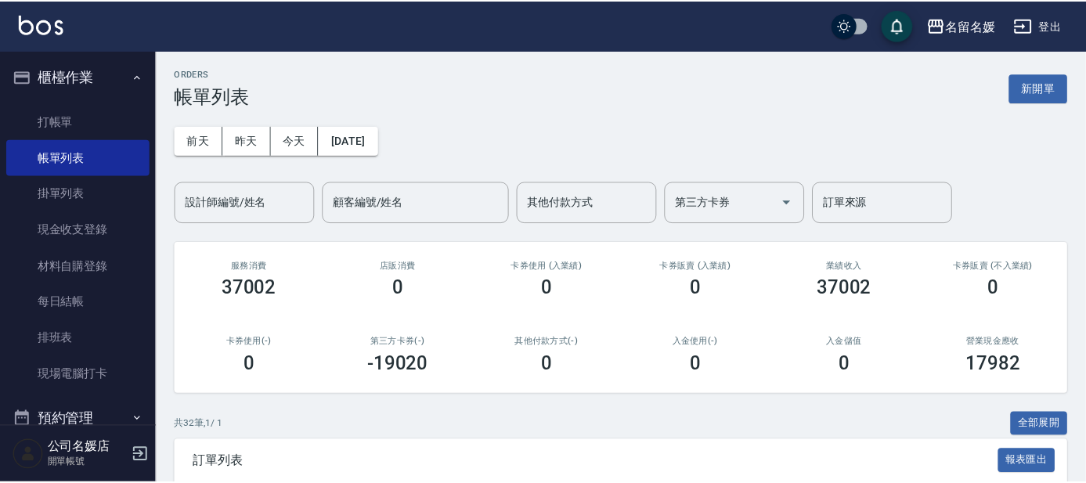
scroll to position [569, 0]
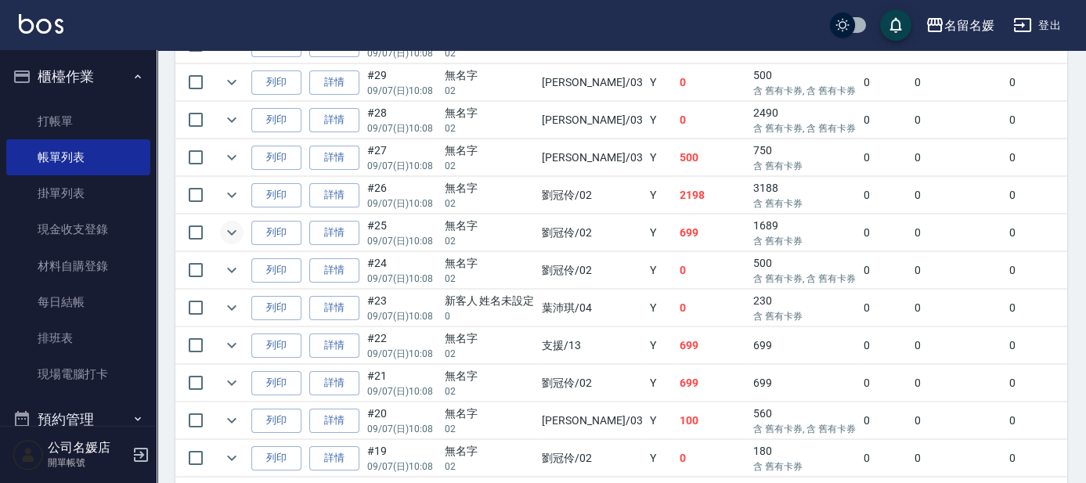
click at [233, 230] on icon "expand row" at bounding box center [231, 232] width 9 height 5
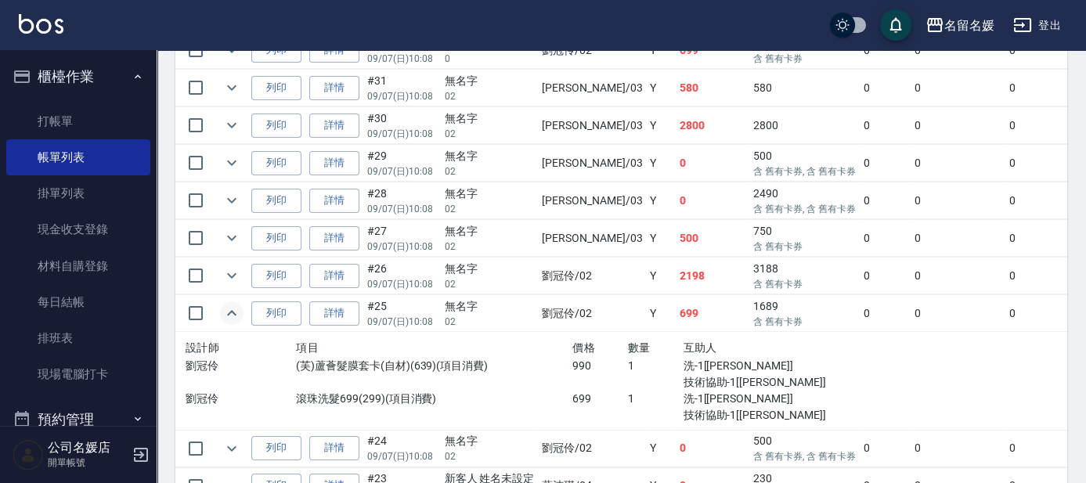
scroll to position [427, 0]
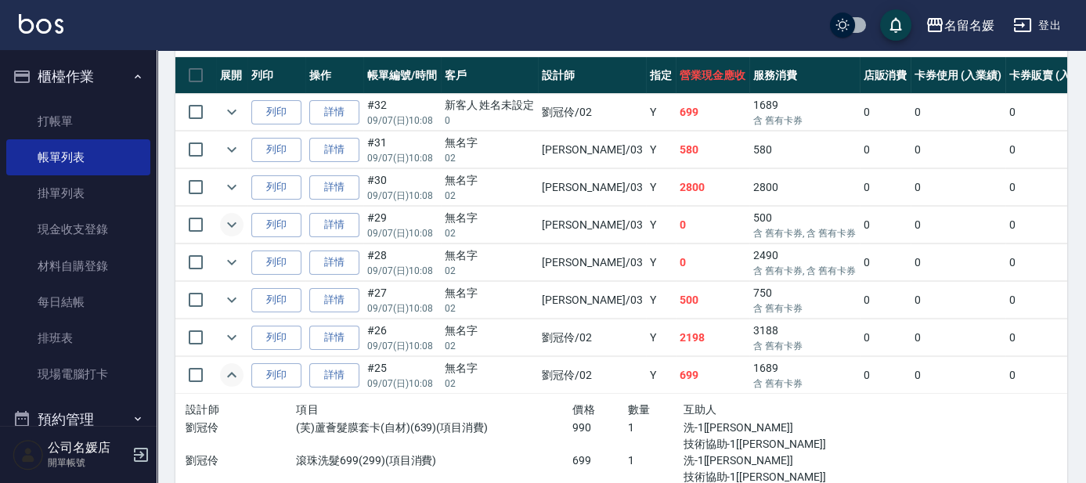
click at [232, 219] on icon "expand row" at bounding box center [231, 224] width 19 height 19
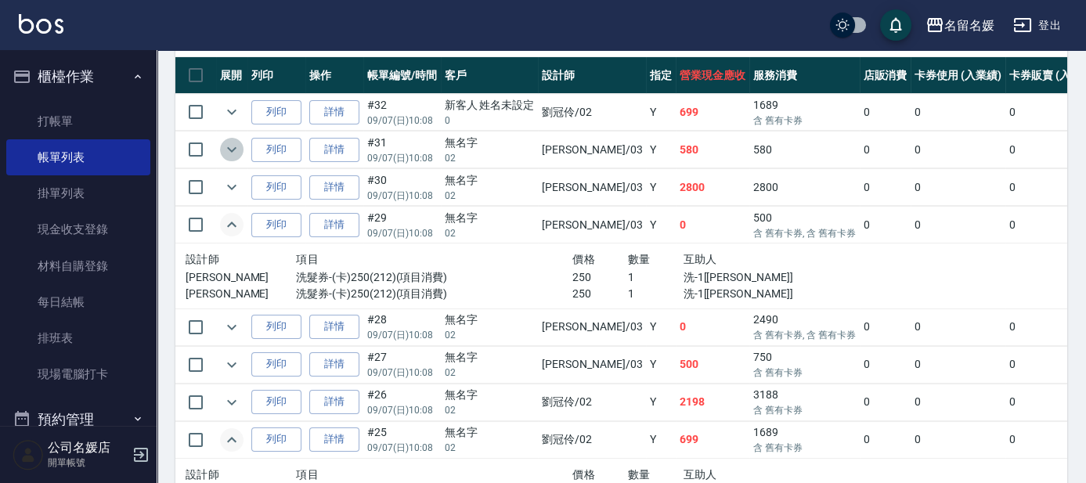
click at [235, 144] on icon "expand row" at bounding box center [231, 149] width 19 height 19
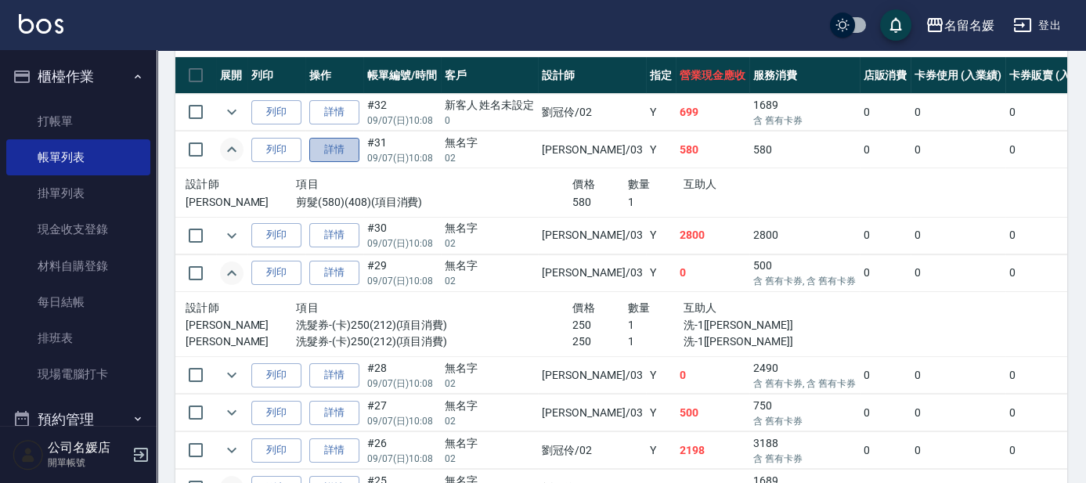
click at [336, 146] on link "詳情" at bounding box center [334, 150] width 50 height 24
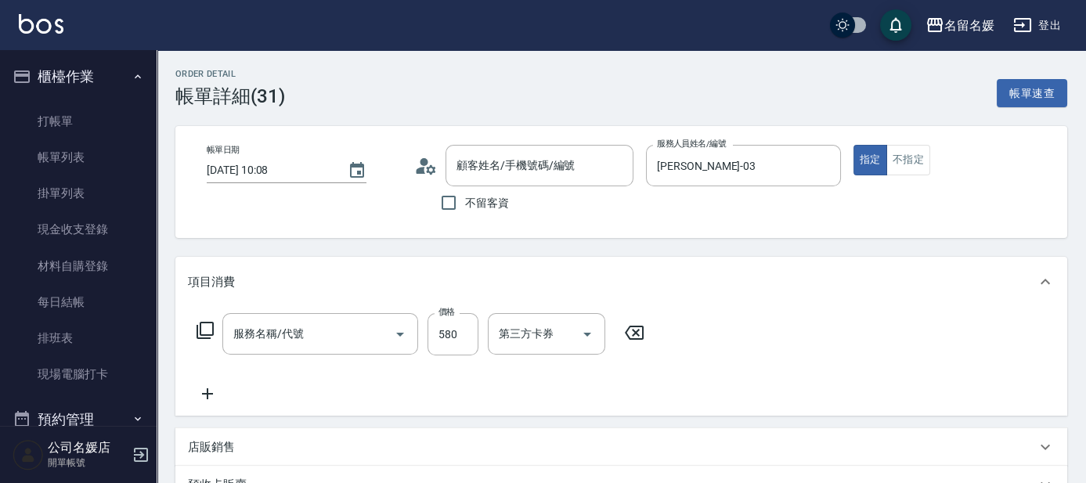
type input "[DATE] 10:08"
type input "[PERSON_NAME]-03"
type input "剪髮(580)(408)"
type input "無名字/02/null"
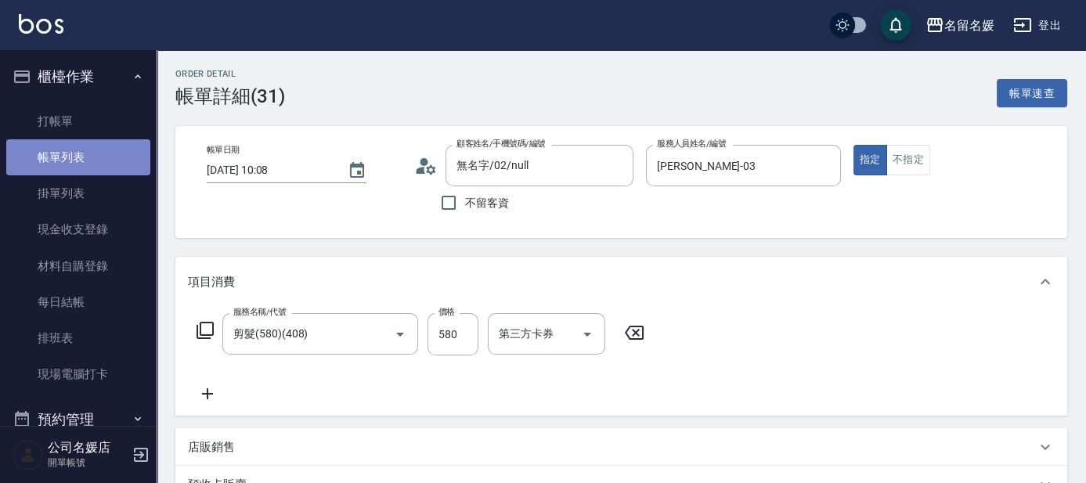
click at [91, 156] on link "帳單列表" at bounding box center [78, 157] width 144 height 36
click at [92, 157] on link "帳單列表" at bounding box center [78, 157] width 144 height 36
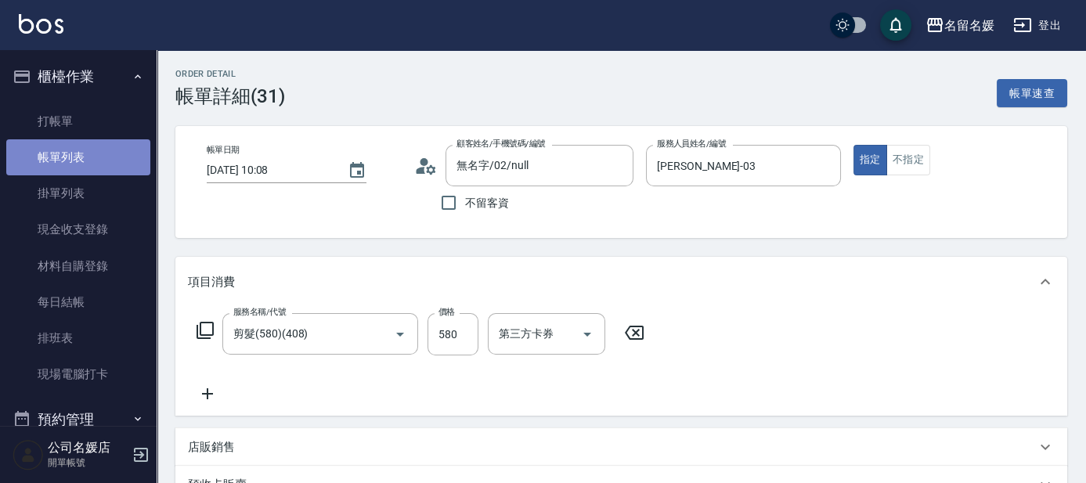
click at [93, 155] on link "帳單列表" at bounding box center [78, 157] width 144 height 36
click at [94, 154] on link "帳單列表" at bounding box center [78, 157] width 144 height 36
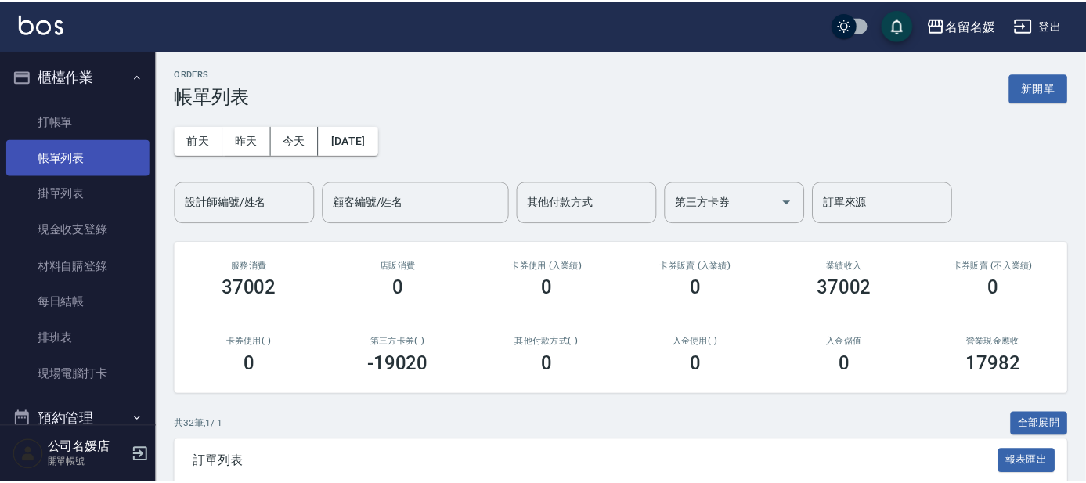
scroll to position [427, 0]
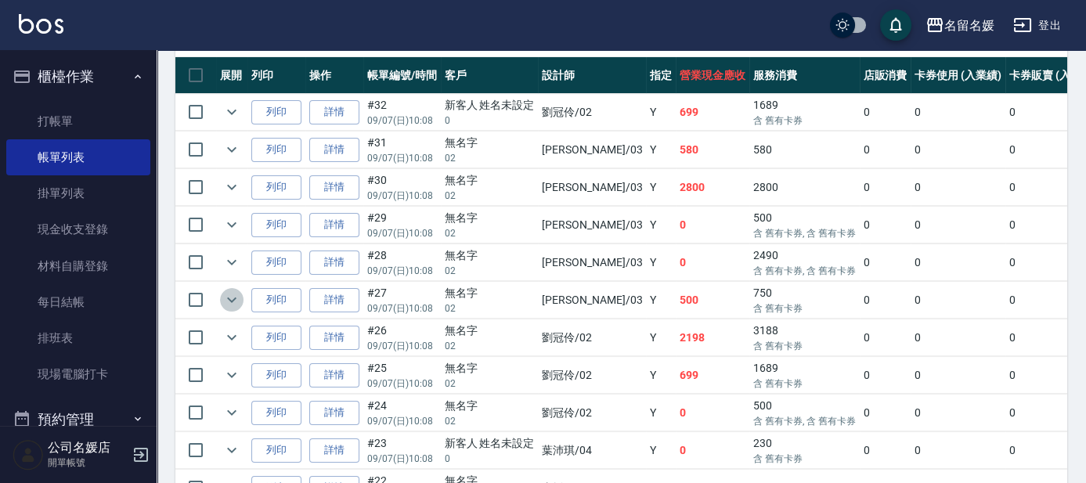
click at [232, 299] on icon "expand row" at bounding box center [231, 300] width 9 height 5
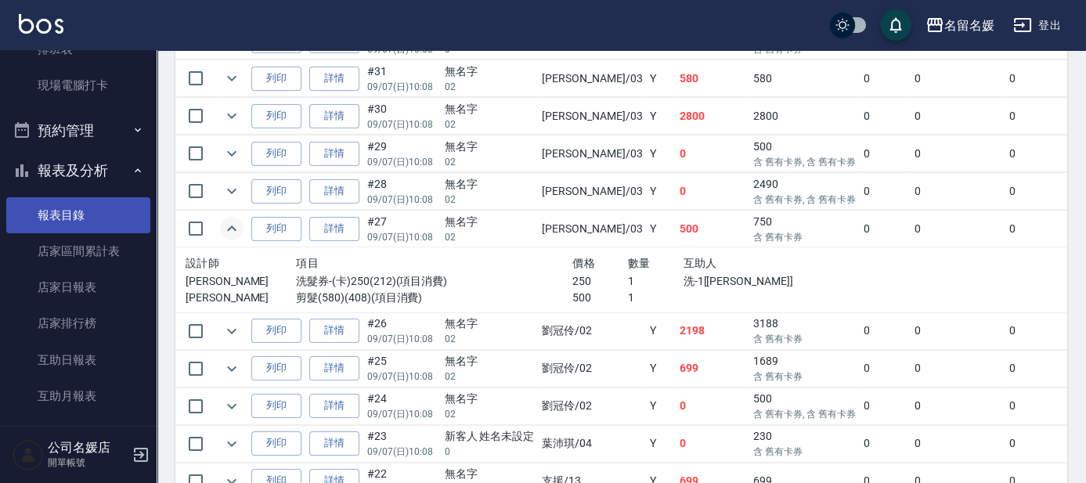
scroll to position [356, 0]
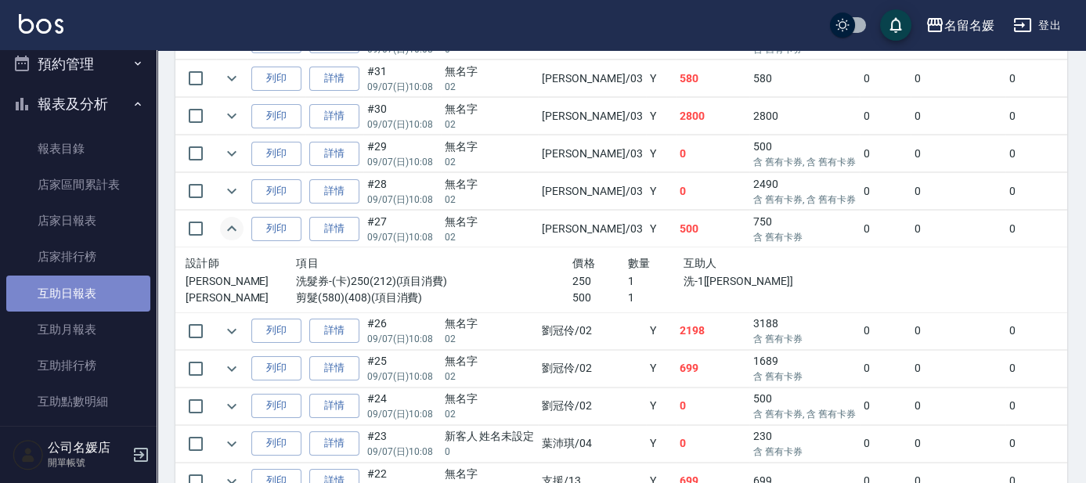
click at [85, 285] on link "互助日報表" at bounding box center [78, 294] width 144 height 36
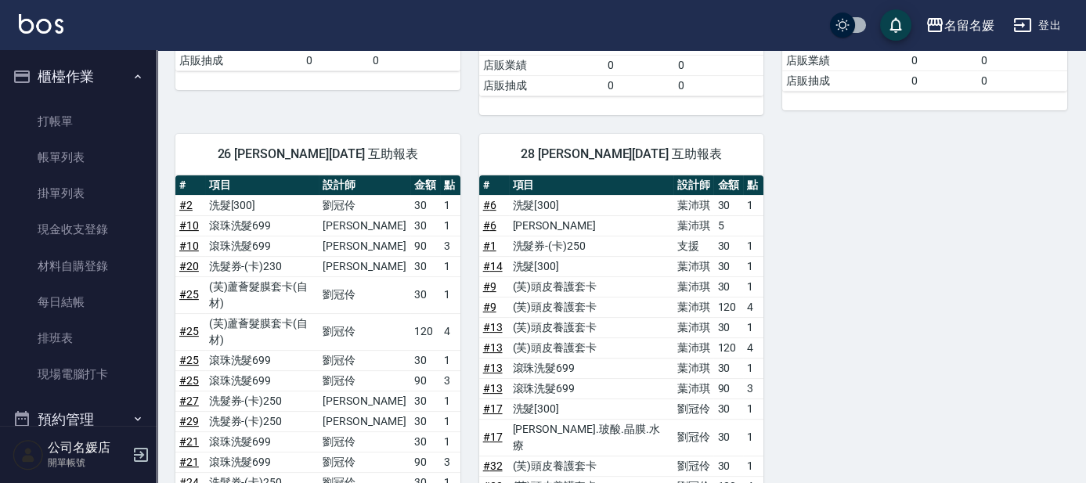
drag, startPoint x: 93, startPoint y: 126, endPoint x: 58, endPoint y: 0, distance: 130.9
click at [95, 125] on link "打帳單" at bounding box center [78, 121] width 144 height 36
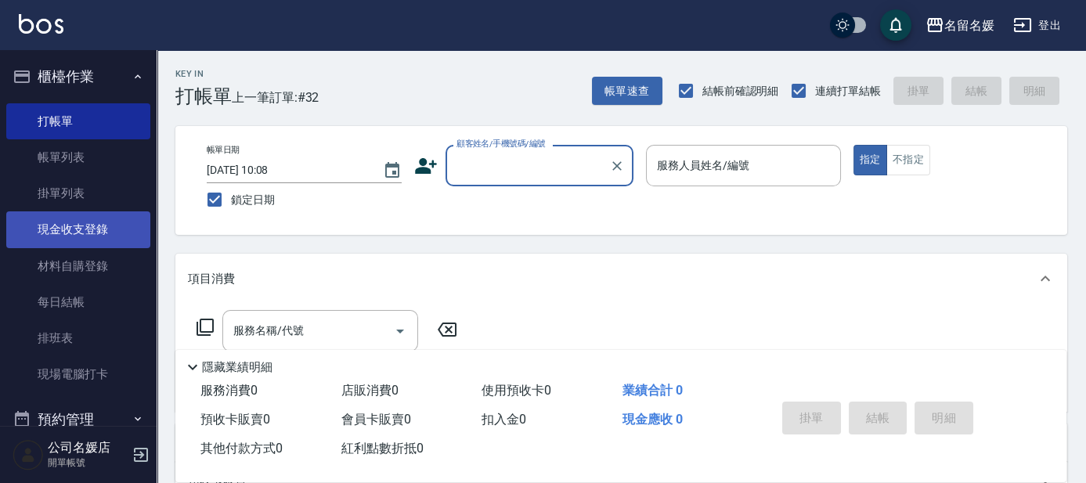
click at [75, 232] on link "現金收支登錄" at bounding box center [78, 229] width 144 height 36
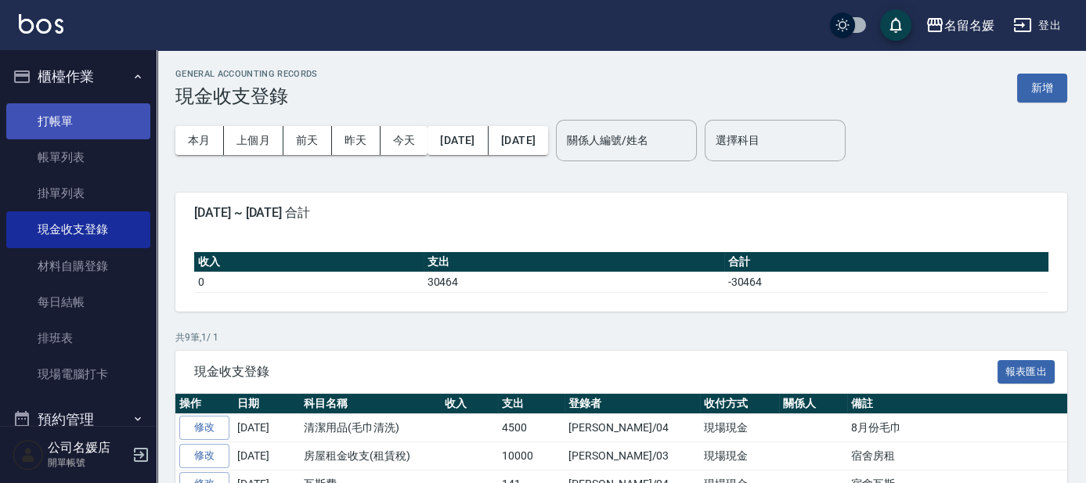
click at [49, 126] on link "打帳單" at bounding box center [78, 121] width 144 height 36
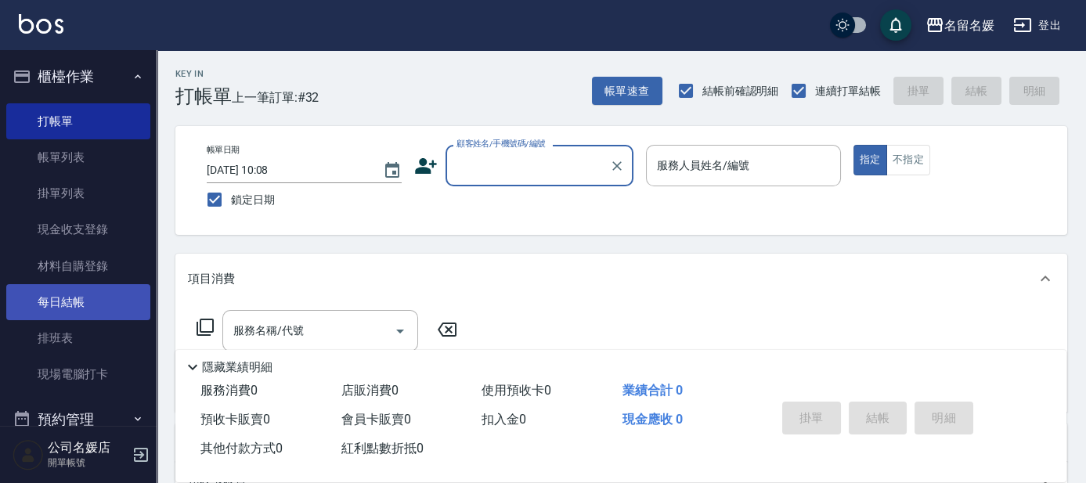
click at [79, 307] on link "每日結帳" at bounding box center [78, 302] width 144 height 36
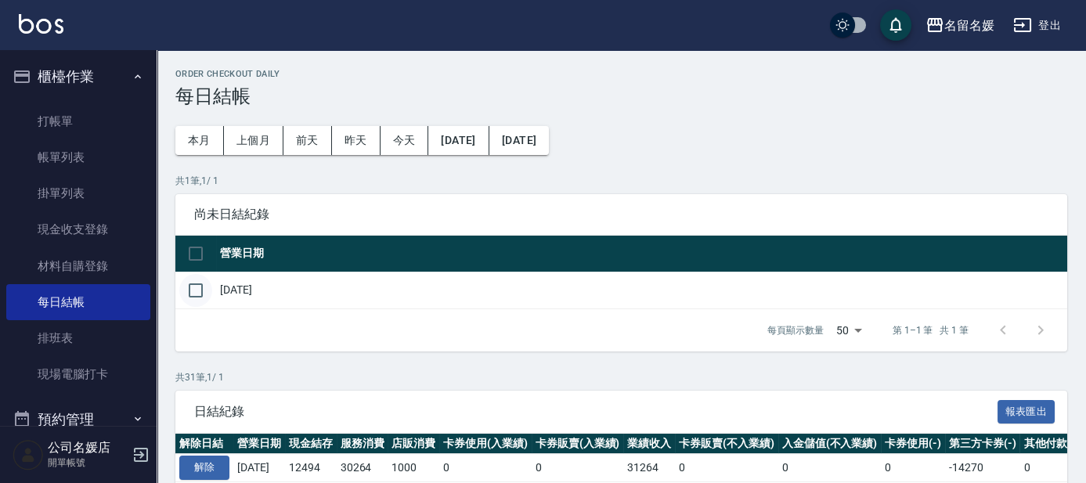
click at [204, 285] on input "checkbox" at bounding box center [195, 290] width 33 height 33
checkbox input "true"
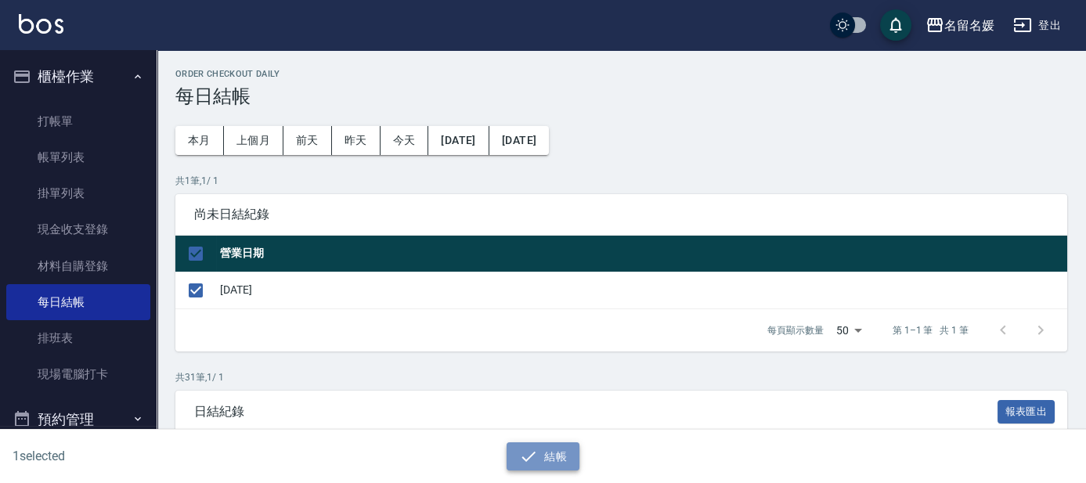
click at [543, 462] on button "結帳" at bounding box center [543, 457] width 73 height 29
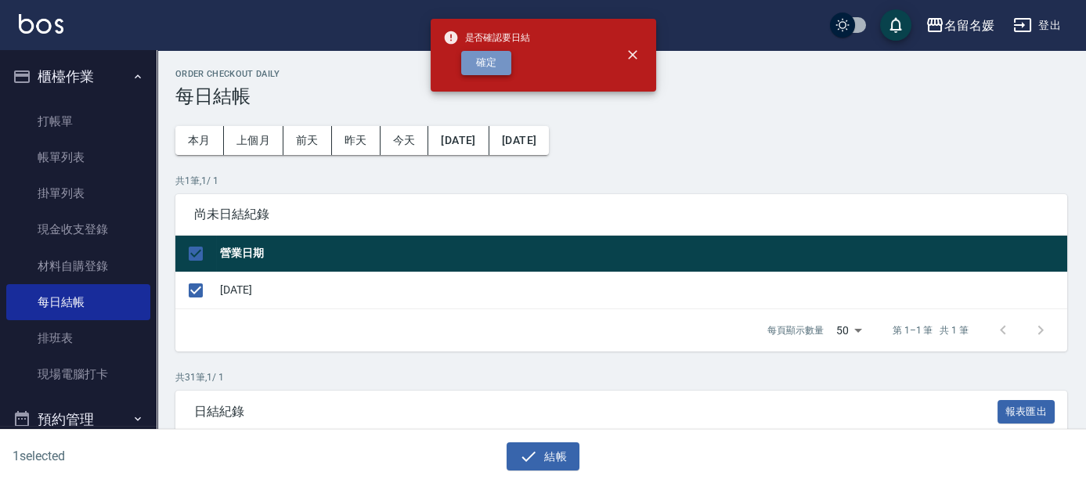
click at [507, 56] on button "確定" at bounding box center [486, 63] width 50 height 24
checkbox input "false"
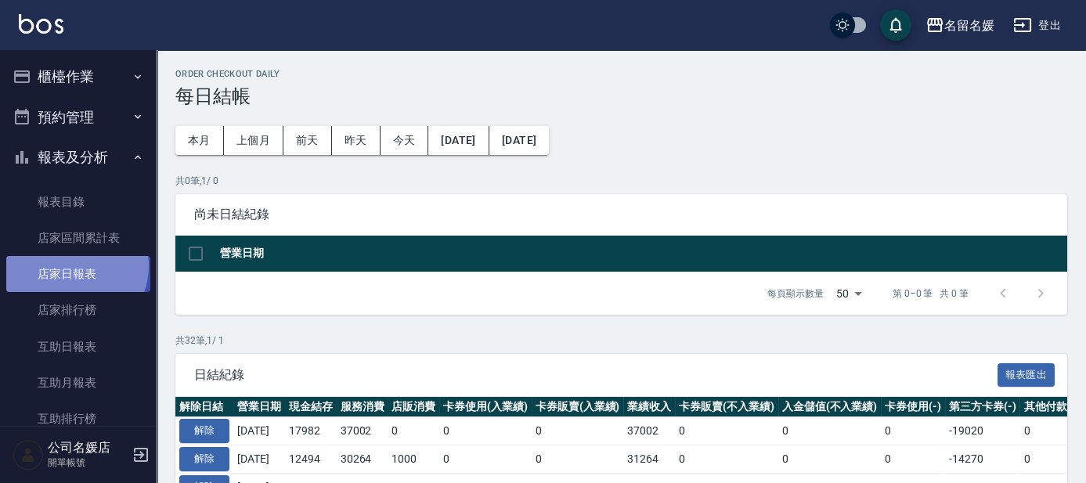
click at [74, 266] on link "店家日報表" at bounding box center [78, 274] width 144 height 36
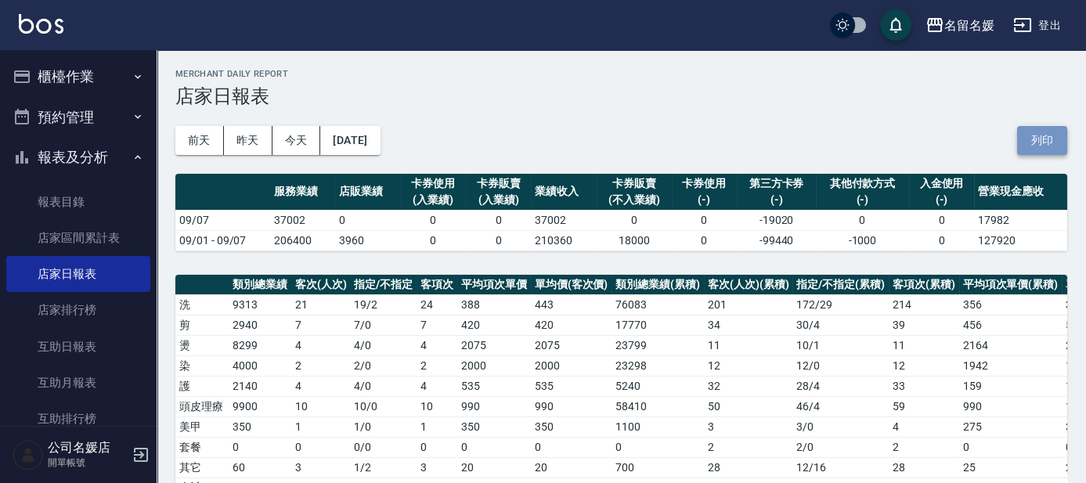
click at [1028, 143] on button "列印" at bounding box center [1042, 140] width 50 height 29
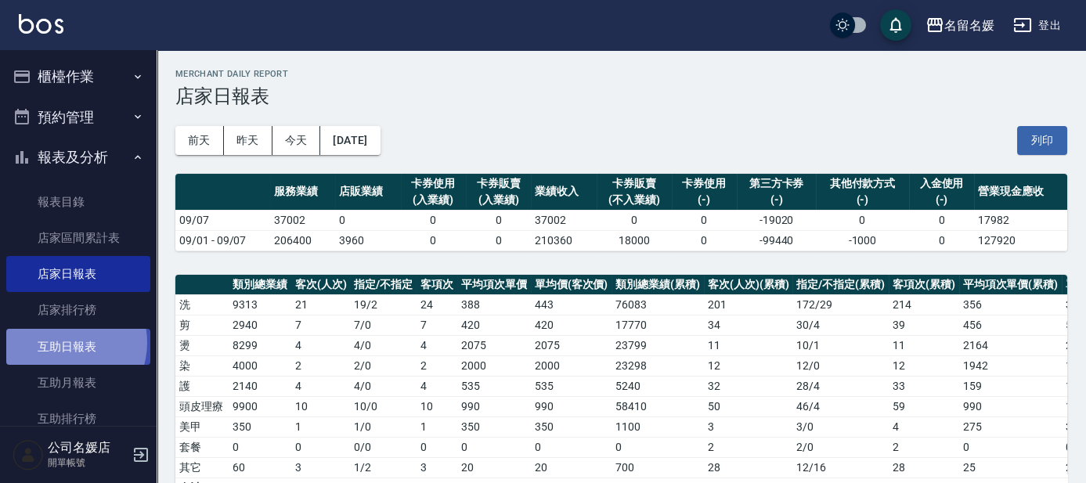
click at [63, 342] on link "互助日報表" at bounding box center [78, 347] width 144 height 36
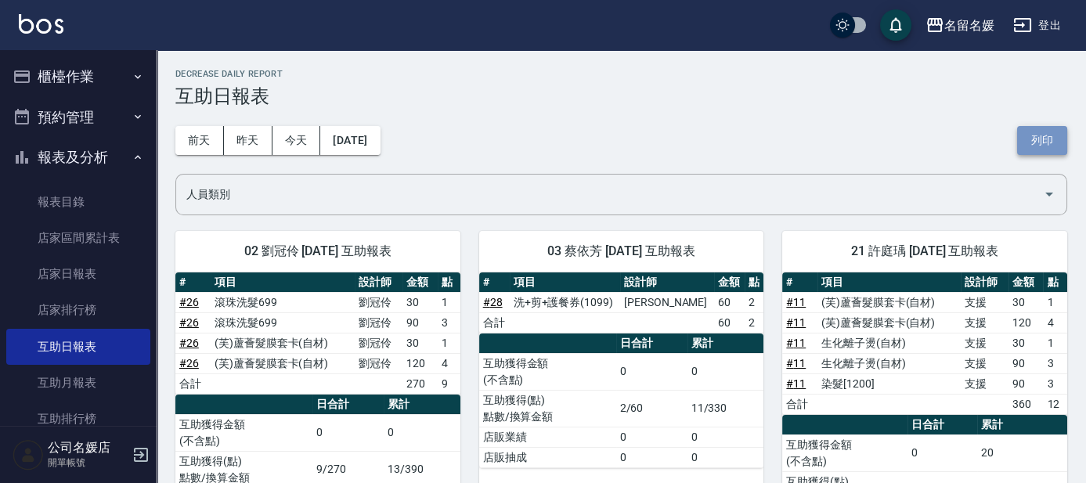
click at [1046, 135] on button "列印" at bounding box center [1042, 140] width 50 height 29
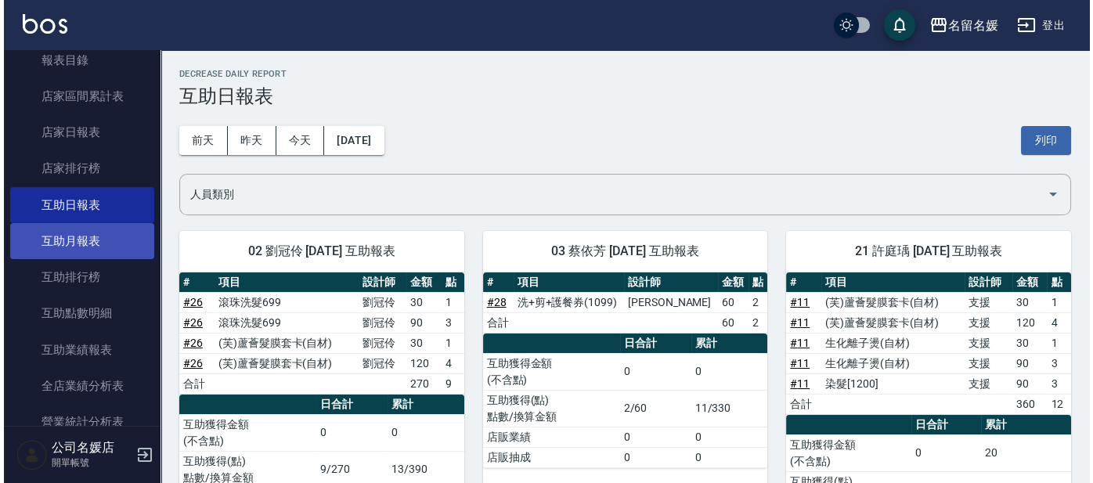
scroll to position [213, 0]
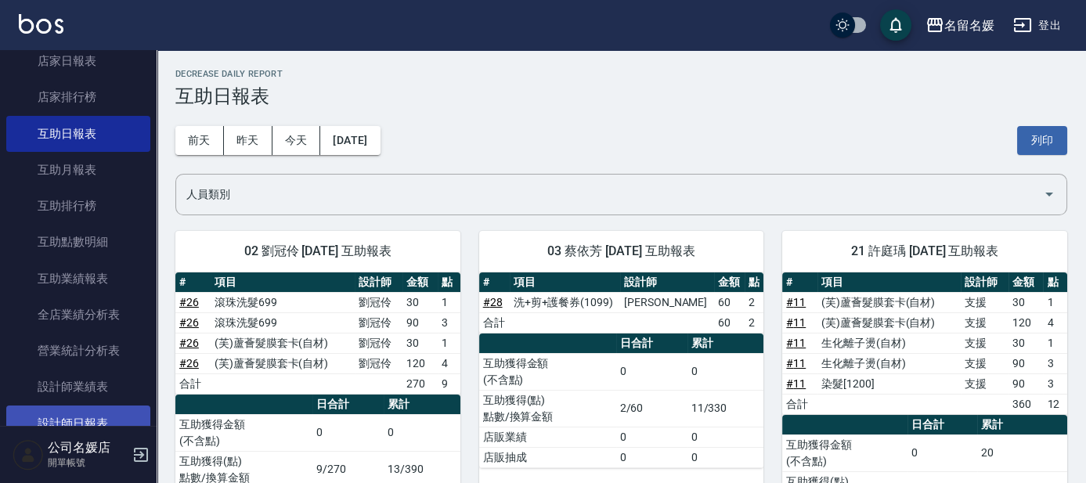
click at [64, 411] on link "設計師日報表" at bounding box center [78, 424] width 144 height 36
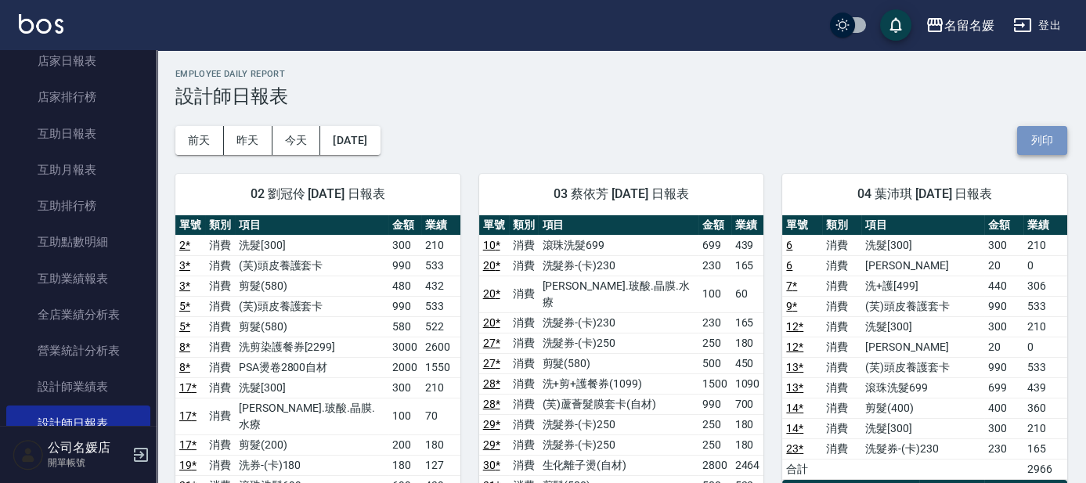
click at [1050, 146] on button "列印" at bounding box center [1042, 140] width 50 height 29
click at [1031, 36] on button "登出" at bounding box center [1037, 25] width 60 height 29
